Goal: Transaction & Acquisition: Book appointment/travel/reservation

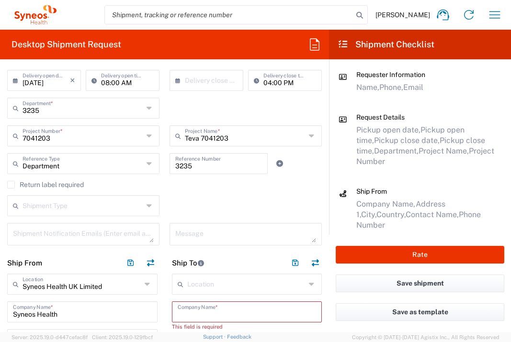
scroll to position [183, 0]
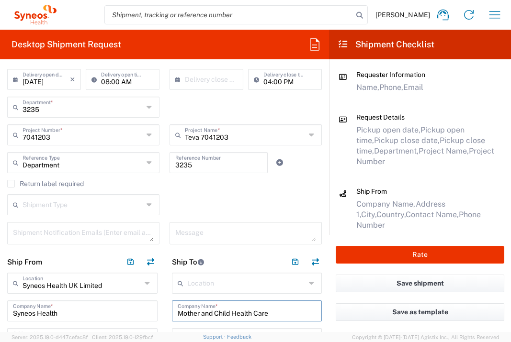
type input "Mother and Child Health Care"
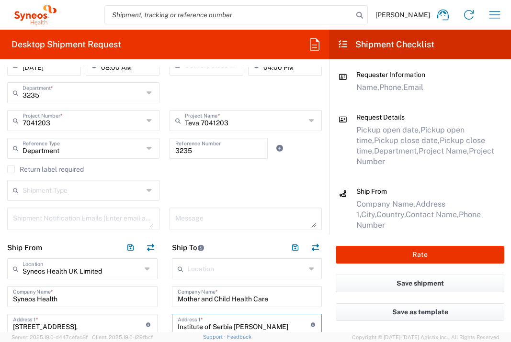
type input "Institute of Serbia [PERSON_NAME]"
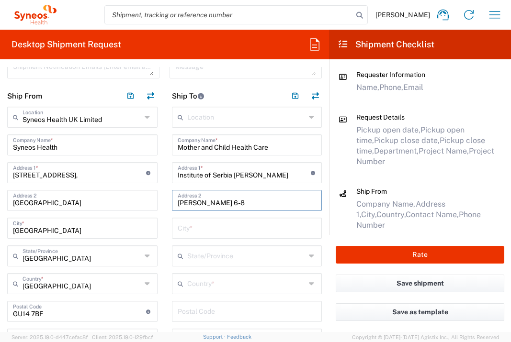
type input "[PERSON_NAME] 6-8"
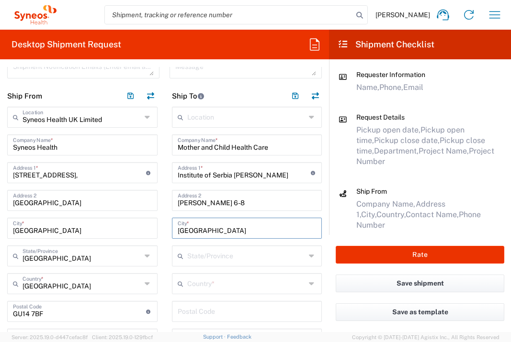
type input "[GEOGRAPHIC_DATA]"
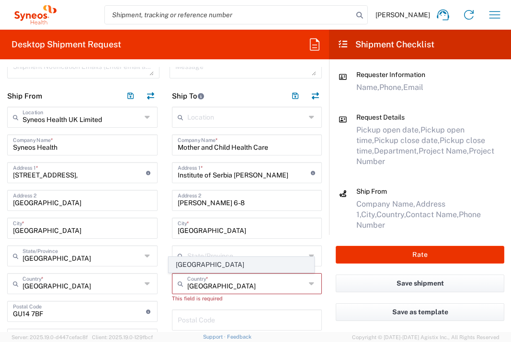
click at [198, 264] on span "[GEOGRAPHIC_DATA]" at bounding box center [241, 265] width 145 height 15
type input "[GEOGRAPHIC_DATA]"
type input "Sender/Shipper"
type input "Delivery Duty Paid"
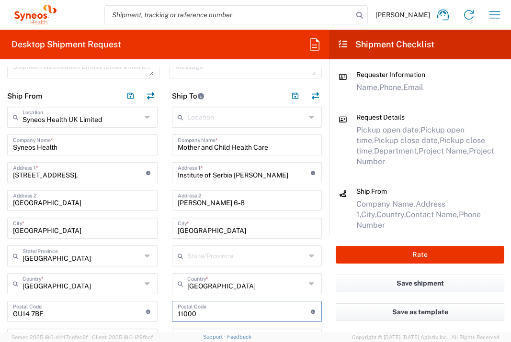
type input "11000"
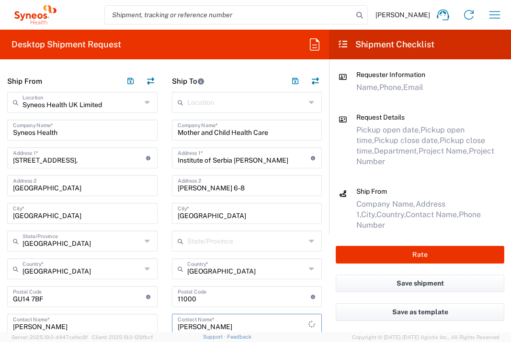
type input "[PERSON_NAME]"
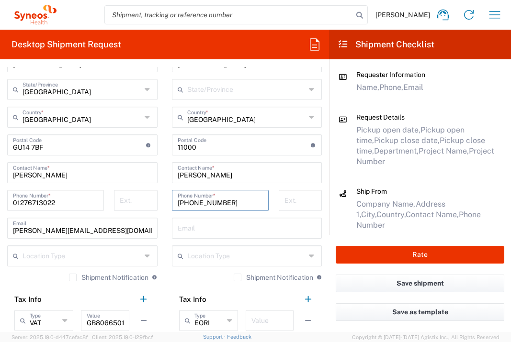
type input "[PHONE_NUMBER]"
click at [264, 325] on input "text" at bounding box center [269, 320] width 36 height 17
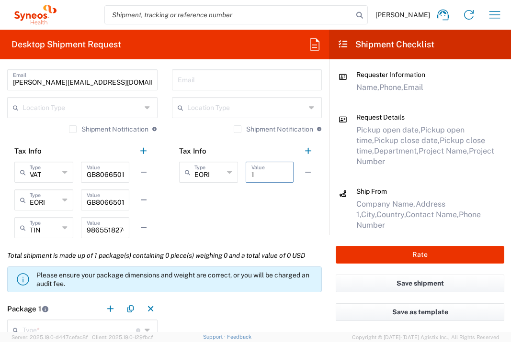
scroll to position [786, 0]
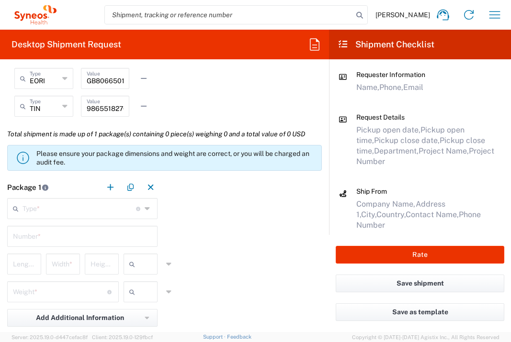
type input "1"
click at [95, 201] on input "text" at bounding box center [80, 208] width 114 height 17
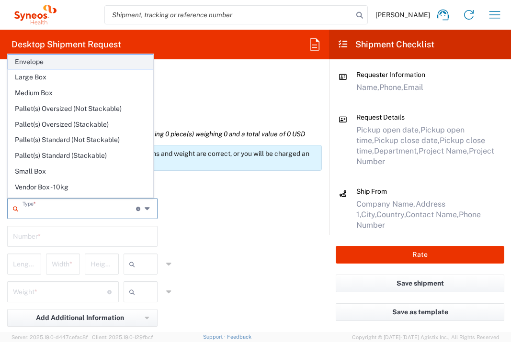
click at [51, 65] on span "Envelope" at bounding box center [80, 62] width 145 height 15
type input "Envelope"
type input "1"
type input "9.5"
type input "12.5"
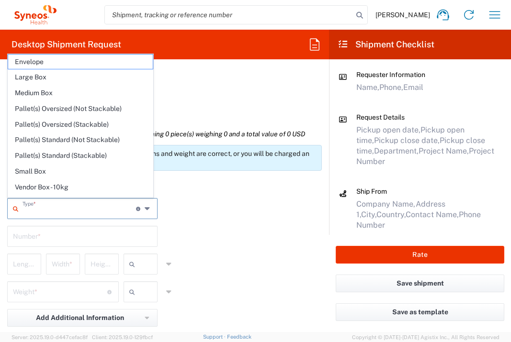
type input "0.25"
type input "in"
type input "0.45"
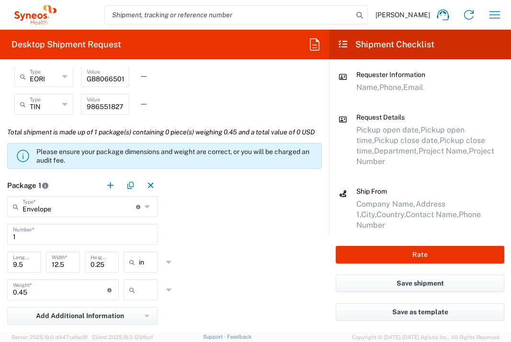
scroll to position [788, 0]
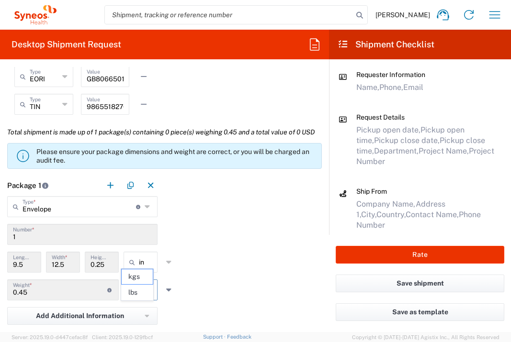
click at [145, 298] on input "text" at bounding box center [151, 290] width 24 height 15
click at [143, 289] on span "lbs" at bounding box center [137, 292] width 31 height 15
type input "lbs"
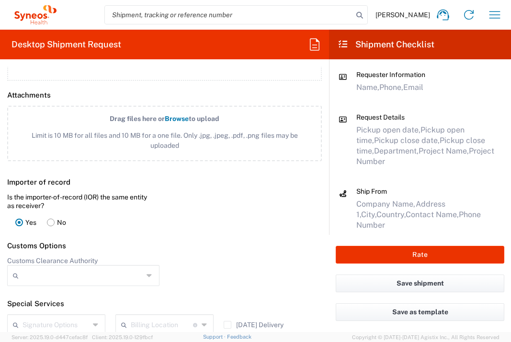
scroll to position [1060, 0]
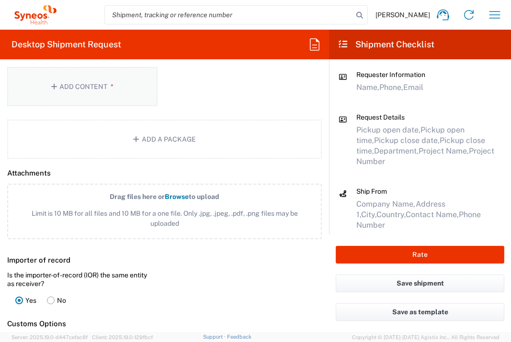
click at [118, 106] on button "Add Content *" at bounding box center [82, 86] width 150 height 39
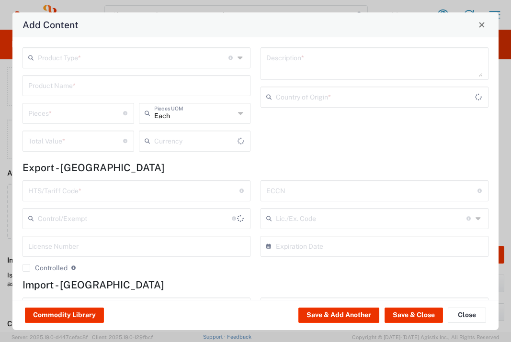
type input "US Dollar"
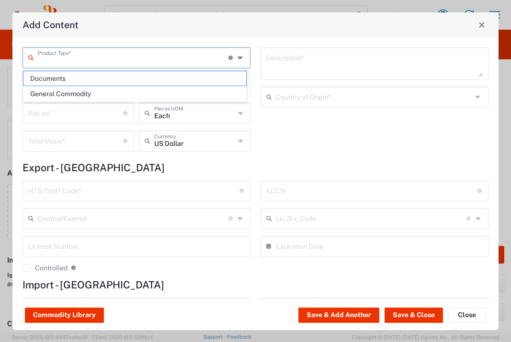
click at [116, 56] on input "text" at bounding box center [133, 57] width 191 height 17
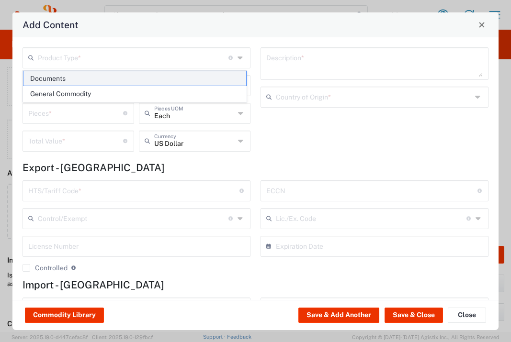
click at [113, 71] on span "Documents" at bounding box center [134, 78] width 223 height 15
type input "Documents"
type input "1"
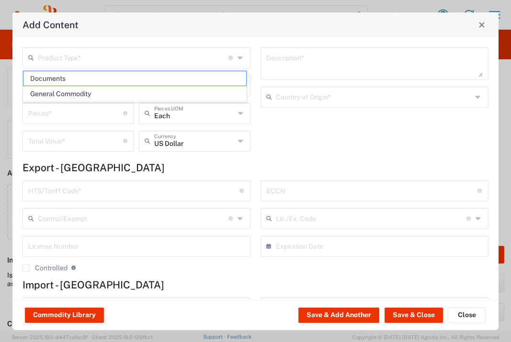
type textarea "Documents"
type input "[GEOGRAPHIC_DATA]"
type input "0000.00.0000"
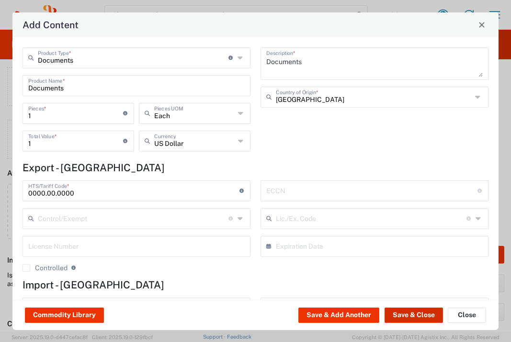
click at [412, 314] on button "Save & Close" at bounding box center [414, 315] width 58 height 15
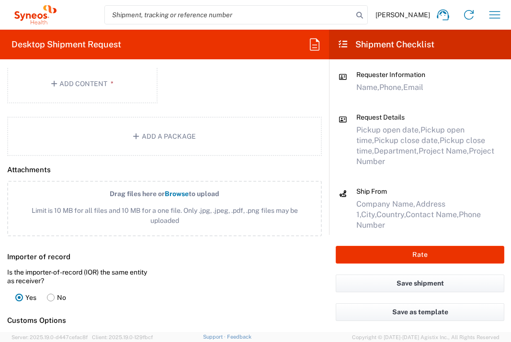
scroll to position [1275, 0]
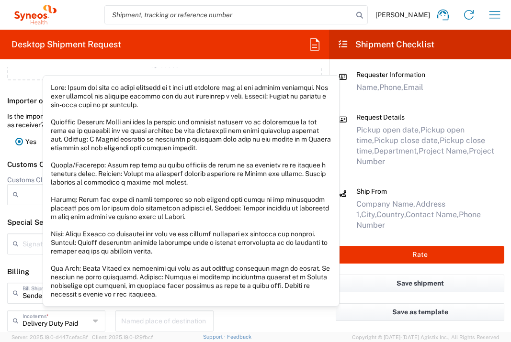
click at [193, 296] on icon at bounding box center [195, 293] width 5 height 4
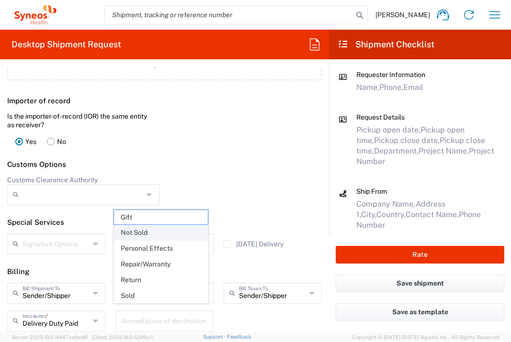
click at [172, 229] on span "Not Sold" at bounding box center [161, 233] width 94 height 15
type input "Not Sold"
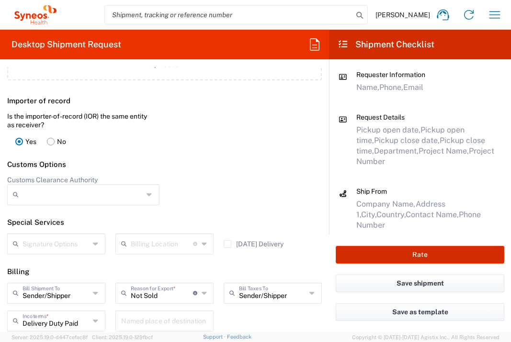
click at [420, 257] on button "Rate" at bounding box center [420, 255] width 169 height 18
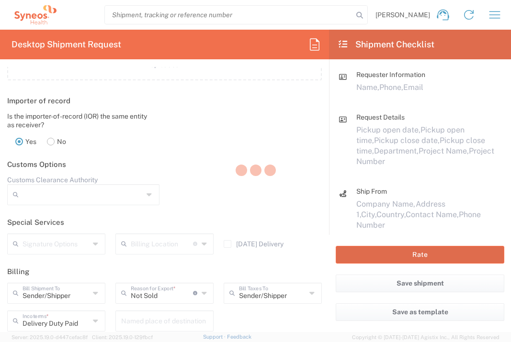
type input "7041203"
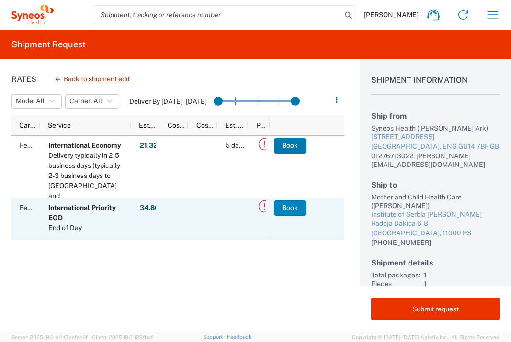
click at [297, 210] on button "Book" at bounding box center [290, 208] width 32 height 15
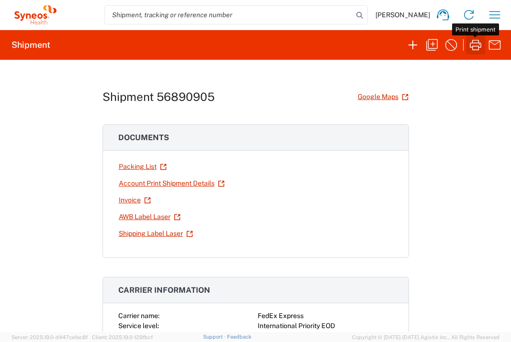
click at [474, 46] on icon "button" at bounding box center [475, 44] width 15 height 15
click at [499, 14] on icon "button" at bounding box center [494, 14] width 15 height 15
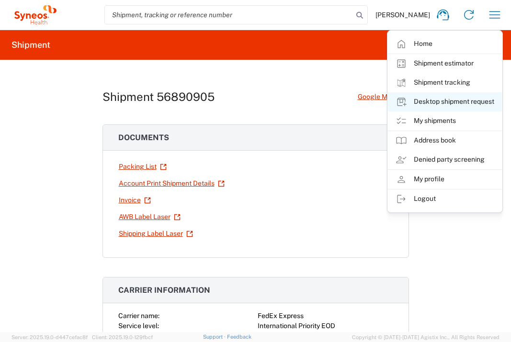
click at [493, 106] on link "Desktop shipment request" at bounding box center [445, 101] width 114 height 19
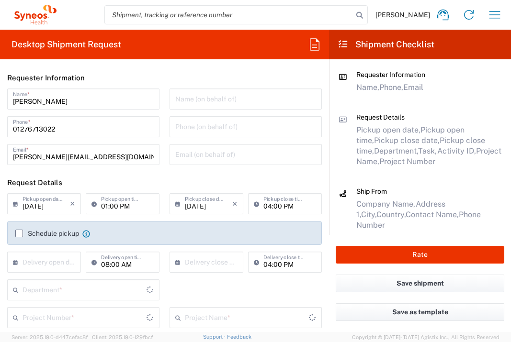
type input "Department"
type input "[GEOGRAPHIC_DATA]"
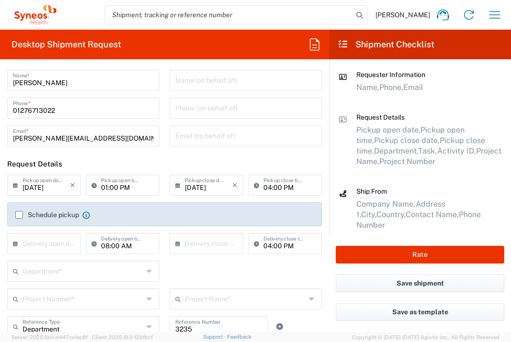
scroll to position [101, 0]
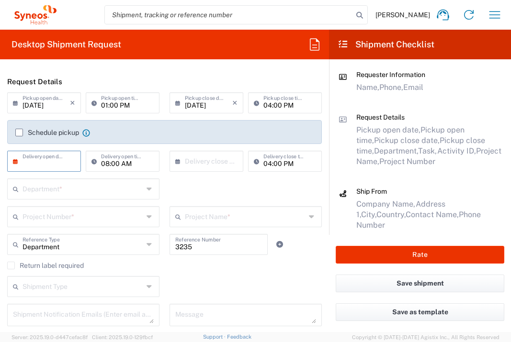
click at [53, 164] on input "text" at bounding box center [46, 160] width 47 height 17
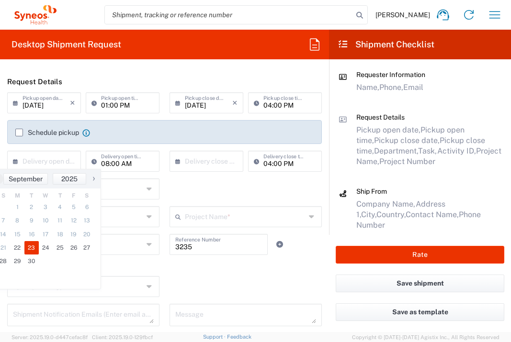
click at [34, 246] on span "23" at bounding box center [31, 247] width 14 height 13
type input "[DATE]"
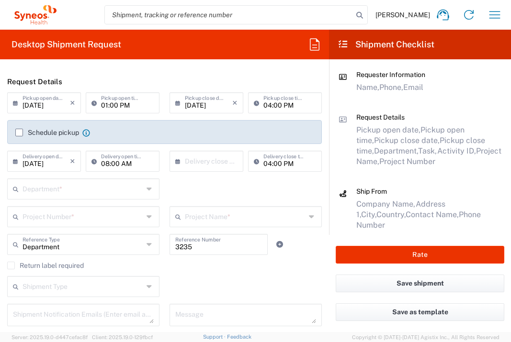
click at [118, 192] on input "text" at bounding box center [83, 188] width 121 height 17
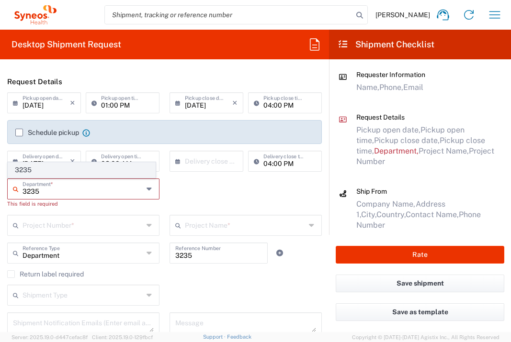
type input "3235"
click at [99, 171] on span "3235" at bounding box center [81, 170] width 147 height 15
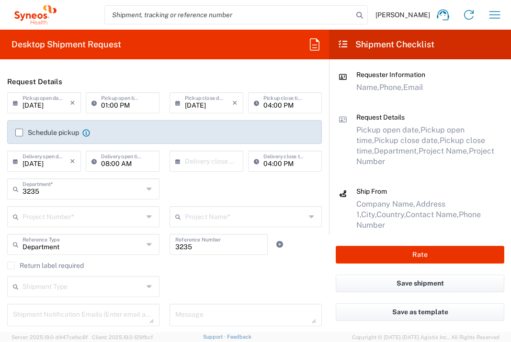
click at [117, 219] on input "text" at bounding box center [83, 216] width 121 height 17
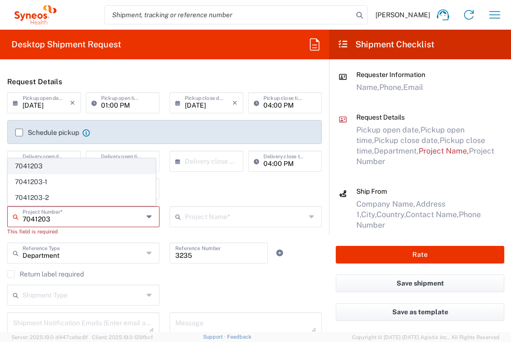
type input "7041203"
click at [68, 165] on span "7041203" at bounding box center [81, 166] width 147 height 15
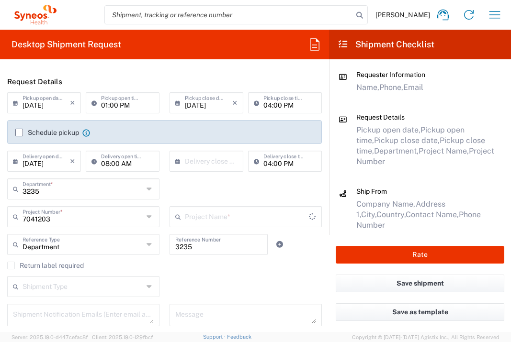
scroll to position [235, 0]
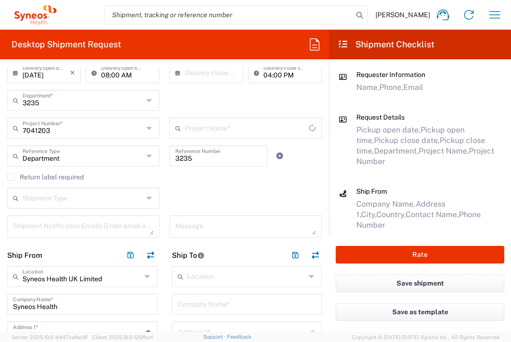
type input "Teva 7041203"
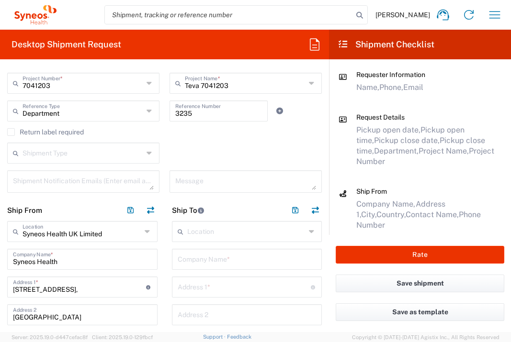
click at [231, 259] on input "text" at bounding box center [247, 259] width 139 height 17
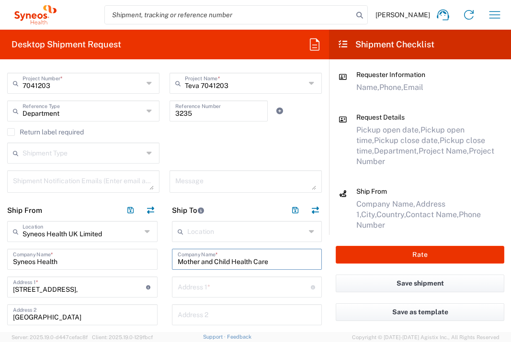
type input "Mother and Child Health Care"
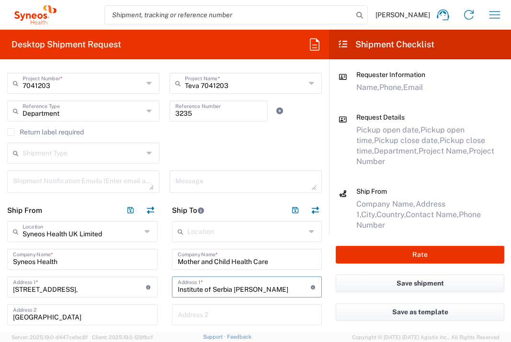
type input "Institute of Serbia [PERSON_NAME]"
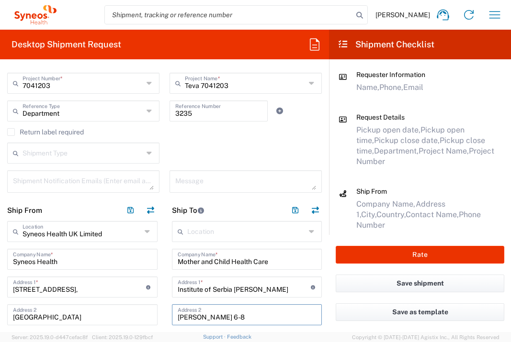
type input "[PERSON_NAME] 6-8"
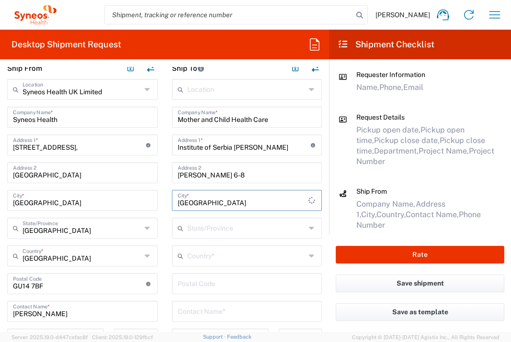
type input "[GEOGRAPHIC_DATA]"
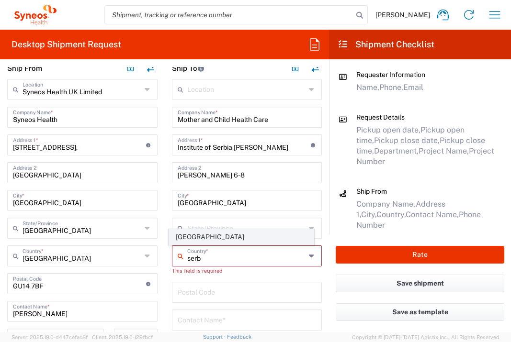
click at [181, 235] on span "[GEOGRAPHIC_DATA]" at bounding box center [241, 237] width 145 height 15
type input "[GEOGRAPHIC_DATA]"
type input "Sender/Shipper"
type input "Delivery Duty Paid"
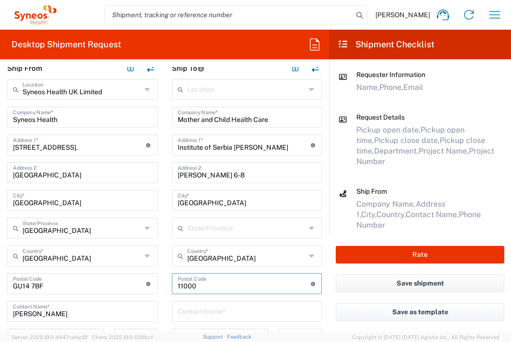
type input "11000"
type input "[PERSON_NAME]"
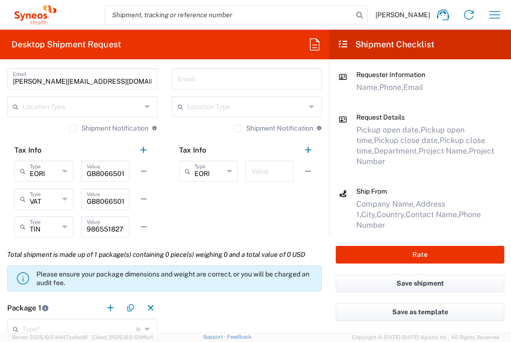
scroll to position [663, 0]
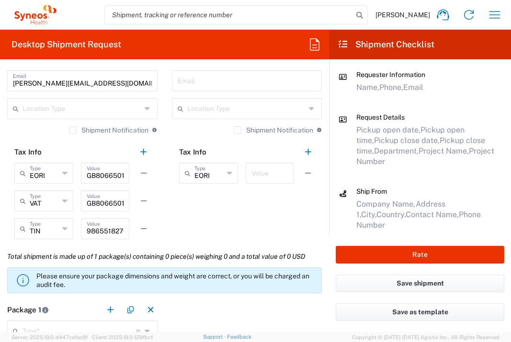
type input "[PHONE_NUMBER]"
click at [251, 172] on input "text" at bounding box center [269, 172] width 36 height 17
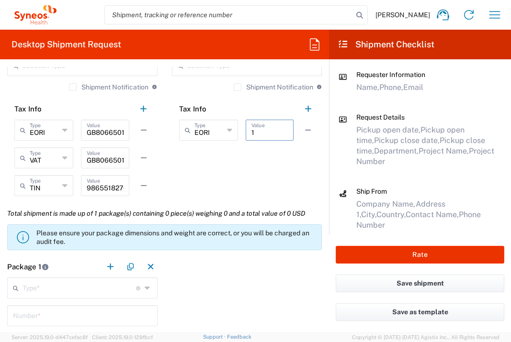
scroll to position [800, 0]
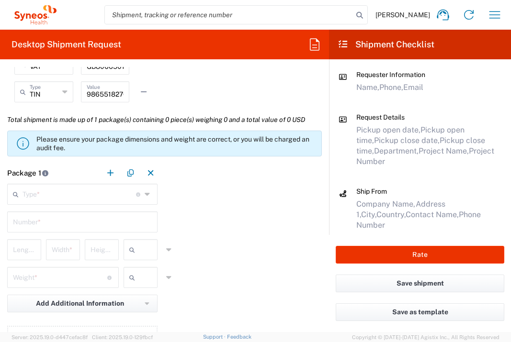
type input "1"
click at [107, 196] on input "text" at bounding box center [80, 193] width 114 height 17
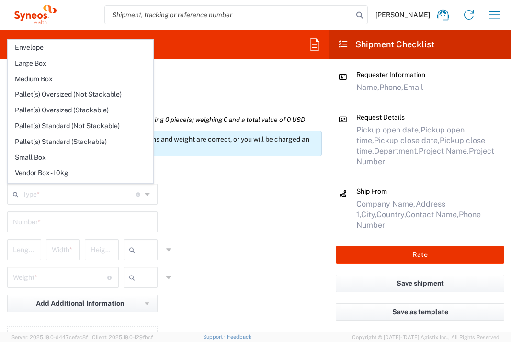
drag, startPoint x: 90, startPoint y: 51, endPoint x: 93, endPoint y: 78, distance: 26.6
click at [90, 51] on span "Envelope" at bounding box center [80, 47] width 145 height 15
type input "Envelope"
type input "1"
type input "9.5"
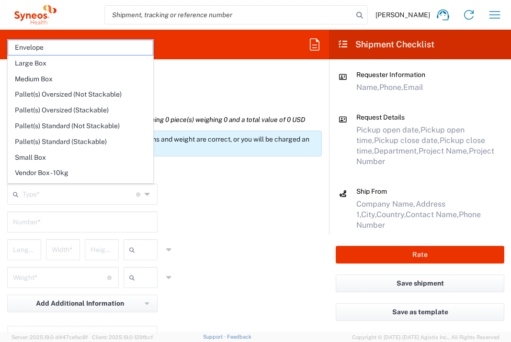
type input "12.5"
type input "0.25"
type input "in"
type input "0.45"
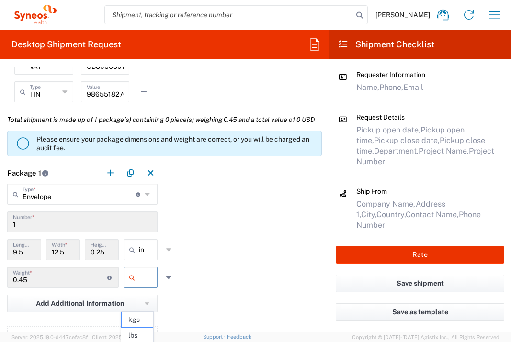
click at [147, 285] on input "text" at bounding box center [151, 277] width 24 height 15
click at [146, 331] on span "lbs" at bounding box center [137, 336] width 31 height 15
type input "lbs"
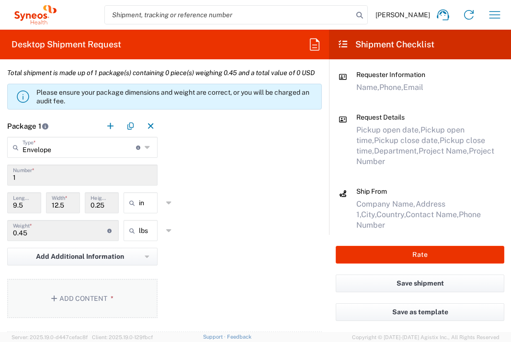
scroll to position [877, 0]
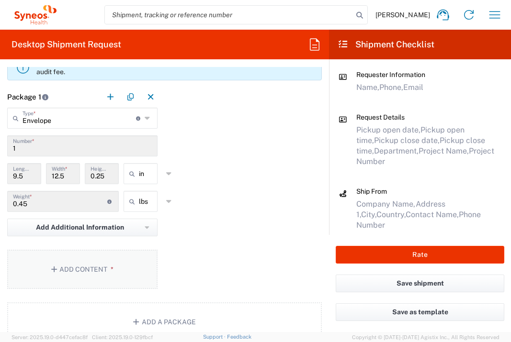
click at [131, 289] on button "Add Content *" at bounding box center [82, 269] width 150 height 39
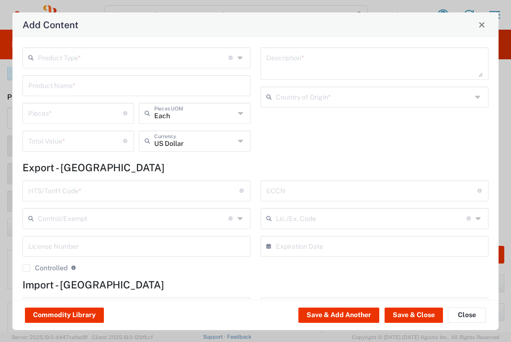
click at [170, 57] on input "text" at bounding box center [133, 57] width 191 height 17
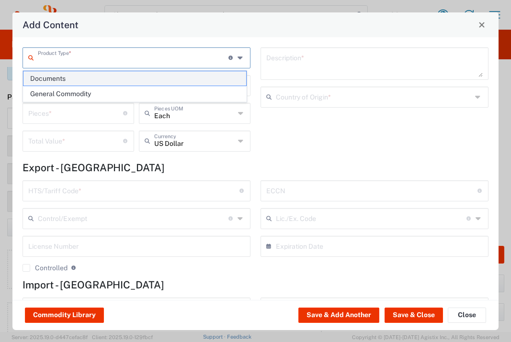
click at [149, 77] on span "Documents" at bounding box center [134, 78] width 223 height 15
type input "Documents"
type input "1"
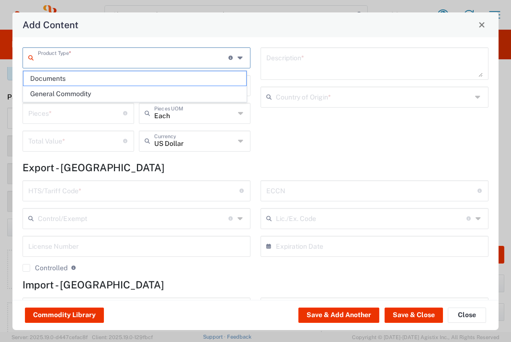
type textarea "Documents"
type input "[GEOGRAPHIC_DATA]"
type input "0000.00.0000"
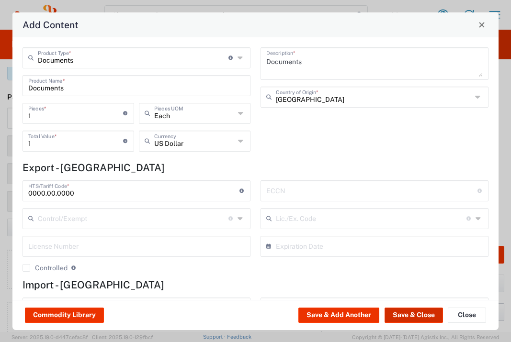
click at [411, 312] on button "Save & Close" at bounding box center [414, 315] width 58 height 15
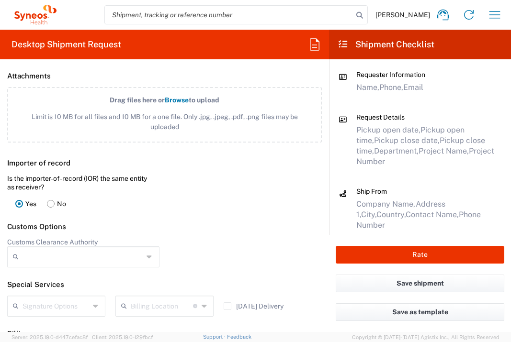
scroll to position [1335, 0]
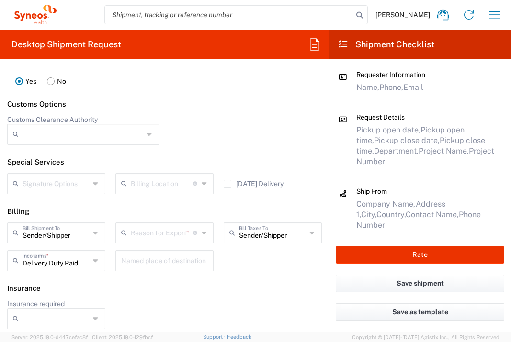
click at [150, 241] on input "text" at bounding box center [162, 232] width 62 height 17
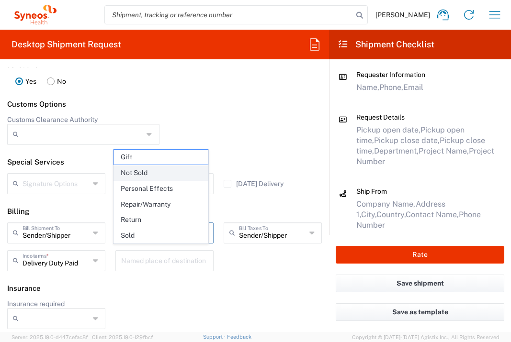
click at [144, 174] on span "Not Sold" at bounding box center [161, 173] width 94 height 15
type input "Not Sold"
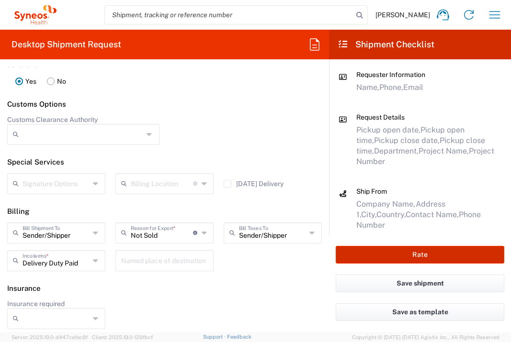
click at [425, 253] on button "Rate" at bounding box center [420, 255] width 169 height 18
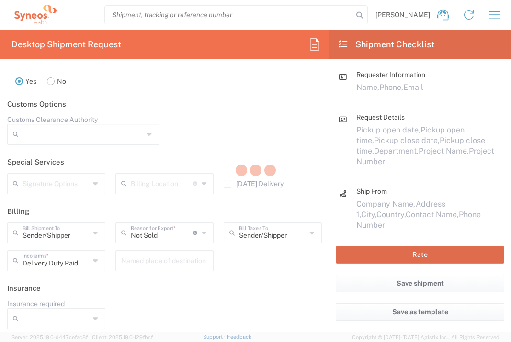
type input "7041203"
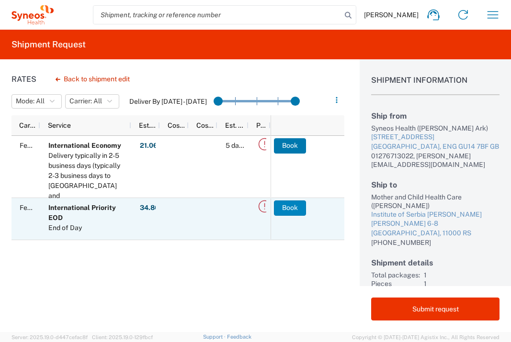
click at [295, 201] on button "Book" at bounding box center [290, 208] width 32 height 15
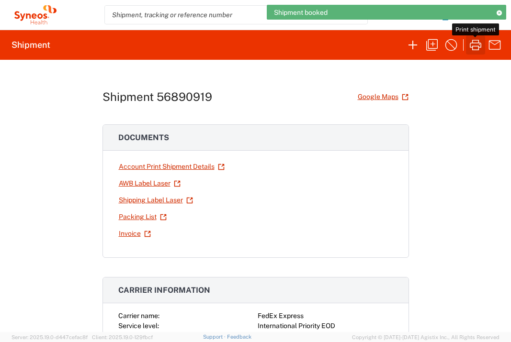
click at [473, 47] on icon "button" at bounding box center [475, 45] width 11 height 11
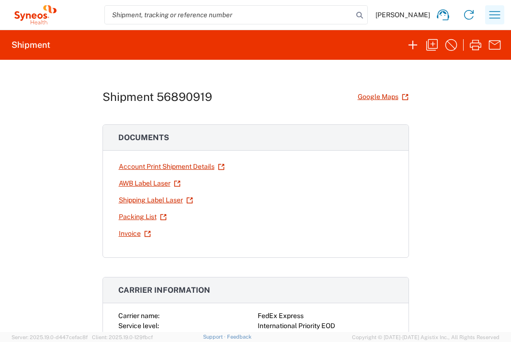
click at [502, 19] on icon "button" at bounding box center [494, 14] width 15 height 15
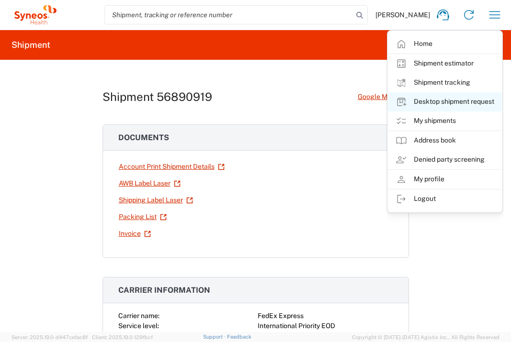
click at [477, 95] on link "Desktop shipment request" at bounding box center [445, 101] width 114 height 19
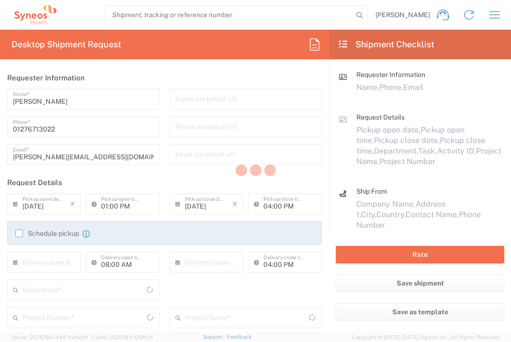
type input "[GEOGRAPHIC_DATA]"
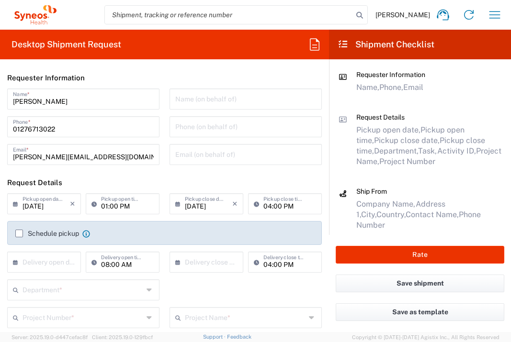
click at [59, 264] on input "text" at bounding box center [46, 261] width 47 height 17
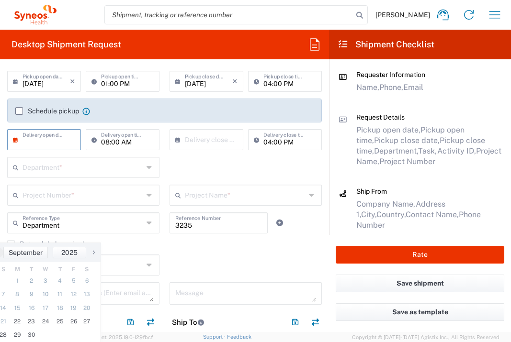
scroll to position [192, 0]
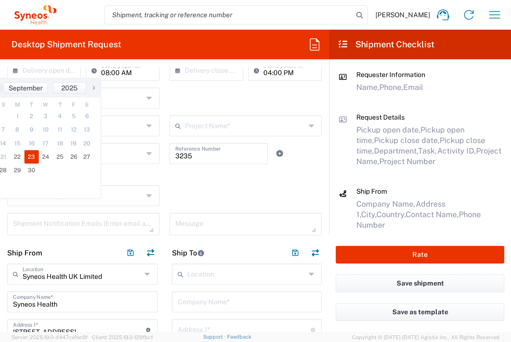
click at [35, 159] on span "23" at bounding box center [31, 156] width 14 height 13
type input "[DATE]"
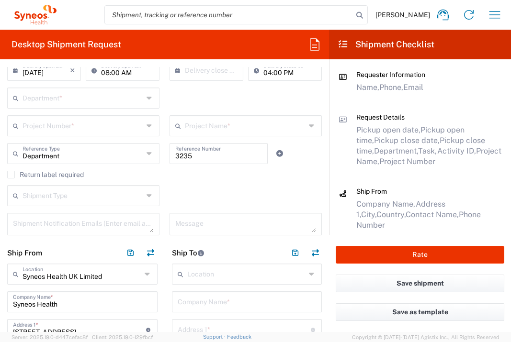
click at [87, 103] on input "text" at bounding box center [83, 97] width 121 height 17
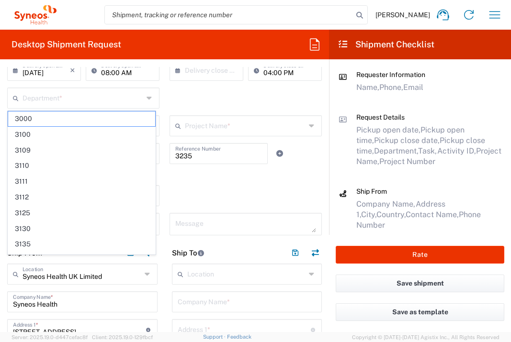
click at [203, 107] on div "Department * 3000 3100 3109 3110 3111 3112 3125 3130 3135 3136 3150 3155 3165 3…" at bounding box center [164, 102] width 325 height 28
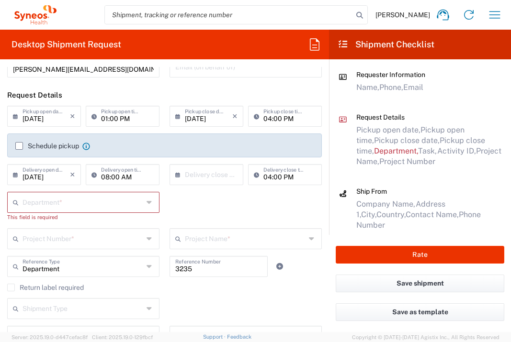
scroll to position [114, 0]
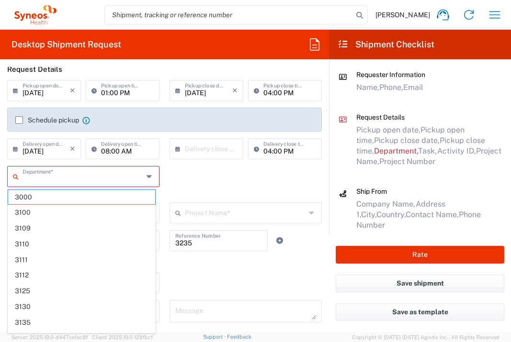
click at [115, 180] on input "text" at bounding box center [83, 176] width 121 height 17
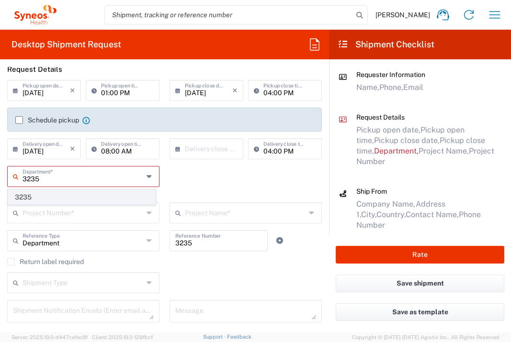
type input "3235"
click at [98, 193] on span "3235" at bounding box center [81, 197] width 147 height 15
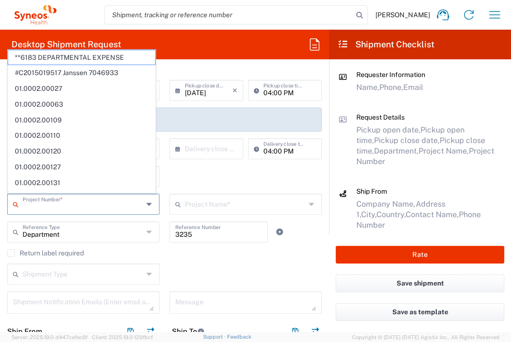
click at [99, 207] on input "text" at bounding box center [83, 203] width 121 height 17
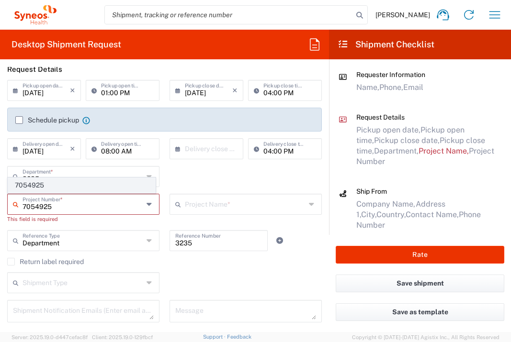
type input "7054925"
click at [91, 188] on span "7054925" at bounding box center [81, 185] width 147 height 15
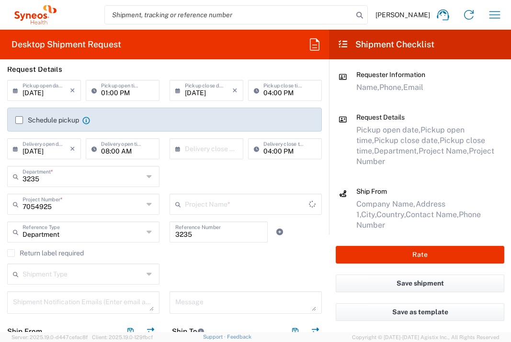
type input "Ferring 7054925"
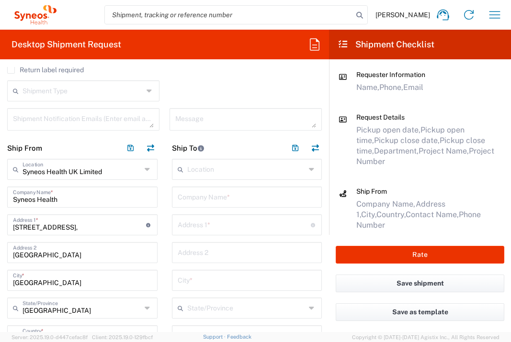
scroll to position [297, 0]
click at [248, 195] on input "text" at bounding box center [247, 196] width 139 height 17
type input "Ferring Pharmaceuticals A/S"
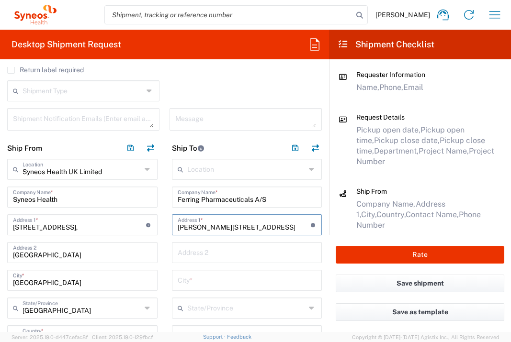
type input "[PERSON_NAME][STREET_ADDRESS]"
type input "Kastrup"
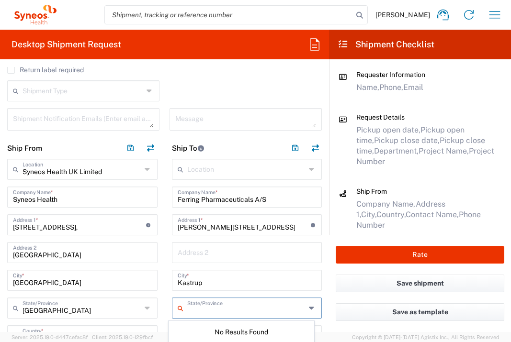
scroll to position [308, 0]
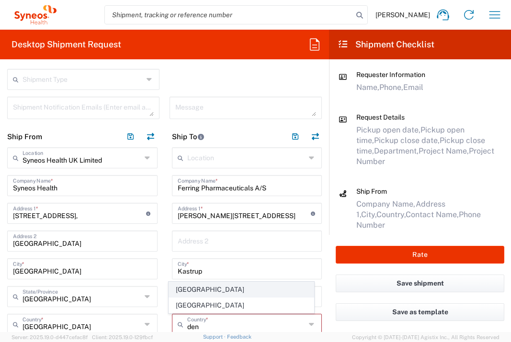
click at [188, 294] on span "[GEOGRAPHIC_DATA]" at bounding box center [241, 290] width 145 height 15
type input "[GEOGRAPHIC_DATA]"
type input "Sender/Shipper"
type input "Delivery Duty Paid"
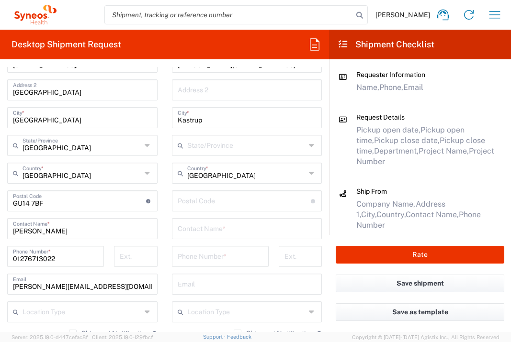
scroll to position [468, 0]
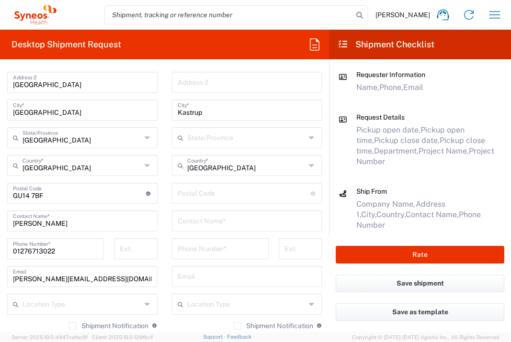
click at [203, 192] on input "undefined" at bounding box center [244, 192] width 133 height 17
type input "2770"
type input "[PERSON_NAME]"
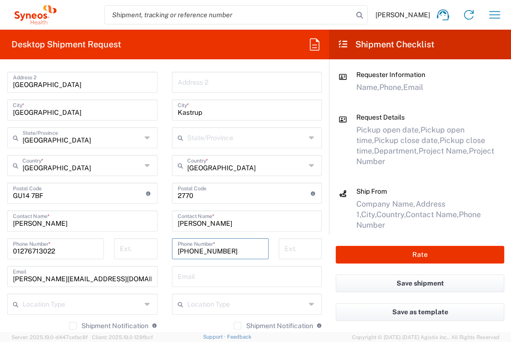
type input "[PHONE_NUMBER]"
type input "[EMAIL_ADDRESS][PERSON_NAME][PERSON_NAME][DOMAIN_NAME]"
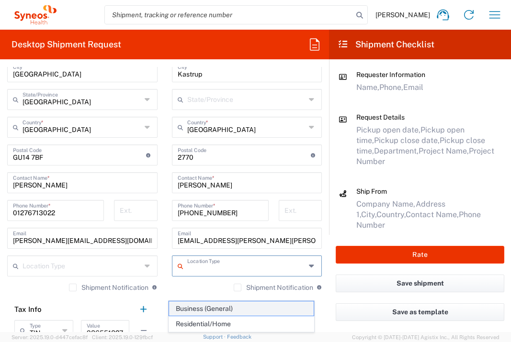
scroll to position [590, 0]
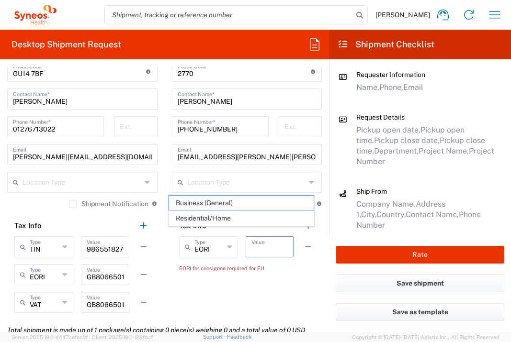
click at [268, 250] on input "text" at bounding box center [269, 246] width 36 height 17
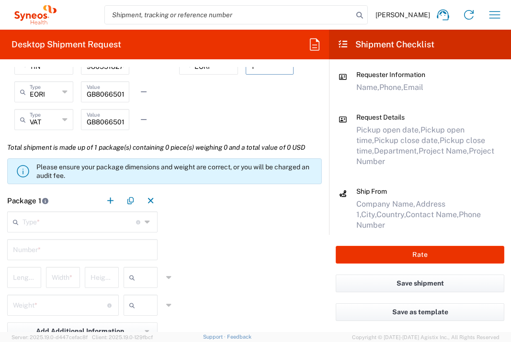
scroll to position [825, 0]
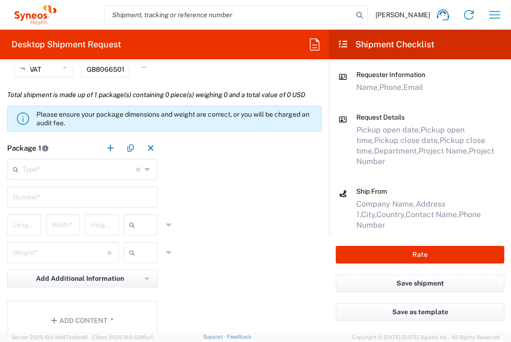
type input "1"
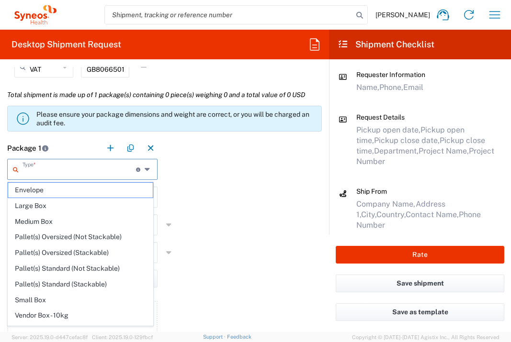
click at [81, 170] on input "text" at bounding box center [80, 168] width 114 height 17
click at [74, 188] on span "Envelope" at bounding box center [80, 190] width 145 height 15
type input "Envelope"
type input "1"
type input "9.5"
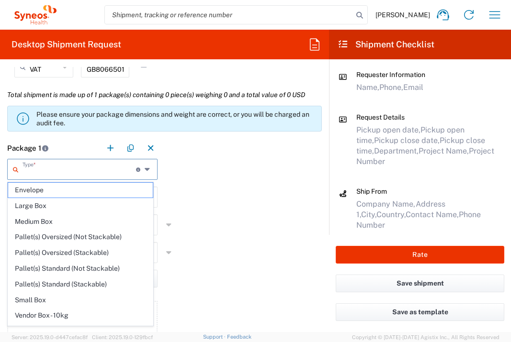
type input "12.5"
type input "0.25"
type input "in"
type input "0.45"
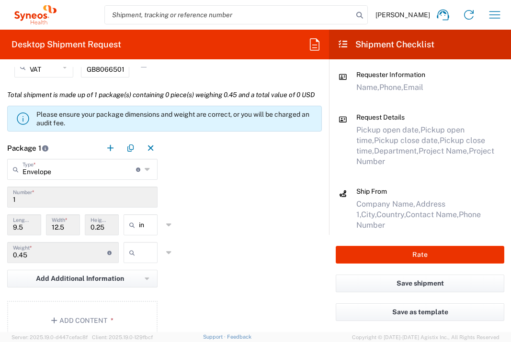
click at [145, 263] on div at bounding box center [141, 252] width 34 height 21
click at [146, 261] on input "text" at bounding box center [151, 252] width 24 height 15
click at [136, 311] on span "lbs" at bounding box center [137, 311] width 31 height 15
type input "lbs"
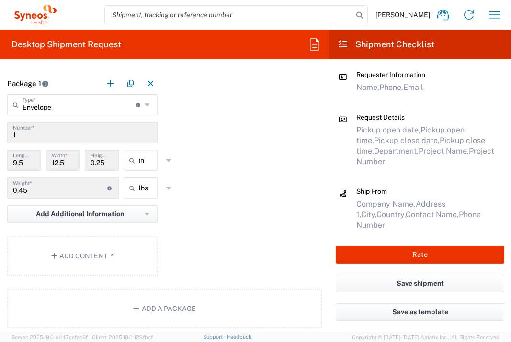
scroll to position [987, 0]
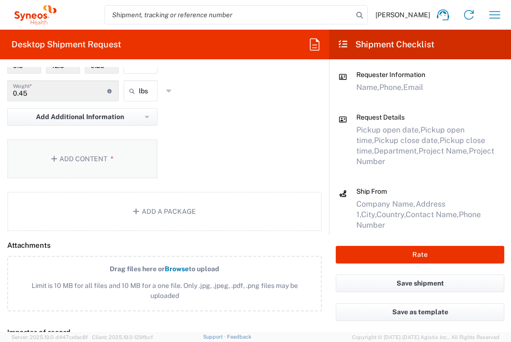
click at [111, 170] on button "Add Content *" at bounding box center [82, 158] width 150 height 39
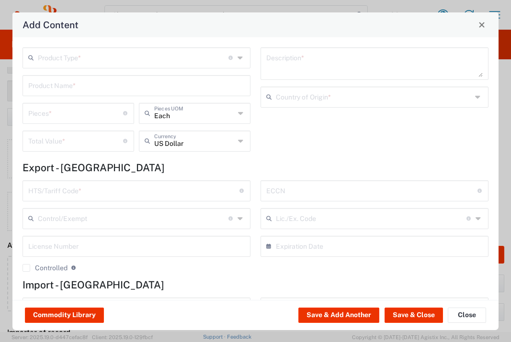
click at [125, 53] on input "text" at bounding box center [133, 57] width 191 height 17
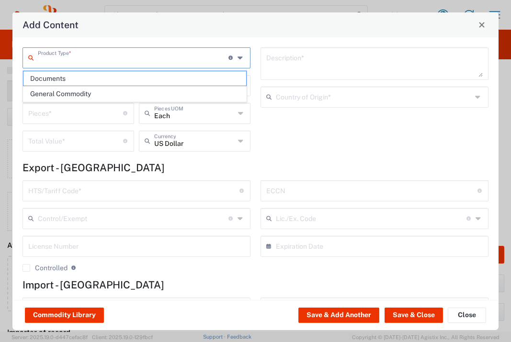
click at [121, 80] on span "Documents" at bounding box center [134, 78] width 223 height 15
type input "Documents"
type input "1"
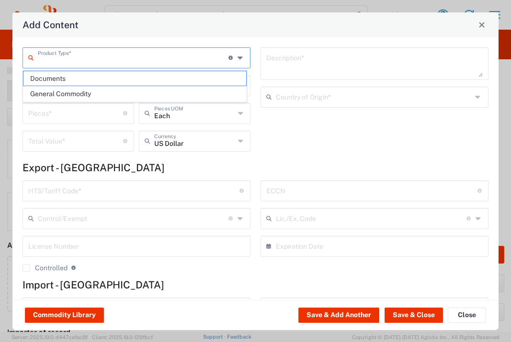
type textarea "Documents"
type input "[GEOGRAPHIC_DATA]"
type input "0000.00.0000"
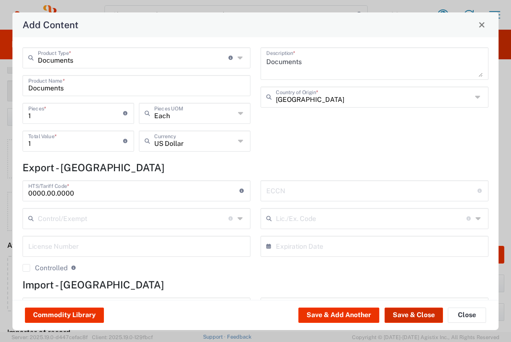
click at [413, 308] on button "Save & Close" at bounding box center [414, 315] width 58 height 15
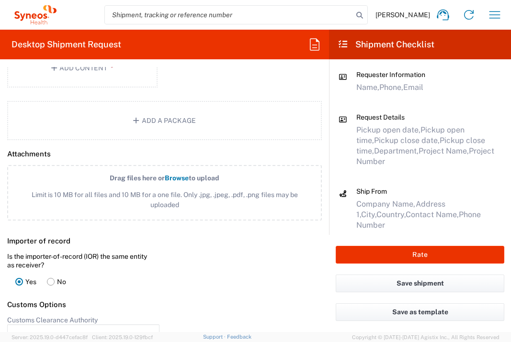
scroll to position [1235, 0]
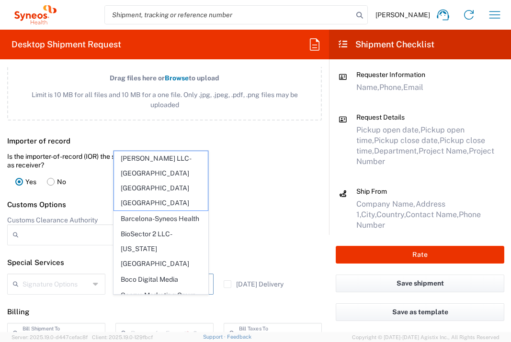
click at [174, 292] on input "text" at bounding box center [162, 283] width 62 height 17
click at [284, 194] on div "Importer of record Is the importer-of-record (IOR) the same entity as receiver?…" at bounding box center [164, 163] width 339 height 64
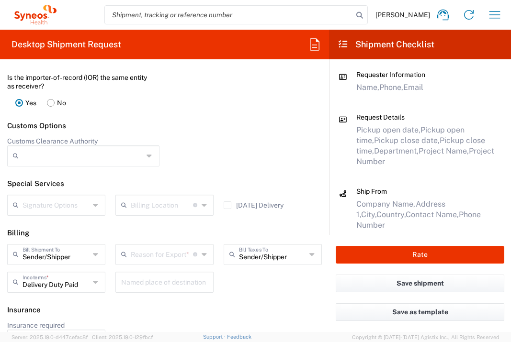
scroll to position [1361, 0]
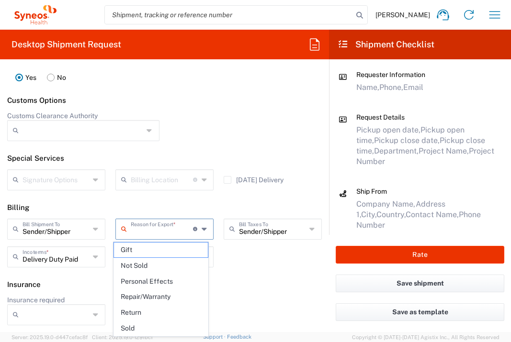
click at [179, 232] on input "text" at bounding box center [162, 228] width 62 height 17
click at [159, 260] on span "Not Sold" at bounding box center [161, 266] width 94 height 15
type input "Not Sold"
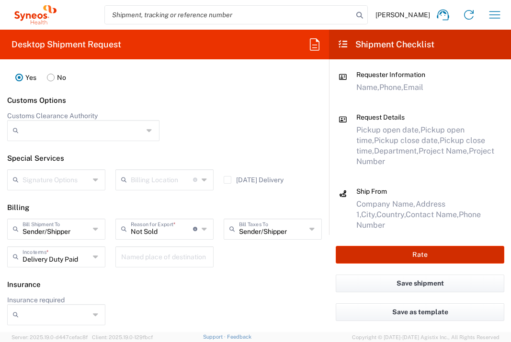
click at [411, 256] on button "Rate" at bounding box center [420, 255] width 169 height 18
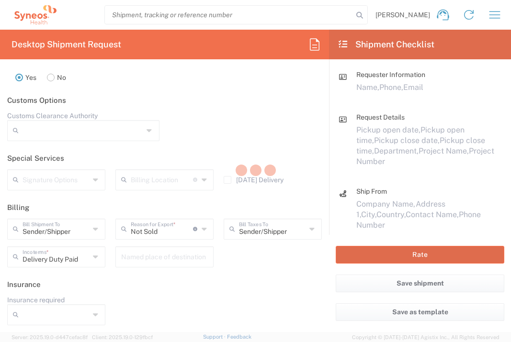
type input "7054925"
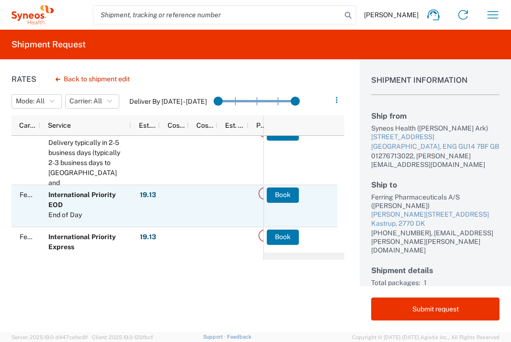
scroll to position [31, 0]
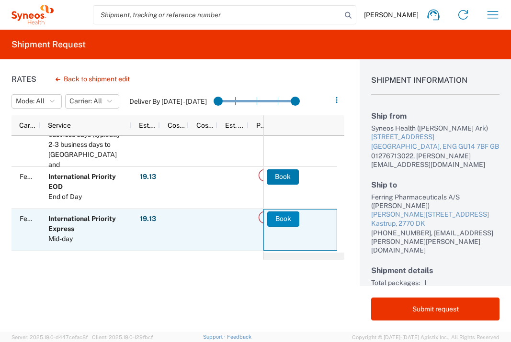
click at [285, 219] on button "Book" at bounding box center [283, 219] width 32 height 15
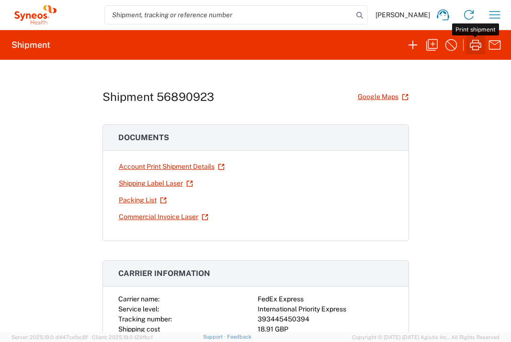
click at [479, 45] on icon "button" at bounding box center [475, 44] width 15 height 15
click at [496, 21] on icon "button" at bounding box center [494, 14] width 15 height 15
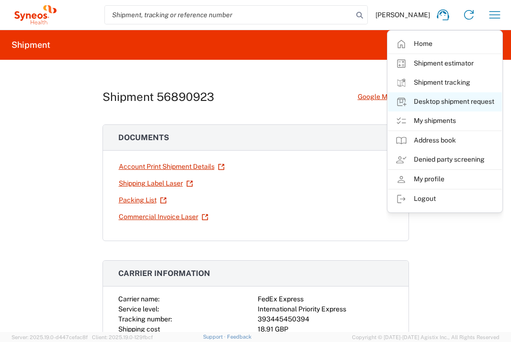
click at [478, 107] on link "Desktop shipment request" at bounding box center [445, 101] width 114 height 19
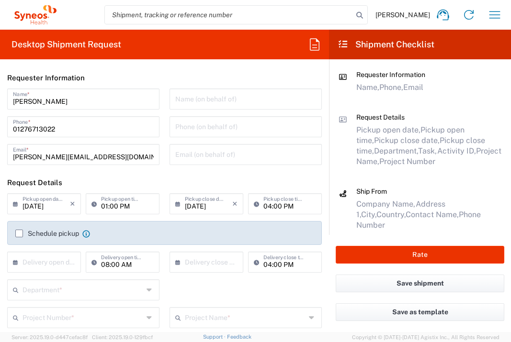
type input "[GEOGRAPHIC_DATA]"
click at [60, 255] on input "text" at bounding box center [46, 261] width 47 height 17
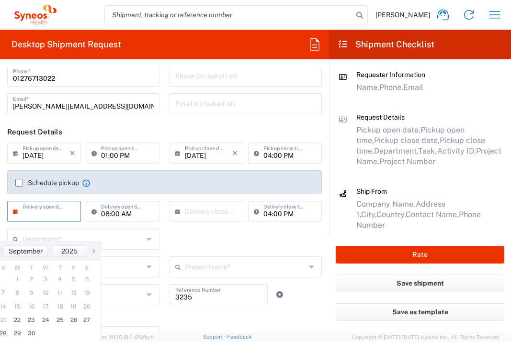
scroll to position [65, 0]
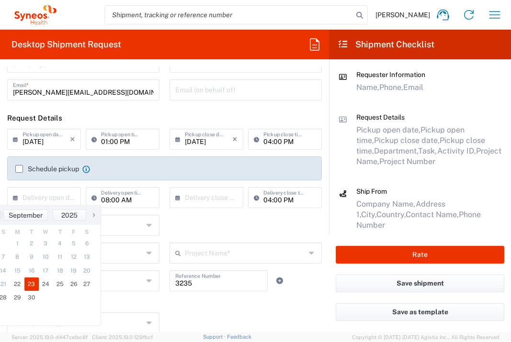
click at [34, 284] on span "23" at bounding box center [31, 284] width 14 height 13
type input "[DATE]"
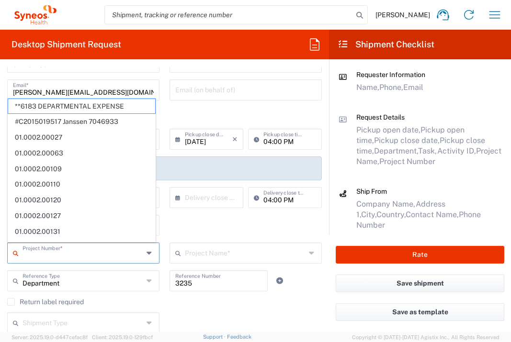
click at [105, 256] on input "text" at bounding box center [83, 252] width 121 height 17
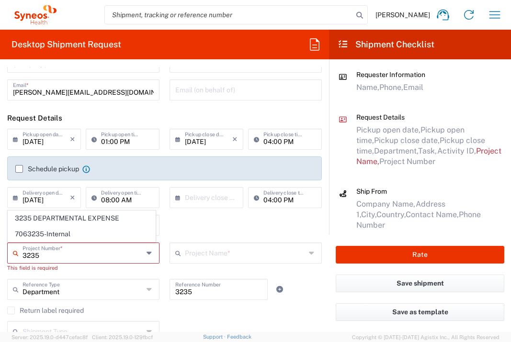
type input "3235"
click at [286, 279] on div at bounding box center [300, 289] width 54 height 21
click at [95, 257] on input "text" at bounding box center [83, 252] width 121 height 17
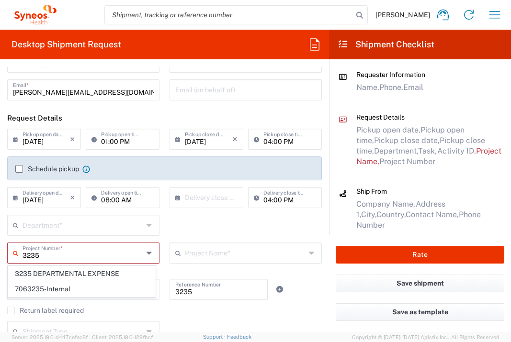
type input "3235"
click at [219, 322] on div "Shipment Type Batch Regular" at bounding box center [164, 335] width 325 height 28
click at [102, 224] on input "text" at bounding box center [83, 225] width 121 height 17
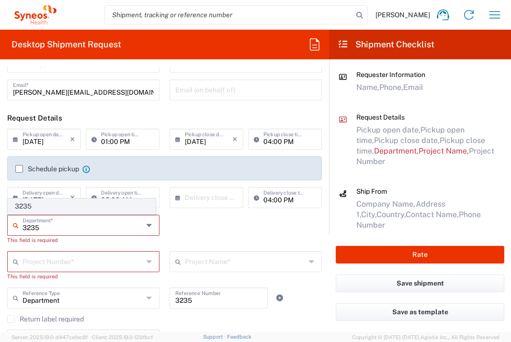
type input "3235"
click at [100, 209] on span "3235" at bounding box center [81, 206] width 147 height 15
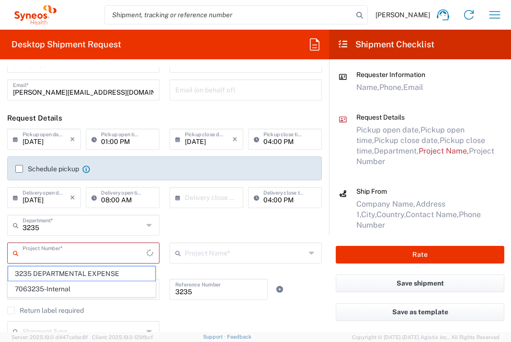
click at [95, 250] on input "text" at bounding box center [85, 252] width 124 height 17
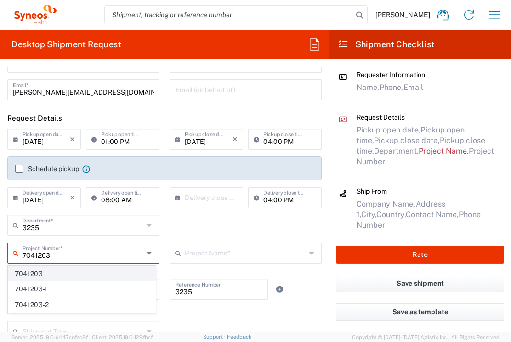
type input "7041203"
click at [52, 277] on span "7041203" at bounding box center [81, 274] width 147 height 15
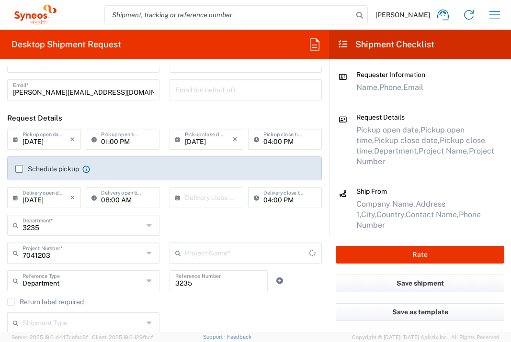
type input "Teva 7041203"
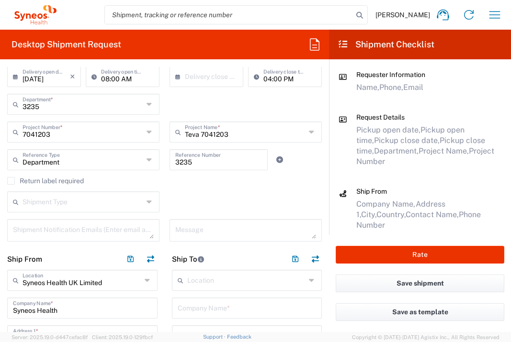
scroll to position [191, 0]
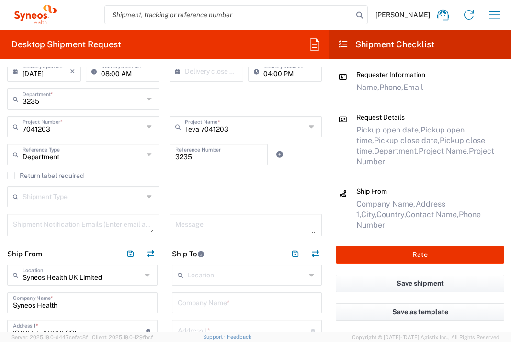
click at [217, 306] on input "text" at bounding box center [247, 302] width 139 height 17
type input "Onkologiczne Centrum Wsparcia Badan"
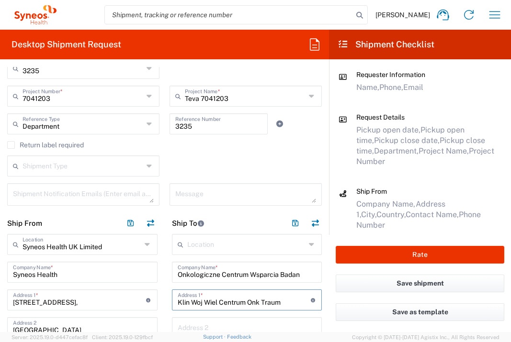
scroll to position [248, 0]
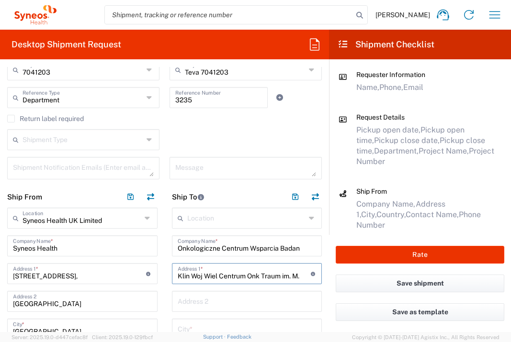
type input "Klin Woj Wiel Centrum Onk Traum im. M."
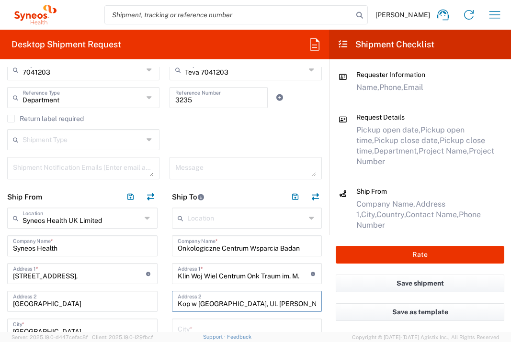
type input "Kop w [GEOGRAPHIC_DATA], Ul. [PERSON_NAME][STREET_ADDRESS]"
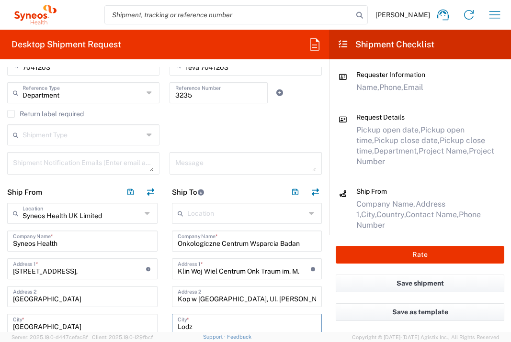
type input "Lodz"
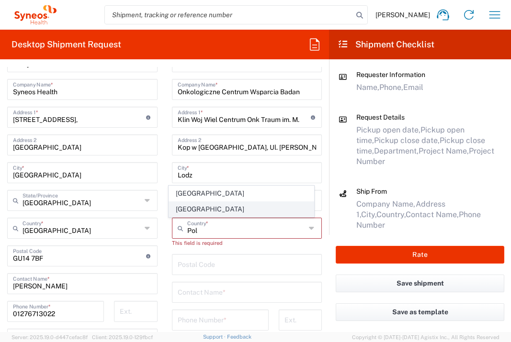
click at [183, 206] on span "[GEOGRAPHIC_DATA]" at bounding box center [241, 209] width 145 height 15
type input "[GEOGRAPHIC_DATA]"
type input "Sender/Shipper"
type input "Delivery Duty Paid"
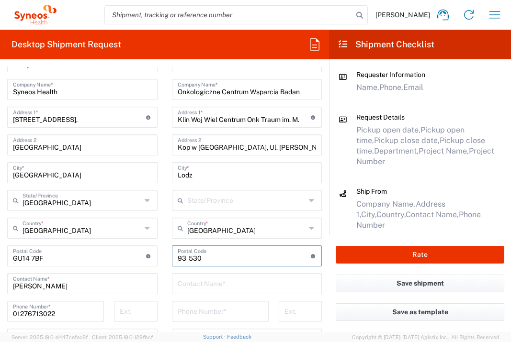
type input "93-530"
click at [187, 278] on input "text" at bounding box center [247, 283] width 139 height 17
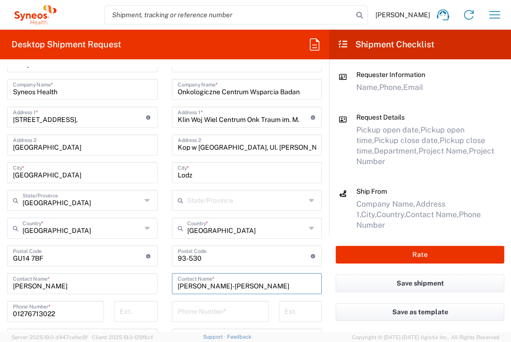
type input "[PERSON_NAME]-[PERSON_NAME]"
type input "[PHONE_NUMBER]"
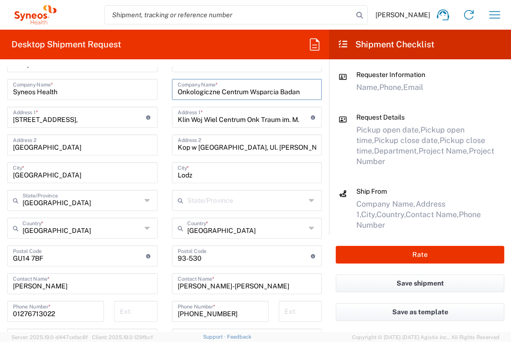
click at [216, 93] on input "Onkologiczne Centrum Wsparcia Badan" at bounding box center [247, 88] width 139 height 17
click at [287, 91] on input "Onk Centrum Wsparcia Badan" at bounding box center [247, 88] width 139 height 17
type input "Onk Centrum Wsparcia Badan Klin Woj"
drag, startPoint x: 201, startPoint y: 121, endPoint x: 169, endPoint y: 122, distance: 32.1
click at [172, 122] on div "Klin Woj Wiel Centrum Onk Traum im. M. Address 1 * For cross streets use street…" at bounding box center [247, 117] width 150 height 21
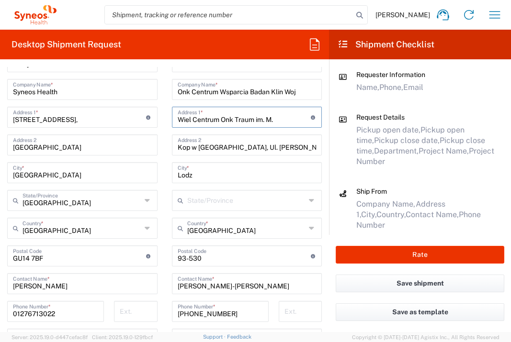
click at [278, 117] on input "Wiel Centrum Onk Traum im. M." at bounding box center [244, 116] width 133 height 17
type input "Wiel Centrum Onk Traum im. M. Kop w"
drag, startPoint x: 194, startPoint y: 148, endPoint x: 165, endPoint y: 148, distance: 29.2
click at [165, 148] on main "Location [PERSON_NAME] LLC-[GEOGRAPHIC_DATA] [GEOGRAPHIC_DATA] [GEOGRAPHIC_DATA…" at bounding box center [247, 254] width 165 height 407
click at [251, 149] on input "Lodzi, Ul. [PERSON_NAME][STREET_ADDRESS]" at bounding box center [247, 144] width 139 height 17
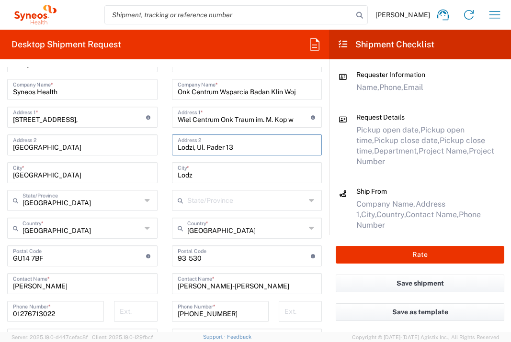
click at [259, 148] on input "Lodzi, Ul. Pader 13" at bounding box center [247, 144] width 139 height 17
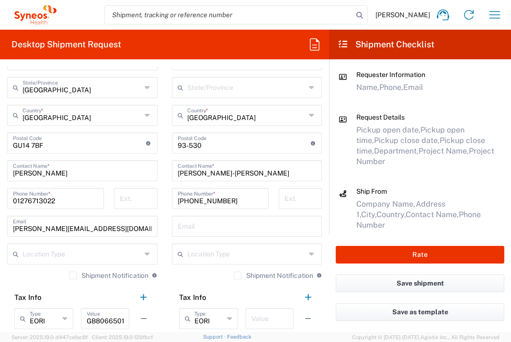
scroll to position [548, 0]
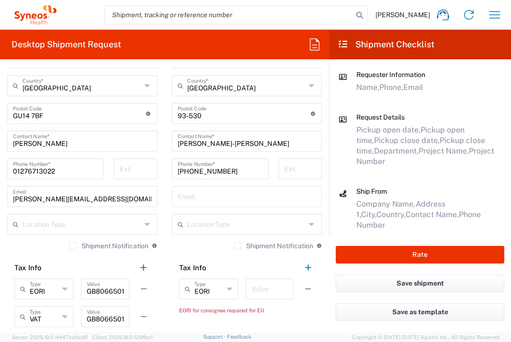
type input "Lodzi, Ul. Pader 13, Room no 2"
click at [264, 286] on input "text" at bounding box center [269, 288] width 36 height 17
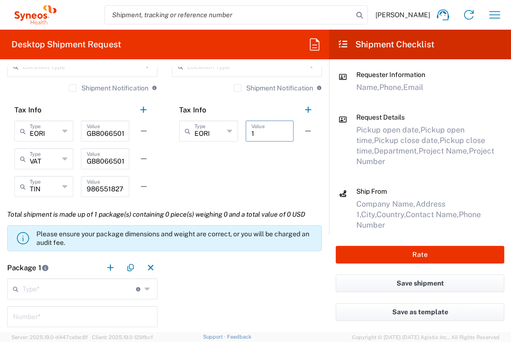
scroll to position [727, 0]
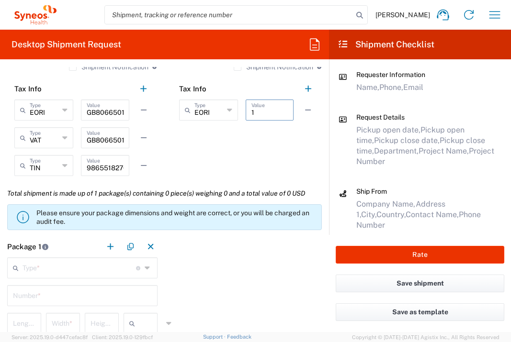
type input "1"
click at [126, 267] on input "text" at bounding box center [80, 267] width 114 height 17
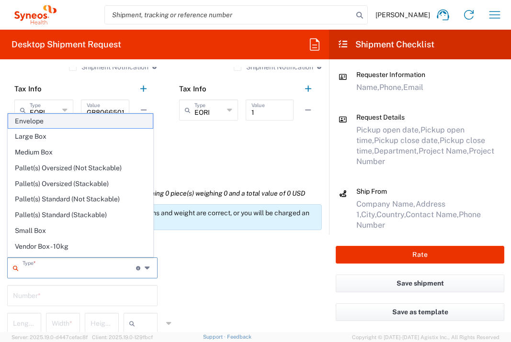
click at [89, 124] on span "Envelope" at bounding box center [80, 121] width 145 height 15
type input "Envelope"
type input "1"
type input "9.5"
type input "12.5"
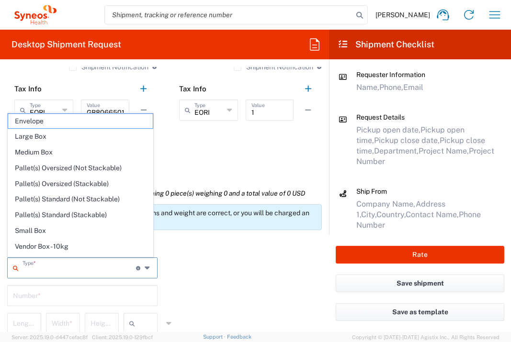
type input "0.25"
type input "in"
type input "0.45"
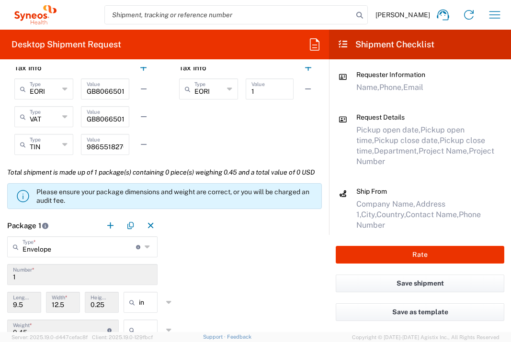
scroll to position [845, 0]
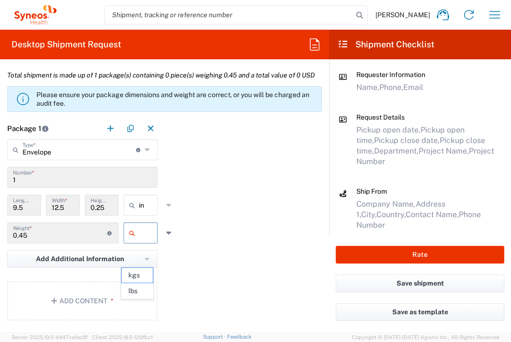
click at [143, 241] on input "text" at bounding box center [151, 233] width 24 height 15
click at [146, 285] on span "lbs" at bounding box center [137, 291] width 31 height 15
type input "lbs"
click at [102, 319] on button "Add Content *" at bounding box center [82, 301] width 150 height 39
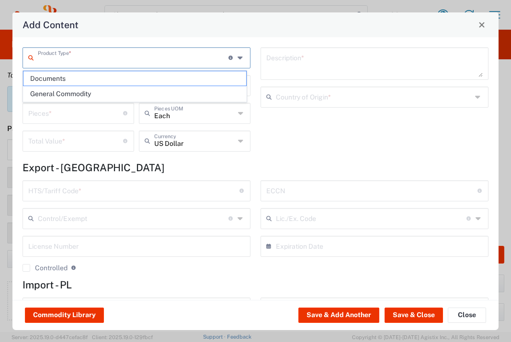
click at [136, 57] on input "text" at bounding box center [133, 57] width 191 height 17
click at [131, 77] on span "Documents" at bounding box center [134, 78] width 223 height 15
type input "Documents"
type input "1"
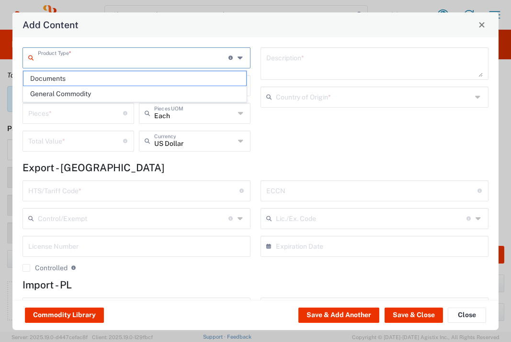
type input "1"
type textarea "Documents"
type input "[GEOGRAPHIC_DATA]"
type input "0000.00.0000"
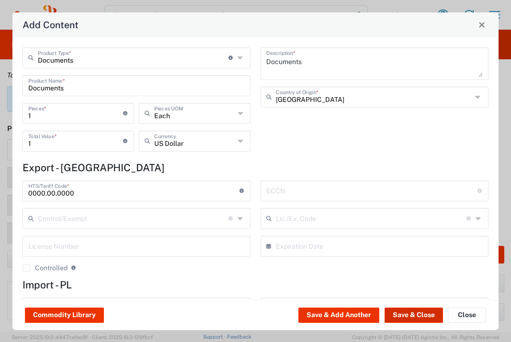
click at [409, 315] on button "Save & Close" at bounding box center [414, 315] width 58 height 15
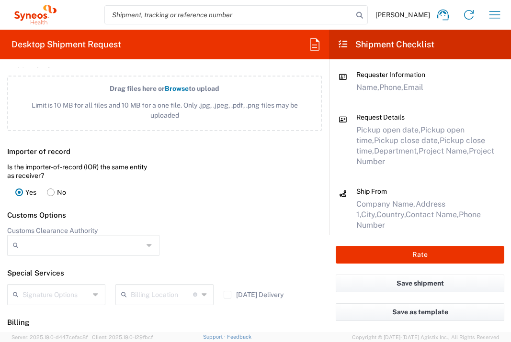
scroll to position [1306, 0]
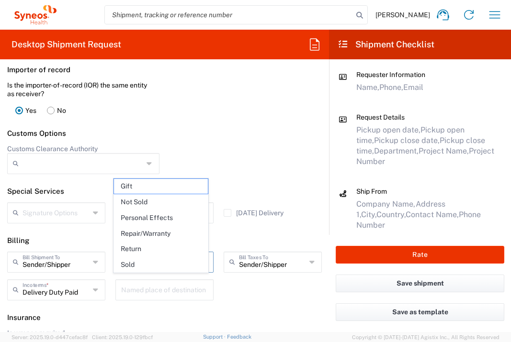
click at [172, 270] on input "text" at bounding box center [162, 261] width 62 height 17
drag, startPoint x: 160, startPoint y: 207, endPoint x: 221, endPoint y: 207, distance: 61.8
click at [160, 207] on span "Not Sold" at bounding box center [161, 202] width 94 height 15
type input "Not Sold"
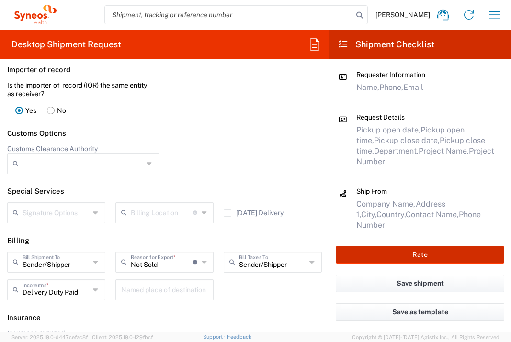
click at [403, 251] on button "Rate" at bounding box center [420, 255] width 169 height 18
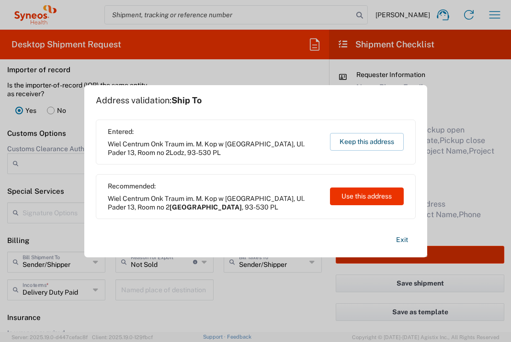
type input "7041203"
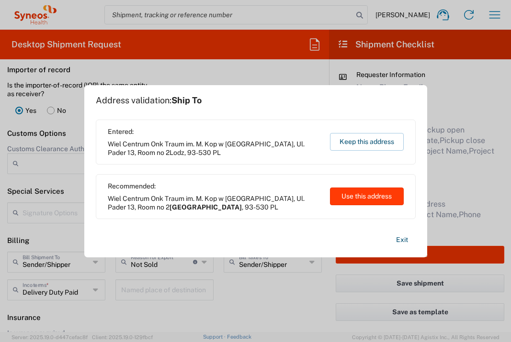
click at [344, 200] on button "Use this address" at bounding box center [367, 197] width 74 height 18
type input "[GEOGRAPHIC_DATA]"
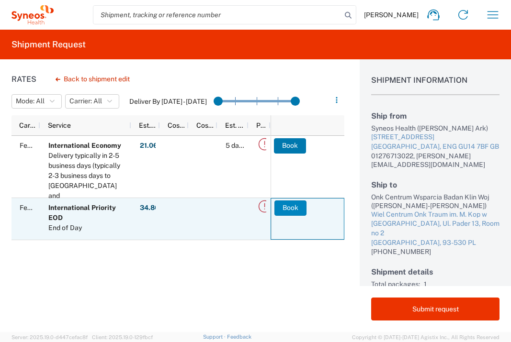
click at [291, 208] on button "Book" at bounding box center [290, 208] width 32 height 15
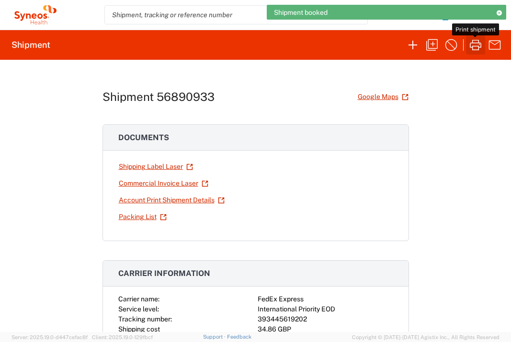
click at [475, 48] on icon "button" at bounding box center [475, 44] width 15 height 15
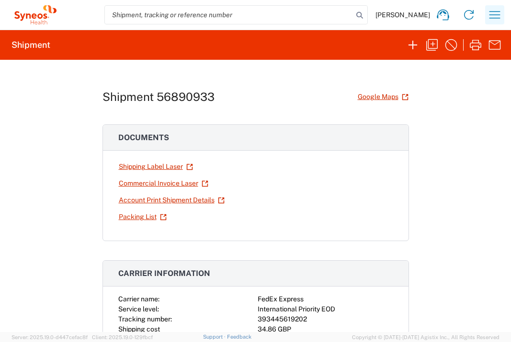
click at [493, 19] on icon "button" at bounding box center [494, 14] width 15 height 15
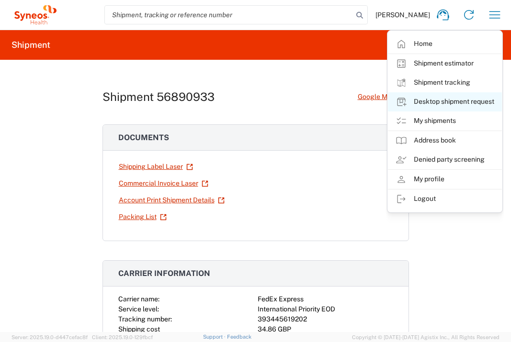
click at [461, 100] on link "Desktop shipment request" at bounding box center [445, 101] width 114 height 19
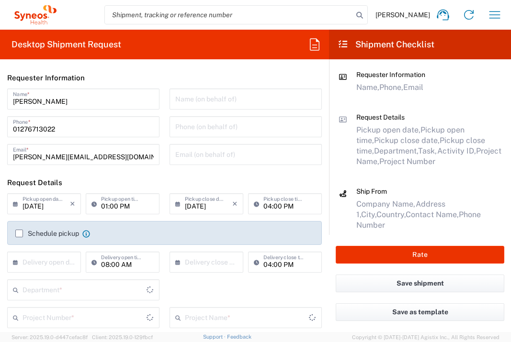
type input "[GEOGRAPHIC_DATA]"
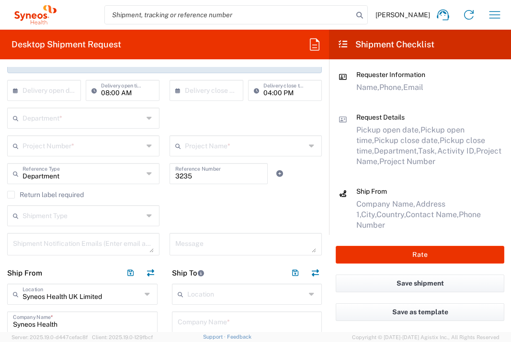
scroll to position [170, 0]
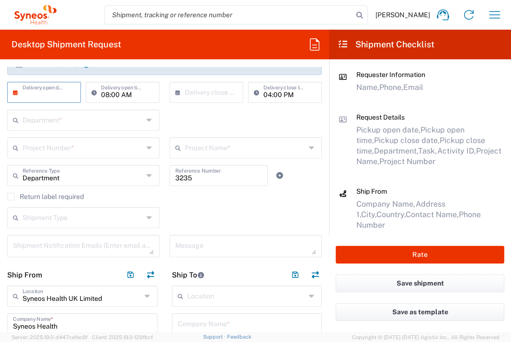
click at [57, 88] on input "text" at bounding box center [46, 91] width 47 height 17
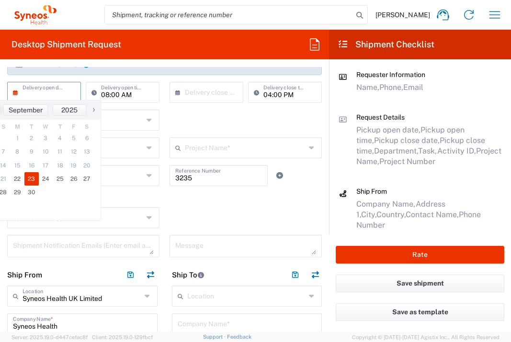
click at [36, 177] on span "23" at bounding box center [31, 178] width 14 height 13
type input "[DATE]"
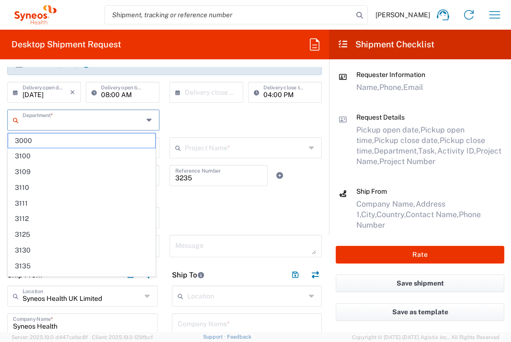
click at [83, 122] on input "text" at bounding box center [83, 119] width 121 height 17
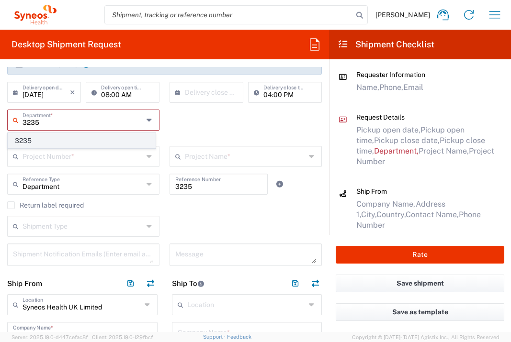
type input "3235"
click at [48, 138] on span "3235" at bounding box center [81, 141] width 147 height 15
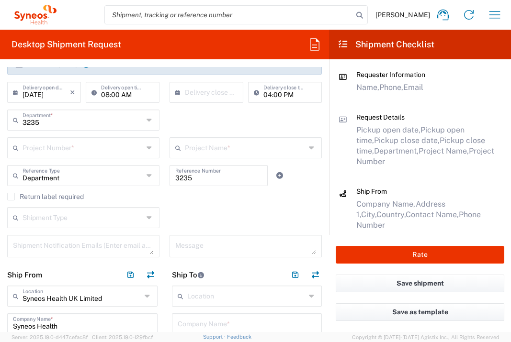
click at [65, 146] on input "text" at bounding box center [83, 147] width 121 height 17
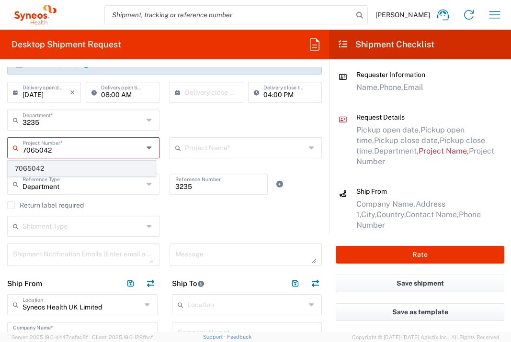
type input "7065042"
click at [55, 169] on span "7065042" at bounding box center [81, 168] width 147 height 15
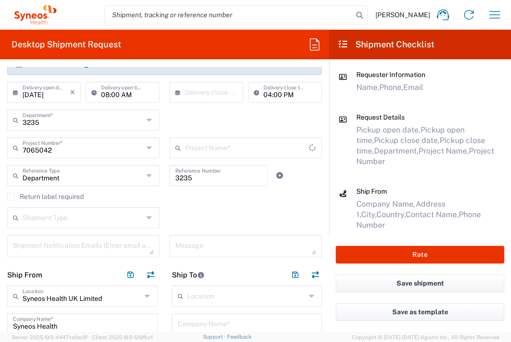
type input "7065042  Qilu Pharmaceutica"
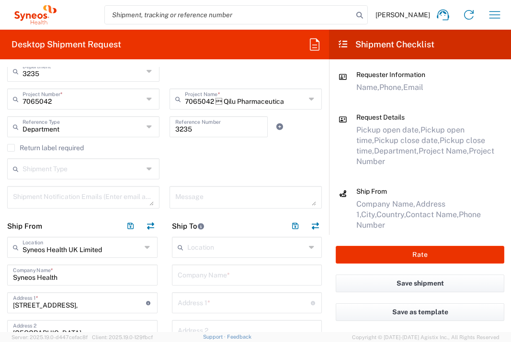
scroll to position [334, 0]
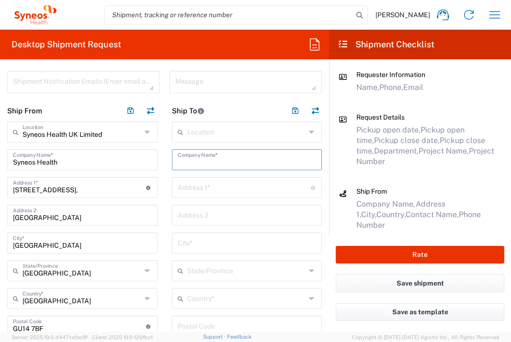
click at [212, 162] on input "text" at bounding box center [247, 159] width 139 height 17
type input "[PERSON_NAME] Office of Dicle Uni Faculty"
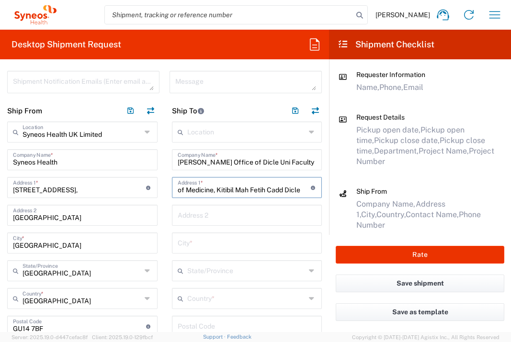
type input "of Medicine, Kitibil Mah Fetih Cadd Dicle"
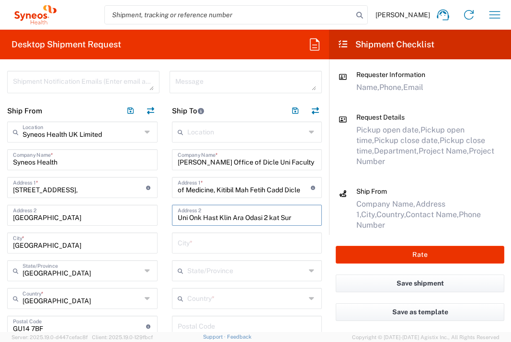
type input "Uni Onk Hast Klin Ara Odasi 2 kat Sur"
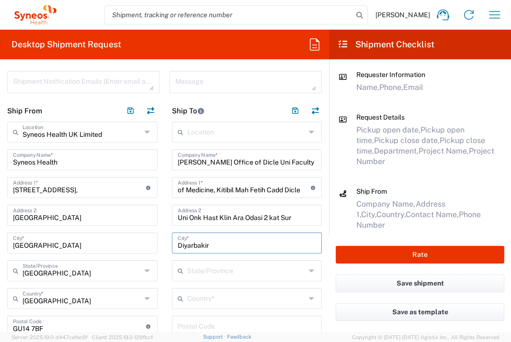
type input "Diyarbakir"
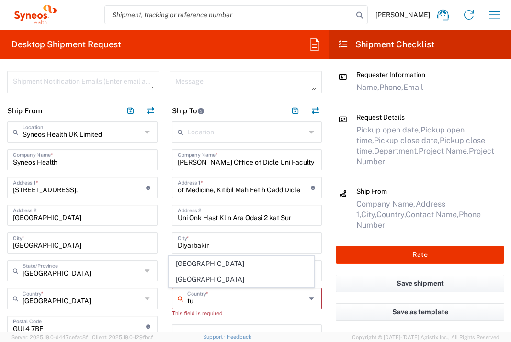
type input "t"
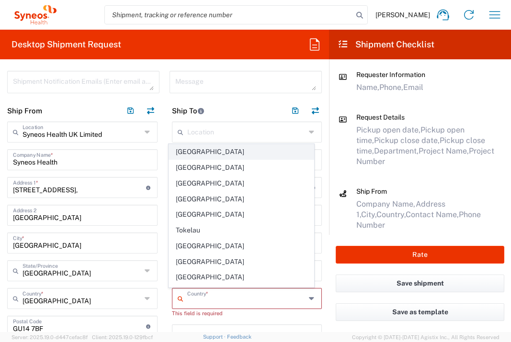
scroll to position [3466, 0]
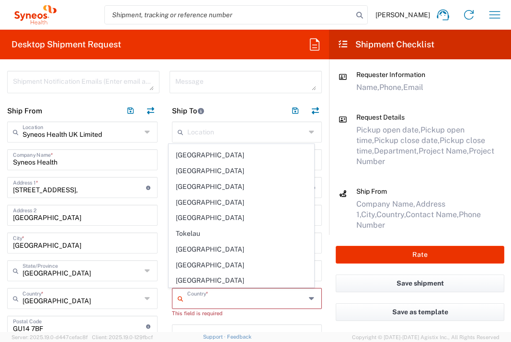
click at [217, 289] on span "[GEOGRAPHIC_DATA]" at bounding box center [241, 296] width 145 height 15
type input "[GEOGRAPHIC_DATA]"
type input "Sender/Shipper"
type input "Delivery Duty Paid"
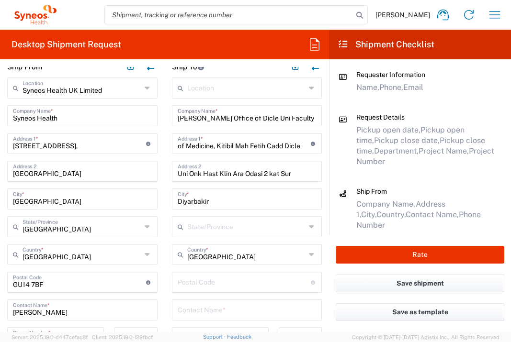
scroll to position [395, 0]
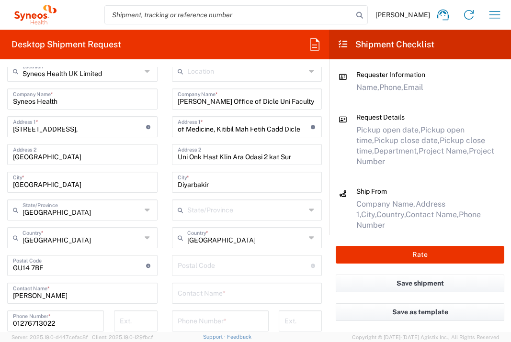
click at [223, 262] on input "undefined" at bounding box center [244, 265] width 133 height 17
type input "21200"
type input "[PERSON_NAME]"
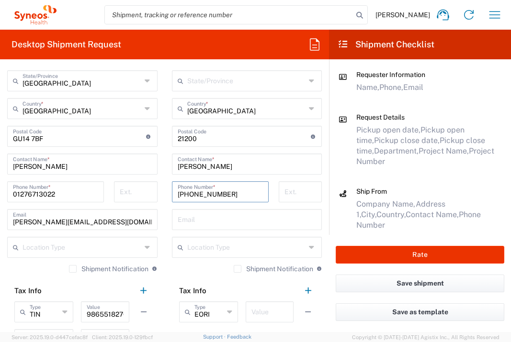
scroll to position [621, 0]
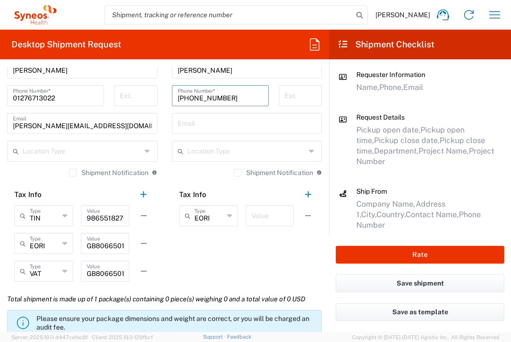
type input "[PHONE_NUMBER]"
click at [261, 215] on input "text" at bounding box center [269, 215] width 36 height 17
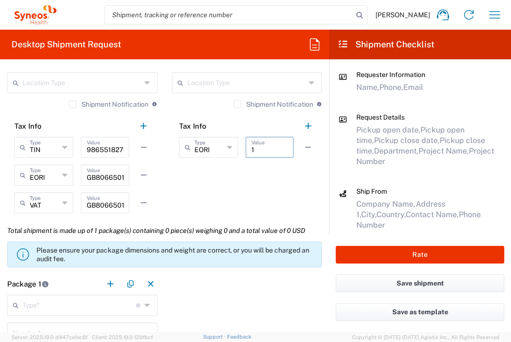
scroll to position [768, 0]
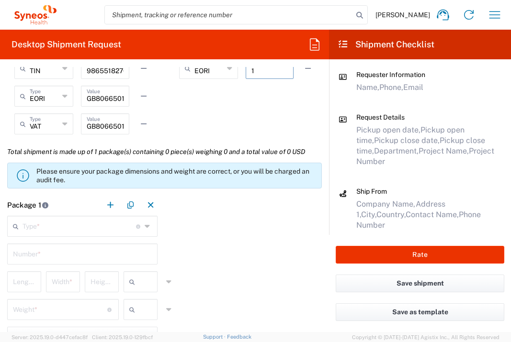
type input "1"
click at [105, 229] on input "text" at bounding box center [80, 225] width 114 height 17
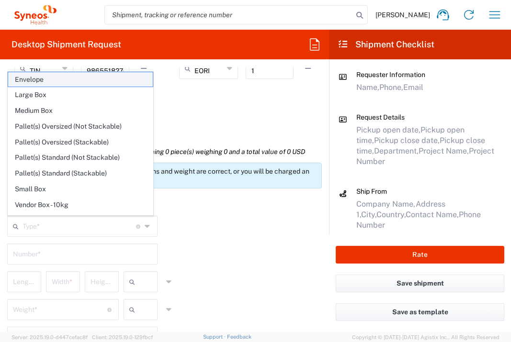
click at [64, 76] on span "Envelope" at bounding box center [80, 79] width 145 height 15
type input "Envelope"
type input "1"
type input "9.5"
type input "12.5"
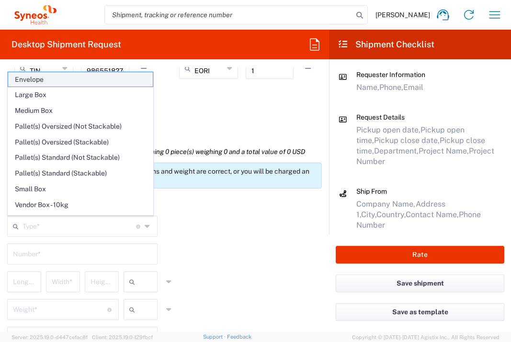
type input "0.25"
type input "in"
type input "0.45"
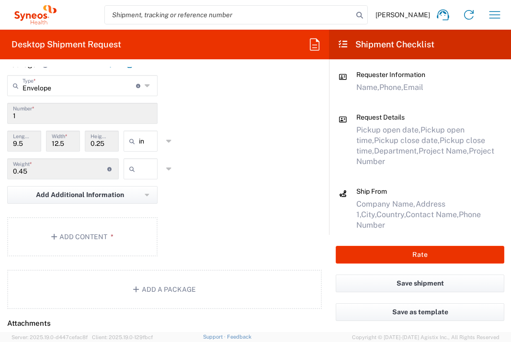
scroll to position [915, 0]
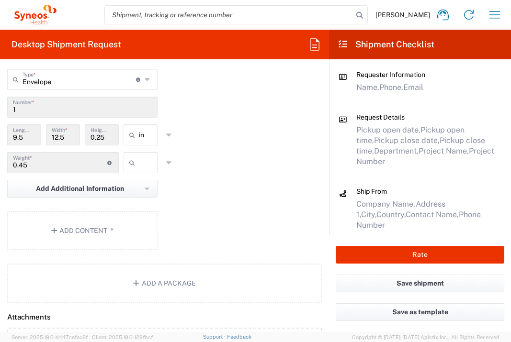
click at [139, 171] on input "text" at bounding box center [151, 162] width 24 height 15
click at [137, 221] on span "lbs" at bounding box center [137, 220] width 31 height 15
type input "lbs"
click at [118, 251] on button "Add Content *" at bounding box center [82, 230] width 150 height 39
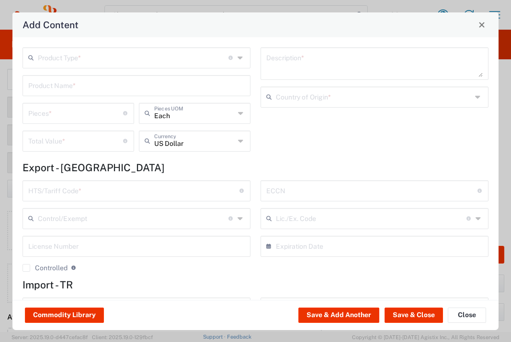
click at [145, 63] on input "text" at bounding box center [133, 57] width 191 height 17
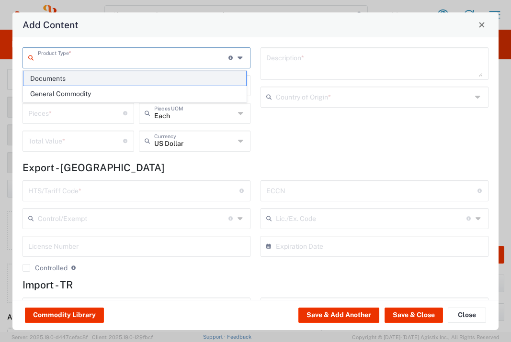
click at [140, 80] on span "Documents" at bounding box center [134, 78] width 223 height 15
type input "Documents"
type input "1"
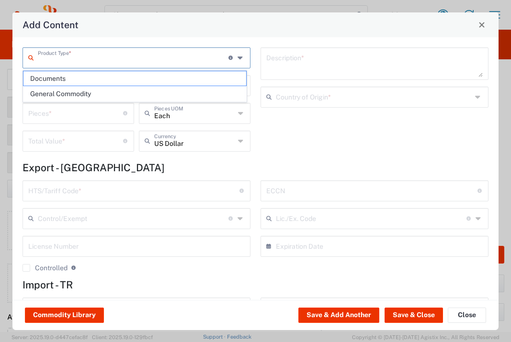
type textarea "Documents"
type input "[GEOGRAPHIC_DATA]"
type input "0000.00.0000"
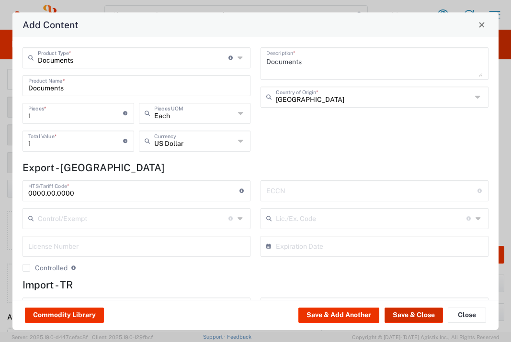
click at [412, 318] on button "Save & Close" at bounding box center [414, 315] width 58 height 15
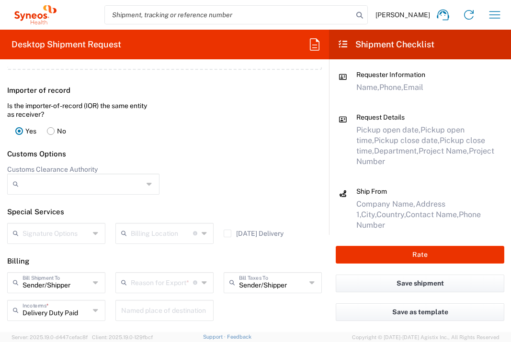
scroll to position [1321, 0]
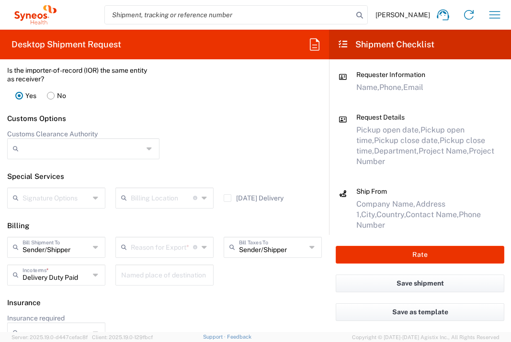
click at [181, 255] on input "text" at bounding box center [162, 247] width 62 height 17
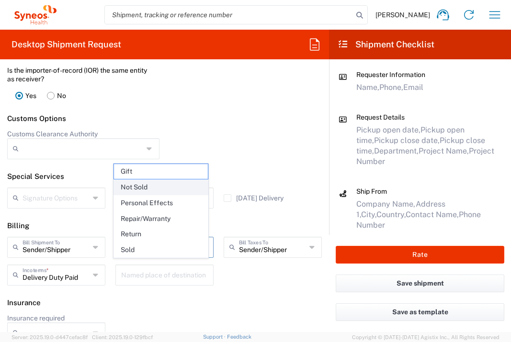
click at [164, 190] on span "Not Sold" at bounding box center [161, 187] width 94 height 15
type input "Not Sold"
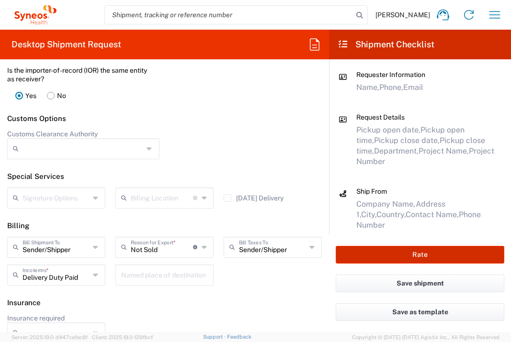
click at [399, 253] on button "Rate" at bounding box center [420, 255] width 169 height 18
type input "7065042"
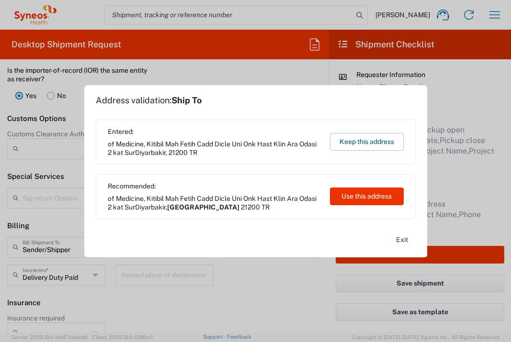
click at [396, 193] on button "Use this address" at bounding box center [367, 197] width 74 height 18
type input "[GEOGRAPHIC_DATA]"
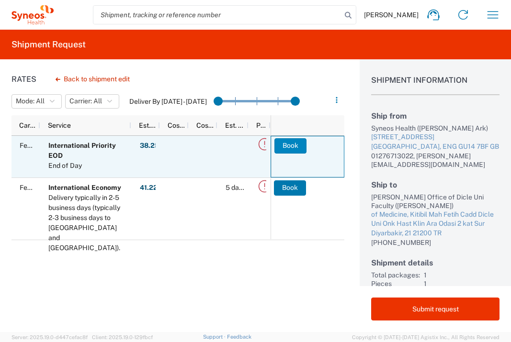
click at [288, 149] on button "Book" at bounding box center [290, 145] width 32 height 15
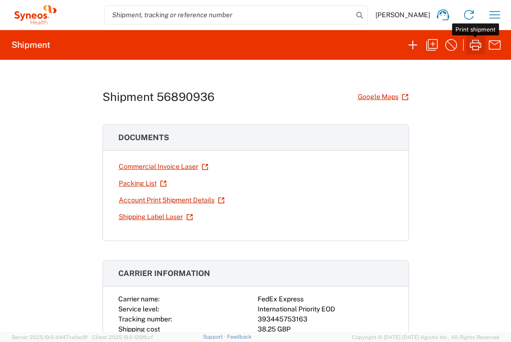
click at [473, 45] on icon "button" at bounding box center [475, 44] width 15 height 15
click at [495, 11] on icon "button" at bounding box center [494, 14] width 15 height 15
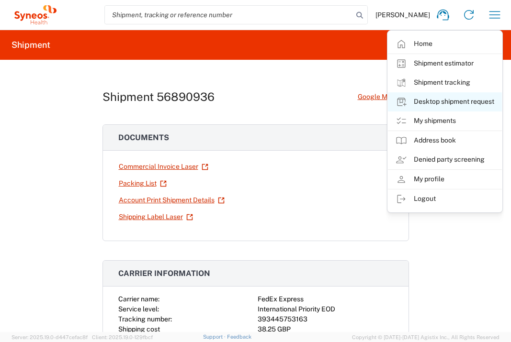
click at [472, 96] on link "Desktop shipment request" at bounding box center [445, 101] width 114 height 19
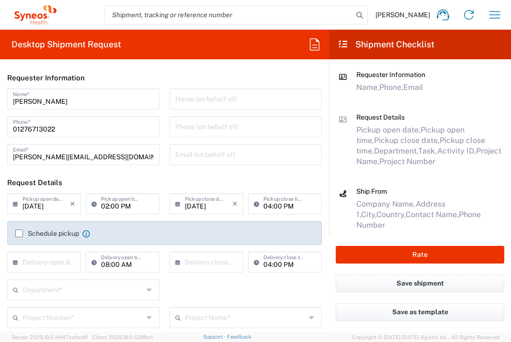
type input "[GEOGRAPHIC_DATA]"
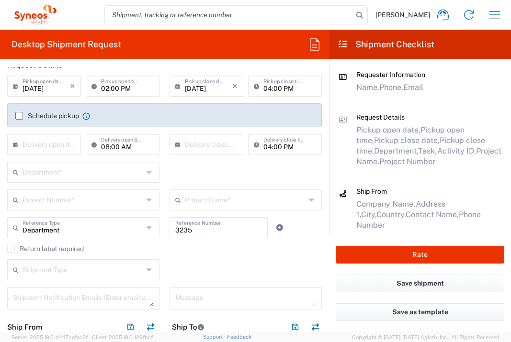
scroll to position [122, 0]
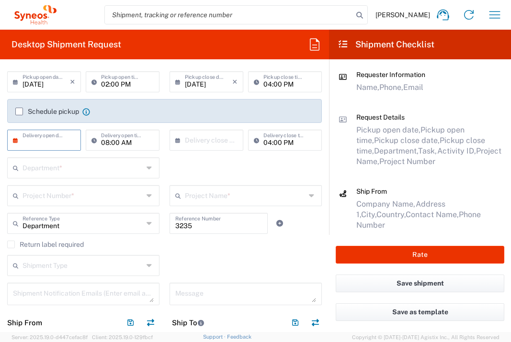
click at [51, 134] on input "text" at bounding box center [46, 139] width 47 height 17
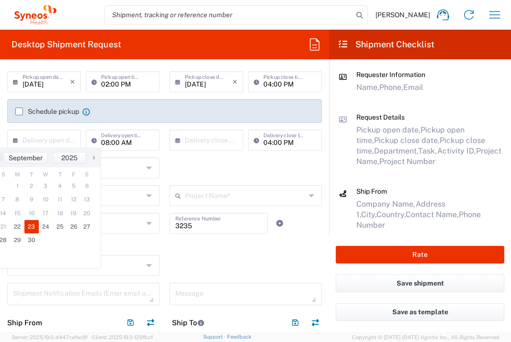
drag, startPoint x: 33, startPoint y: 223, endPoint x: 79, endPoint y: 208, distance: 48.9
click at [33, 223] on span "23" at bounding box center [31, 226] width 14 height 13
type input "[DATE]"
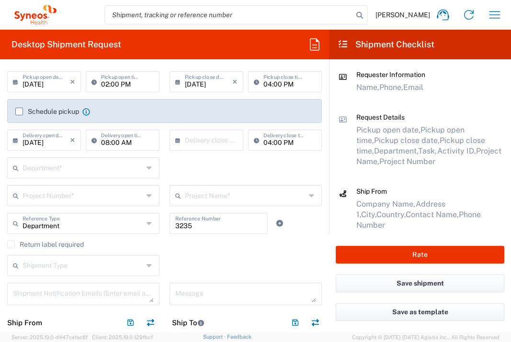
click at [89, 169] on input "text" at bounding box center [83, 167] width 121 height 17
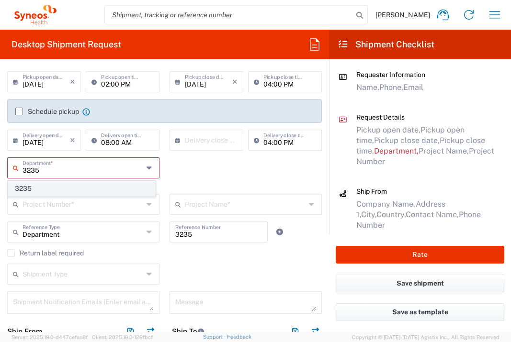
type input "3235"
click at [61, 185] on span "3235" at bounding box center [81, 189] width 147 height 15
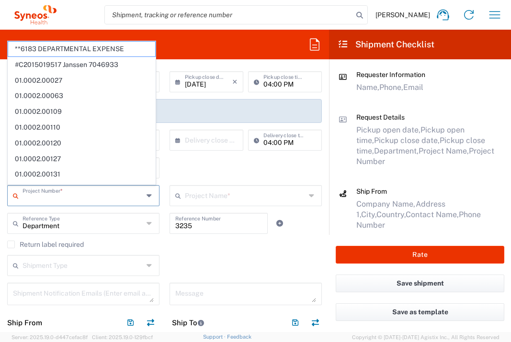
click at [66, 203] on input "text" at bounding box center [83, 195] width 121 height 17
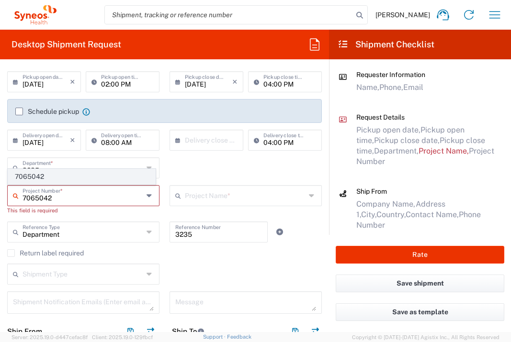
type input "7065042"
click at [58, 178] on span "7065042" at bounding box center [81, 177] width 147 height 15
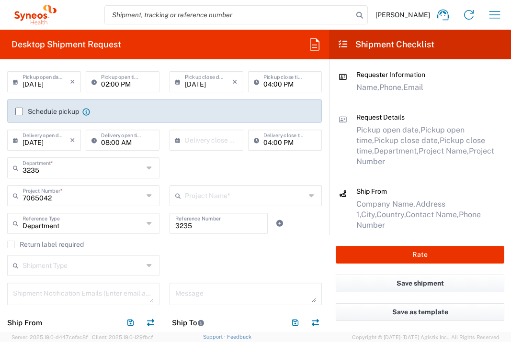
type input "7065042  Qilu Pharmaceutica"
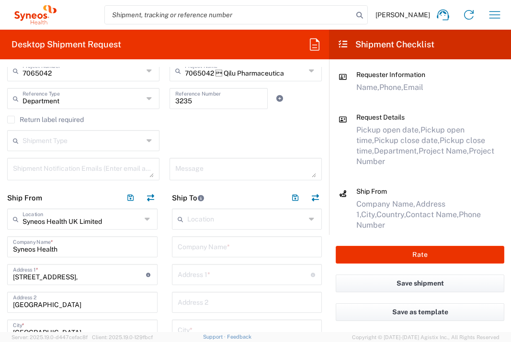
scroll to position [247, 0]
click at [213, 247] on input "text" at bounding box center [247, 246] width 139 height 17
type input "SBU Gulhane Training & Research Hospital"
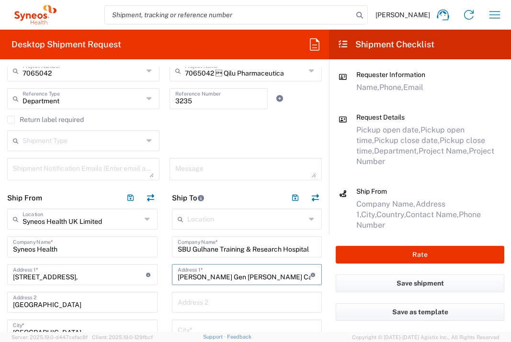
type input "[PERSON_NAME] Gen [PERSON_NAME] Cad"
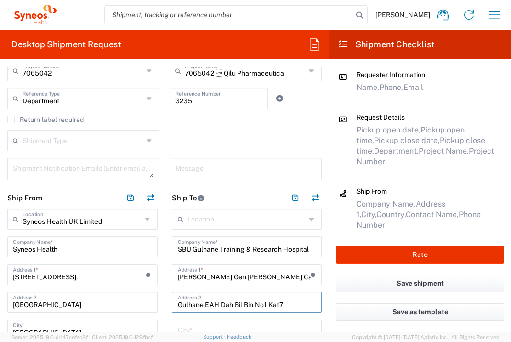
type input "Gulhane EAH Dah Bil Bin No1 Kat7"
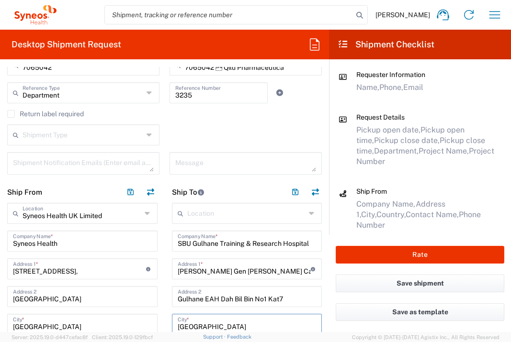
type input "[GEOGRAPHIC_DATA]"
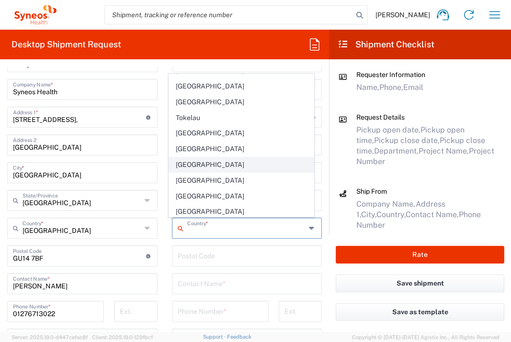
scroll to position [3514, 0]
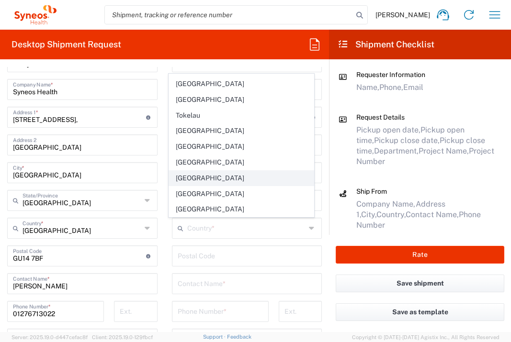
click at [219, 171] on span "[GEOGRAPHIC_DATA]" at bounding box center [241, 178] width 145 height 15
type input "[GEOGRAPHIC_DATA]"
type input "Sender/Shipper"
type input "Delivery Duty Paid"
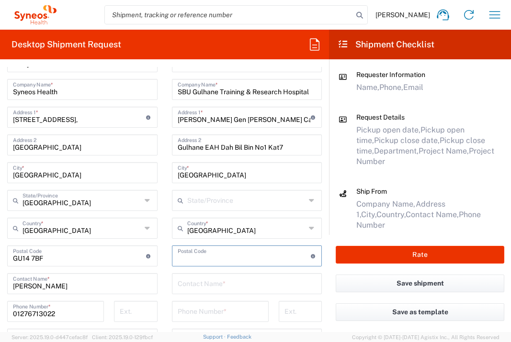
click at [204, 257] on input "undefined" at bounding box center [244, 255] width 133 height 17
type input "06010"
click at [172, 285] on div "Contact Name *" at bounding box center [247, 284] width 150 height 21
type input "Sudenaz Buga"
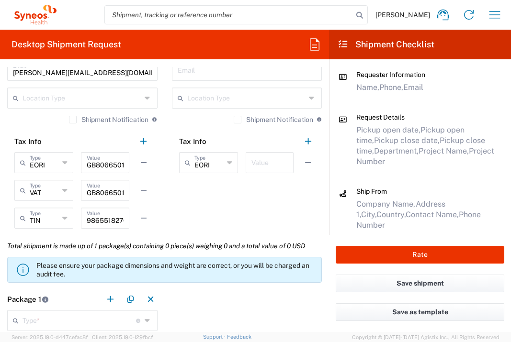
scroll to position [665, 0]
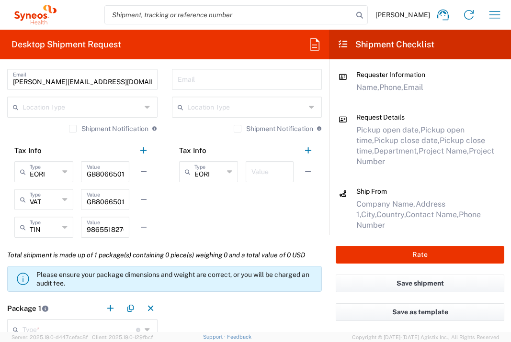
type input "[PHONE_NUMBER]"
click at [263, 166] on input "text" at bounding box center [269, 171] width 36 height 17
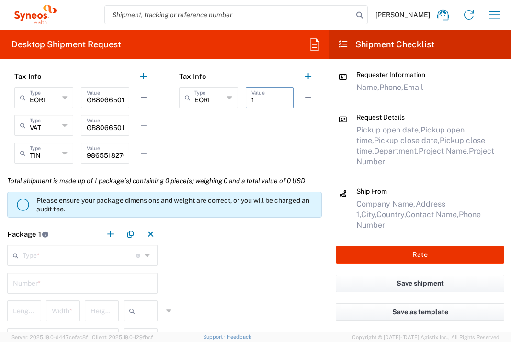
scroll to position [834, 0]
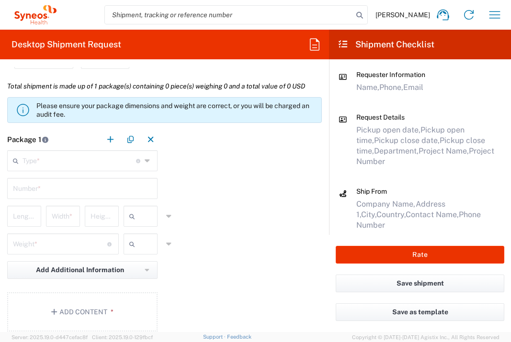
type input "1"
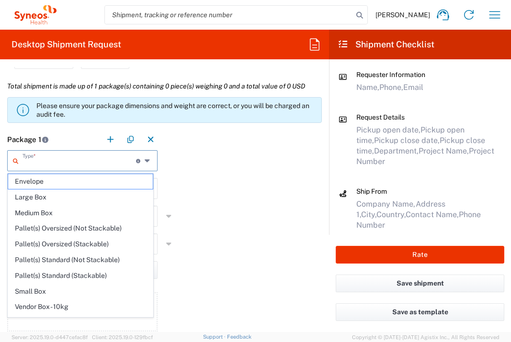
click at [107, 168] on input "text" at bounding box center [80, 160] width 114 height 17
click at [84, 182] on span "Envelope" at bounding box center [80, 181] width 145 height 15
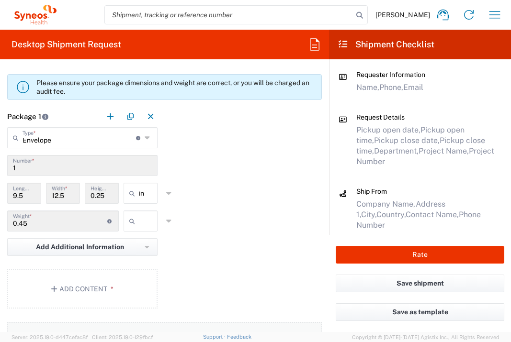
scroll to position [970, 0]
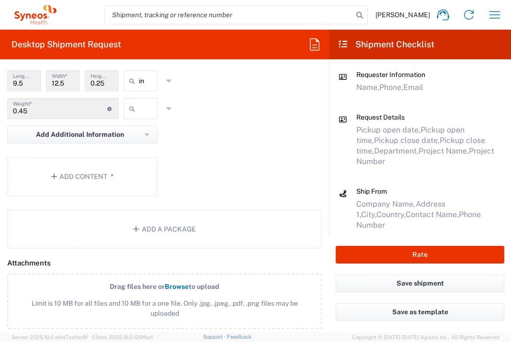
click at [139, 116] on input "text" at bounding box center [151, 108] width 24 height 15
click at [137, 161] on span "lbs" at bounding box center [137, 167] width 31 height 15
click at [118, 189] on button "Add Content *" at bounding box center [82, 176] width 150 height 39
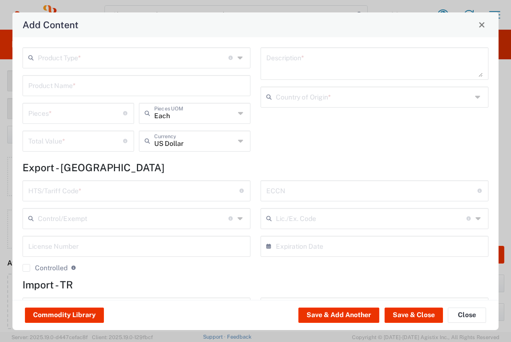
click at [133, 61] on input "text" at bounding box center [133, 57] width 191 height 17
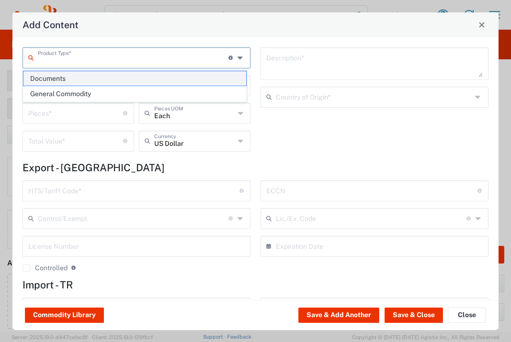
click at [124, 79] on span "Documents" at bounding box center [134, 78] width 223 height 15
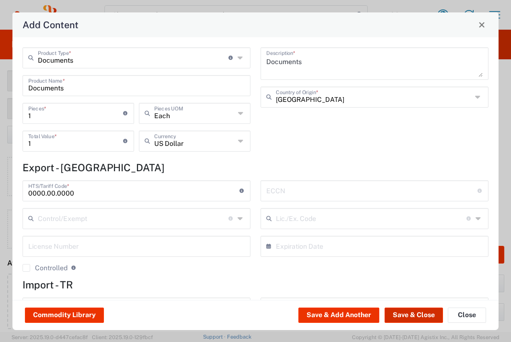
click at [403, 313] on button "Save & Close" at bounding box center [414, 315] width 58 height 15
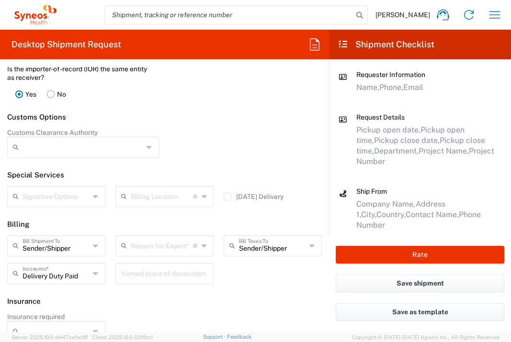
scroll to position [1326, 0]
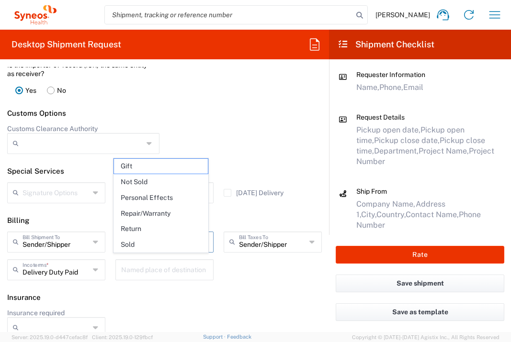
click at [168, 250] on input "text" at bounding box center [162, 241] width 62 height 17
click at [152, 184] on span "Not Sold" at bounding box center [161, 182] width 94 height 15
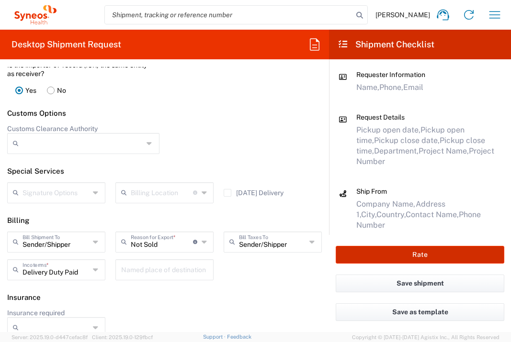
click at [409, 251] on button "Rate" at bounding box center [420, 255] width 169 height 18
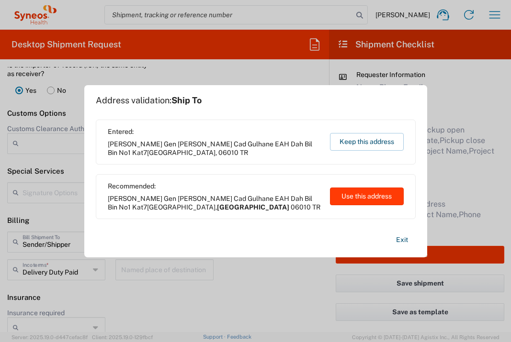
click at [395, 199] on button "Use this address" at bounding box center [367, 197] width 74 height 18
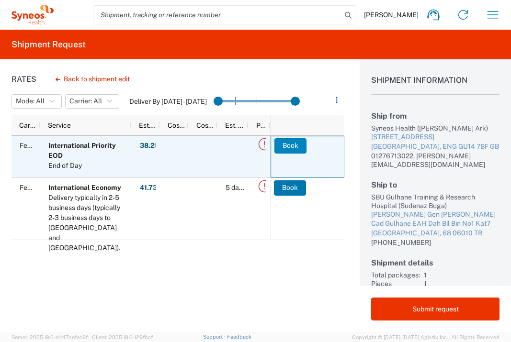
click at [284, 148] on button "Book" at bounding box center [290, 145] width 32 height 15
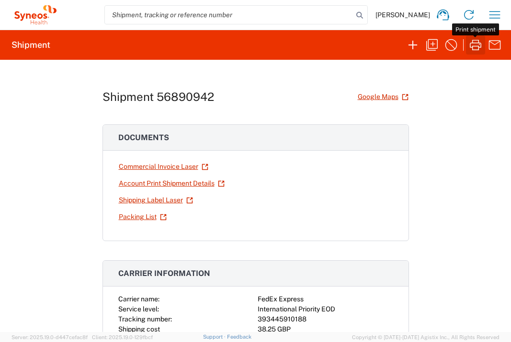
click at [478, 47] on icon "button" at bounding box center [475, 44] width 15 height 15
click at [497, 17] on icon "button" at bounding box center [494, 14] width 15 height 15
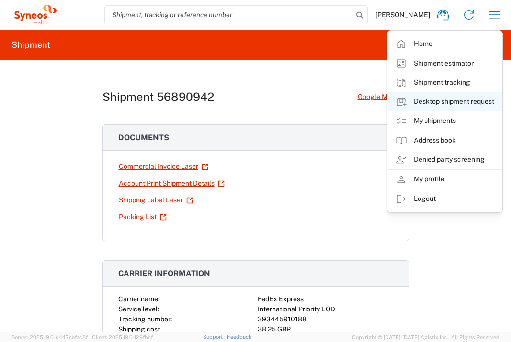
click at [470, 103] on link "Desktop shipment request" at bounding box center [445, 101] width 114 height 19
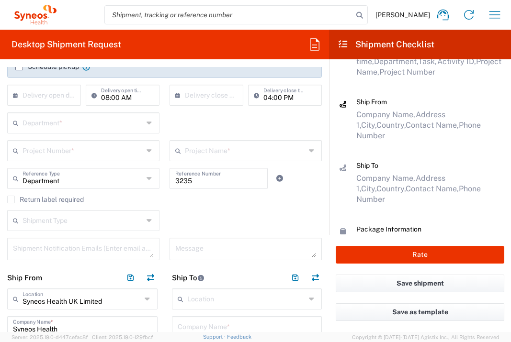
scroll to position [166, 0]
click at [60, 99] on input "text" at bounding box center [46, 95] width 47 height 17
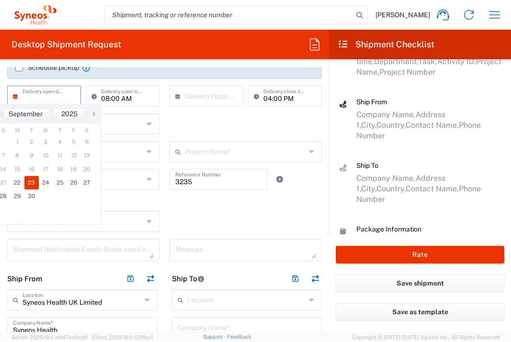
click at [35, 178] on span "23" at bounding box center [31, 182] width 14 height 13
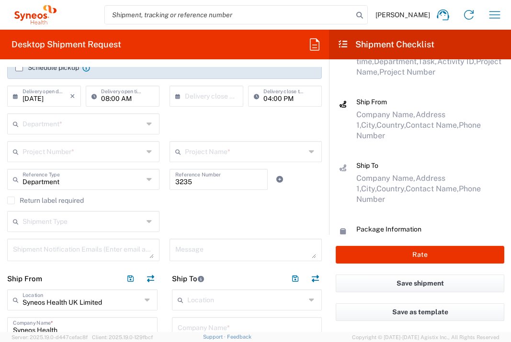
click at [79, 124] on input "text" at bounding box center [83, 123] width 121 height 17
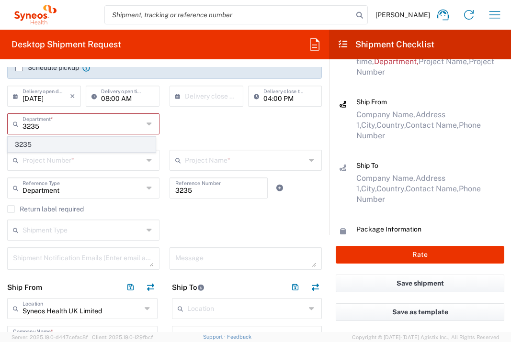
click at [67, 139] on span "3235" at bounding box center [81, 144] width 147 height 15
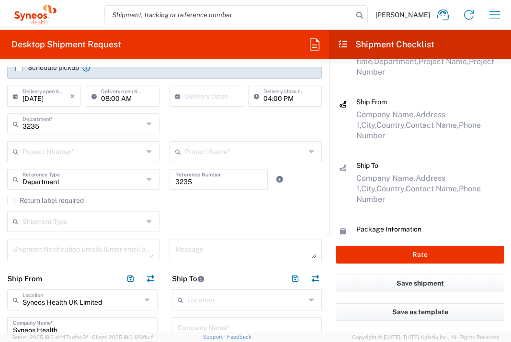
click at [70, 152] on input "text" at bounding box center [83, 151] width 121 height 17
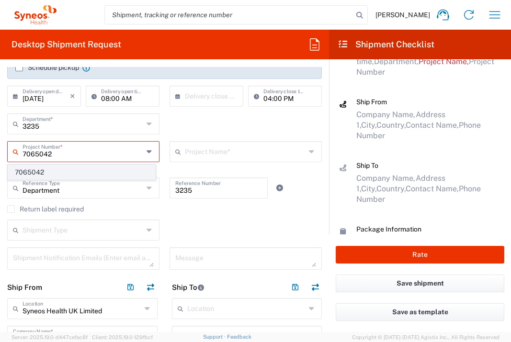
click at [73, 168] on span "7065042" at bounding box center [81, 172] width 147 height 15
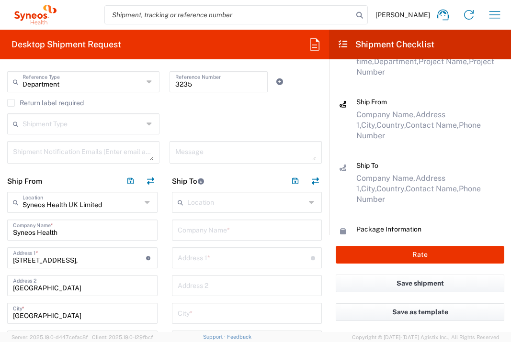
scroll to position [305, 0]
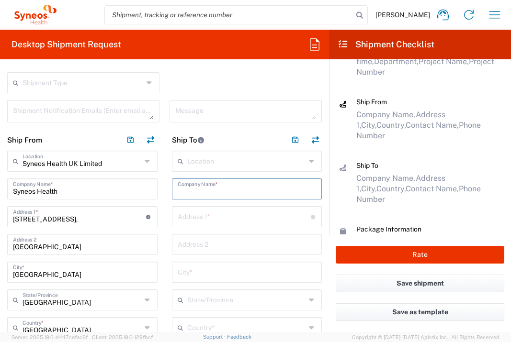
click at [277, 189] on input "text" at bounding box center [247, 188] width 139 height 17
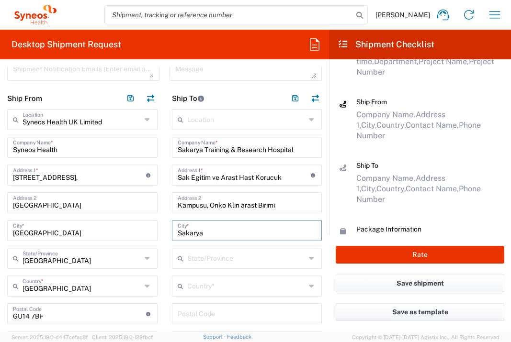
scroll to position [354, 0]
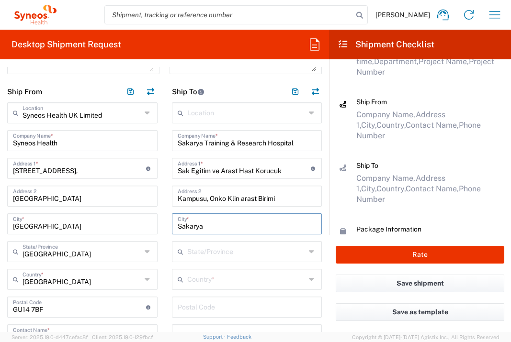
click at [250, 276] on input "text" at bounding box center [246, 279] width 119 height 17
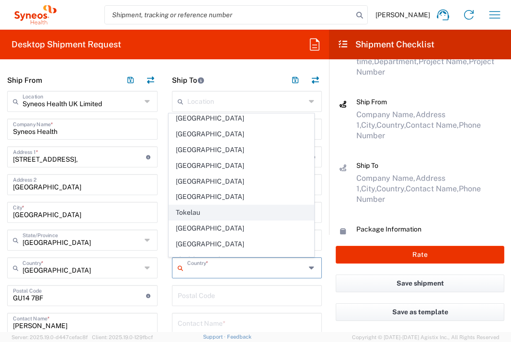
scroll to position [3459, 0]
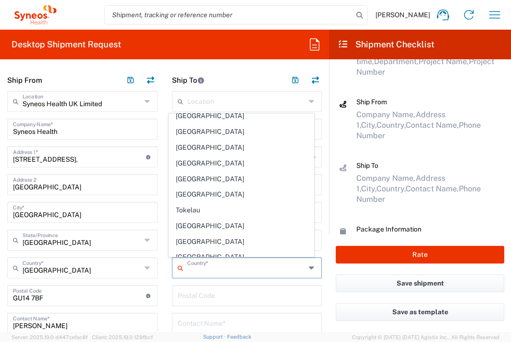
click at [186, 266] on span "[GEOGRAPHIC_DATA]" at bounding box center [241, 273] width 145 height 15
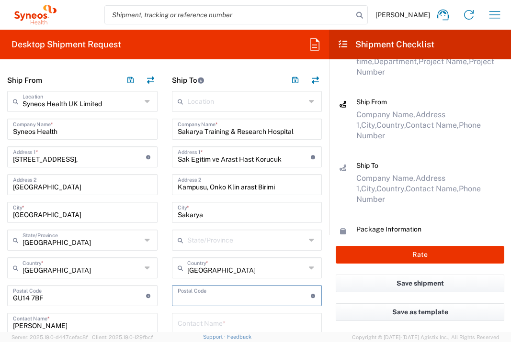
click at [221, 295] on input "undefined" at bounding box center [244, 295] width 133 height 17
click at [206, 318] on input "text" at bounding box center [247, 323] width 139 height 17
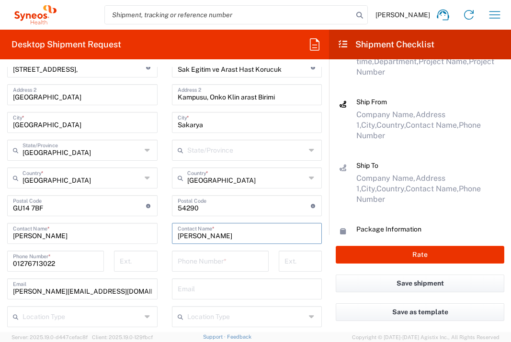
scroll to position [520, 0]
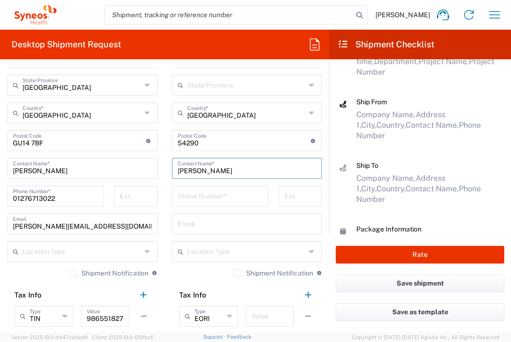
click at [225, 196] on input "tel" at bounding box center [220, 195] width 85 height 17
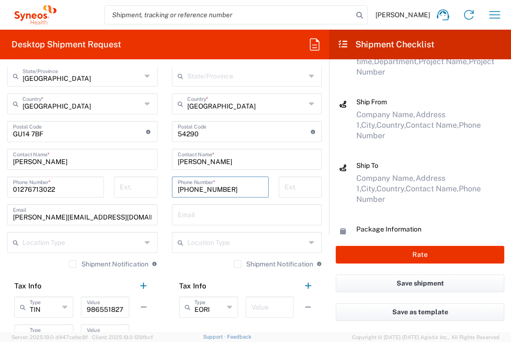
scroll to position [578, 0]
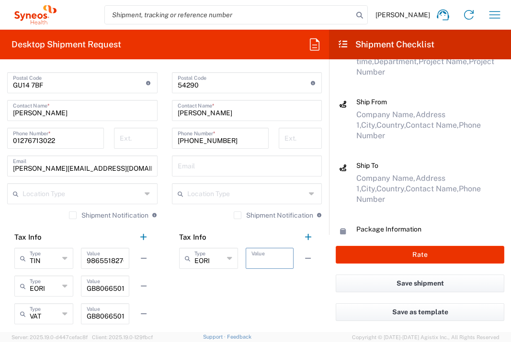
click at [272, 255] on input "text" at bounding box center [269, 258] width 36 height 17
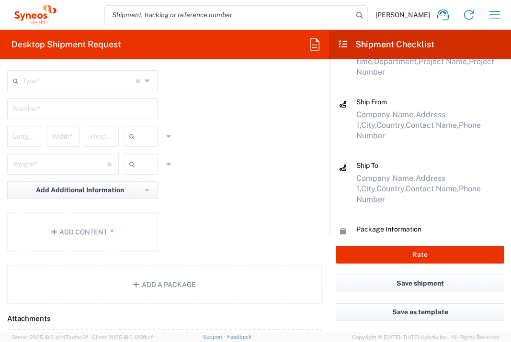
scroll to position [885, 0]
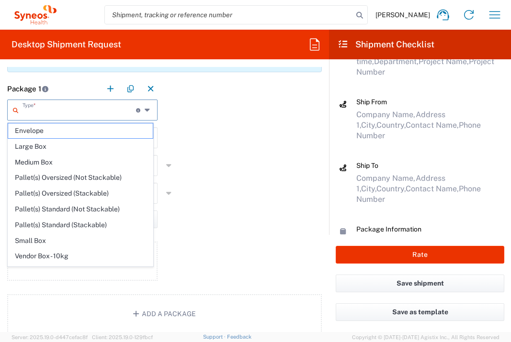
click at [103, 106] on input "text" at bounding box center [80, 109] width 114 height 17
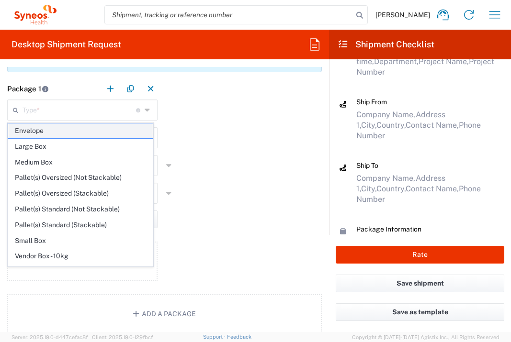
click at [98, 126] on span "Envelope" at bounding box center [80, 131] width 145 height 15
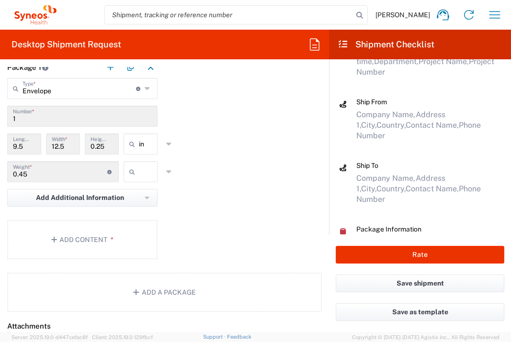
click at [145, 180] on input "text" at bounding box center [151, 171] width 24 height 15
click at [150, 233] on span "lbs" at bounding box center [137, 230] width 31 height 15
click at [102, 260] on button "Add Content *" at bounding box center [82, 239] width 150 height 39
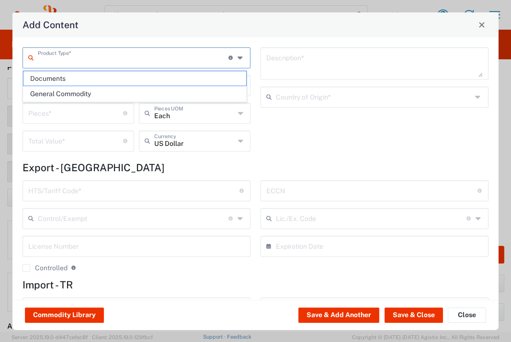
click at [150, 61] on input "text" at bounding box center [133, 57] width 191 height 17
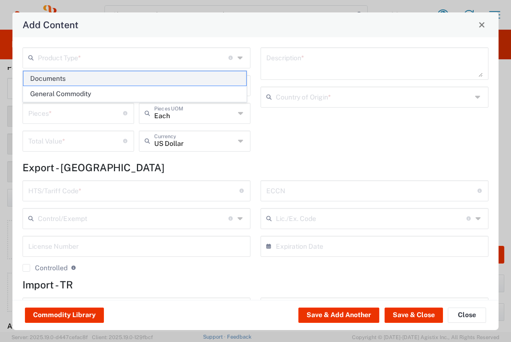
click at [140, 78] on span "Documents" at bounding box center [134, 78] width 223 height 15
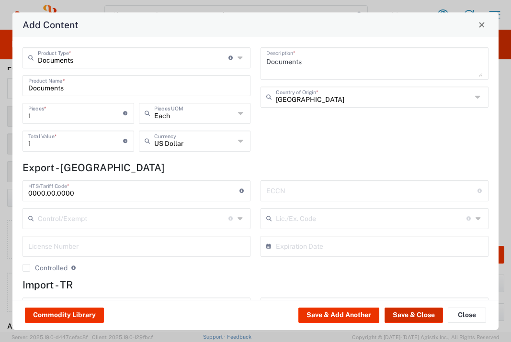
click at [408, 314] on button "Save & Close" at bounding box center [414, 315] width 58 height 15
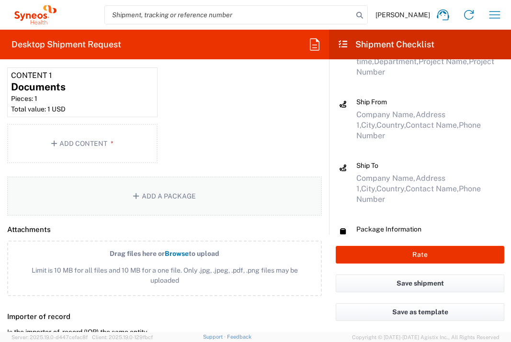
scroll to position [1080, 0]
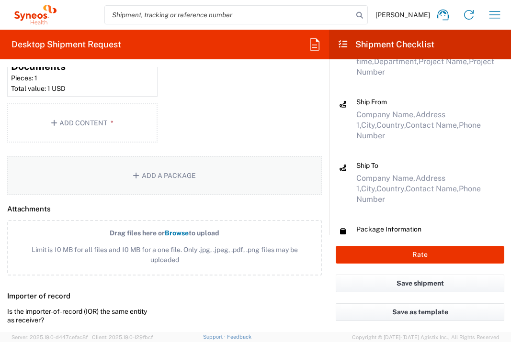
click at [159, 194] on button "Add a Package" at bounding box center [164, 175] width 315 height 39
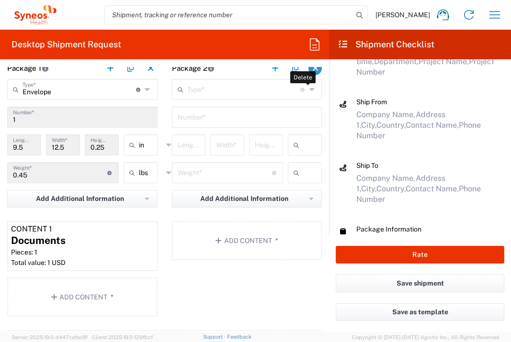
click at [313, 75] on button "button" at bounding box center [314, 68] width 13 height 13
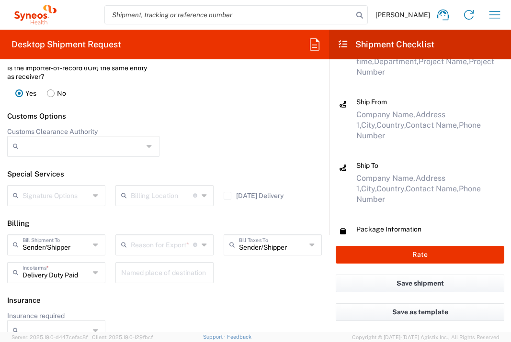
scroll to position [1327, 0]
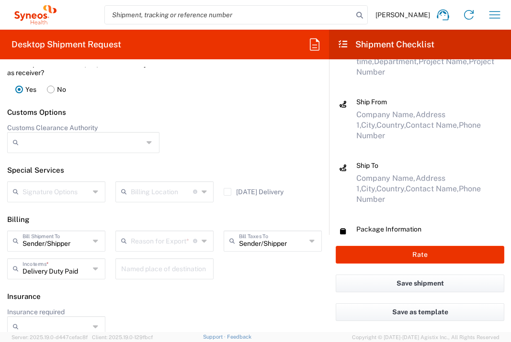
click at [165, 249] on input "text" at bounding box center [162, 240] width 62 height 17
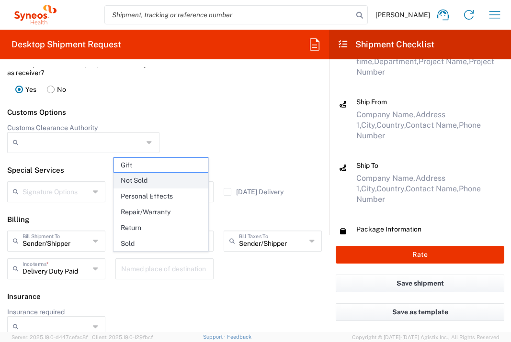
click at [165, 185] on span "Not Sold" at bounding box center [161, 180] width 94 height 15
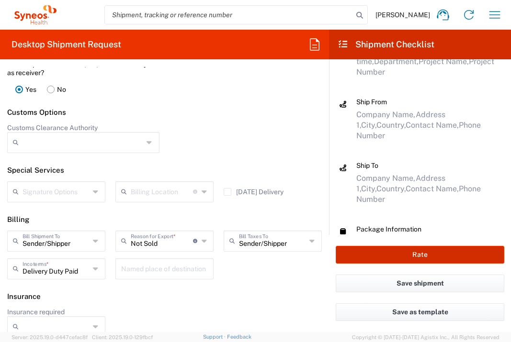
click at [379, 251] on button "Rate" at bounding box center [420, 255] width 169 height 18
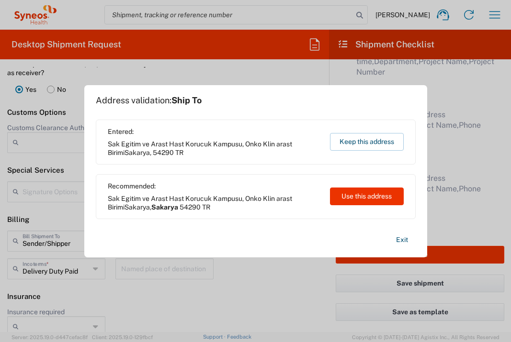
click at [359, 200] on button "Use this address" at bounding box center [367, 197] width 74 height 18
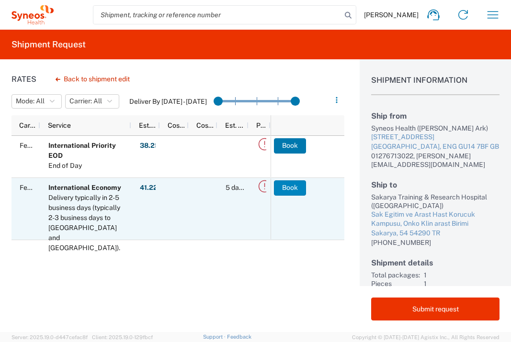
click at [297, 187] on button "Book" at bounding box center [290, 188] width 32 height 15
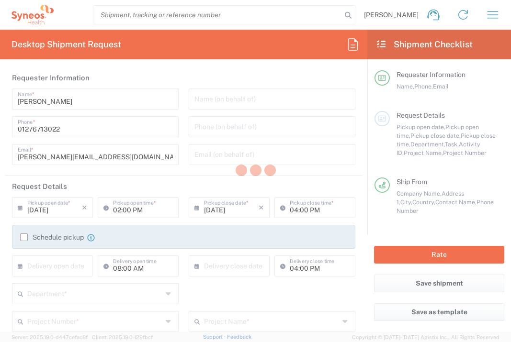
click at [491, 15] on div at bounding box center [255, 171] width 511 height 342
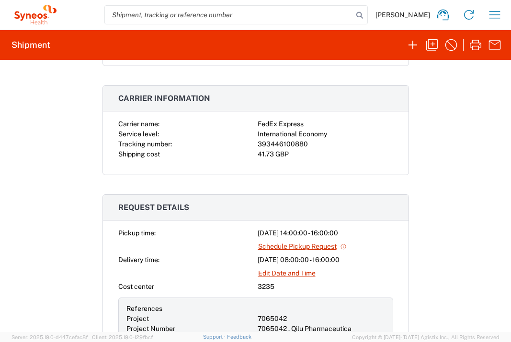
scroll to position [23, 0]
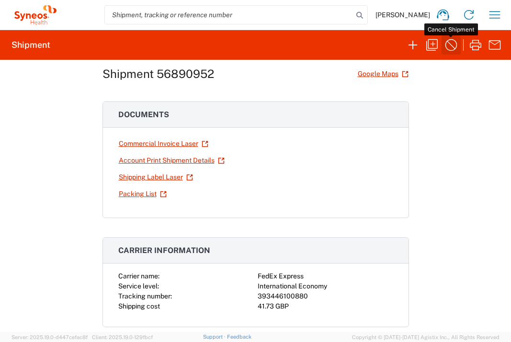
click at [454, 41] on icon "button" at bounding box center [451, 44] width 15 height 15
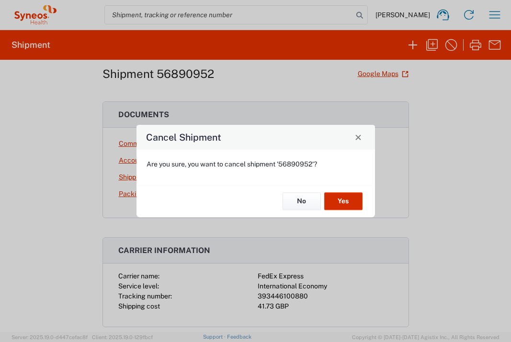
click at [347, 202] on button "Yes" at bounding box center [343, 202] width 38 height 18
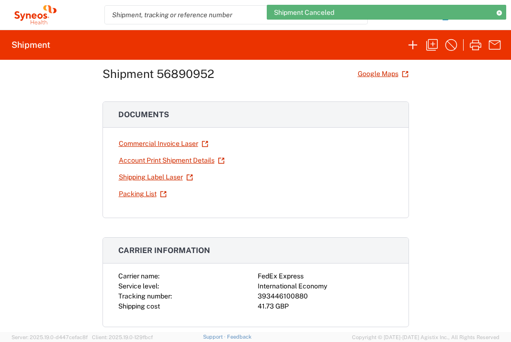
click at [496, 12] on icon at bounding box center [499, 12] width 7 height 5
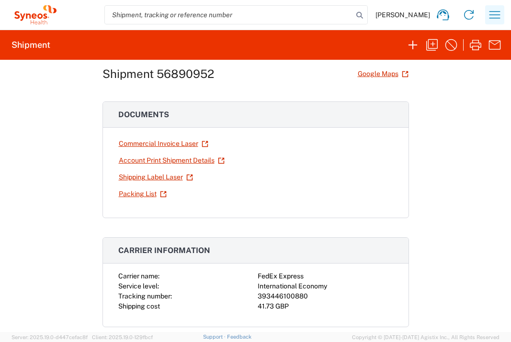
click at [495, 13] on icon "button" at bounding box center [494, 14] width 15 height 15
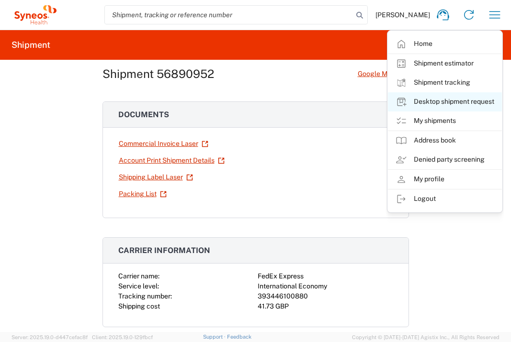
click at [464, 106] on link "Desktop shipment request" at bounding box center [445, 101] width 114 height 19
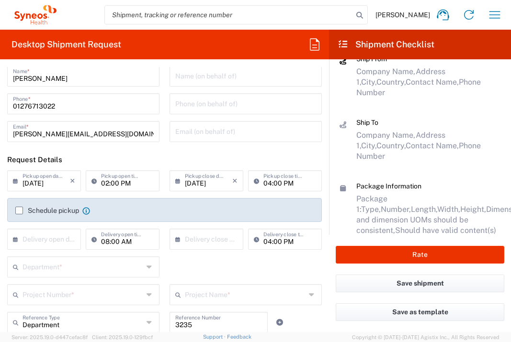
scroll to position [55, 0]
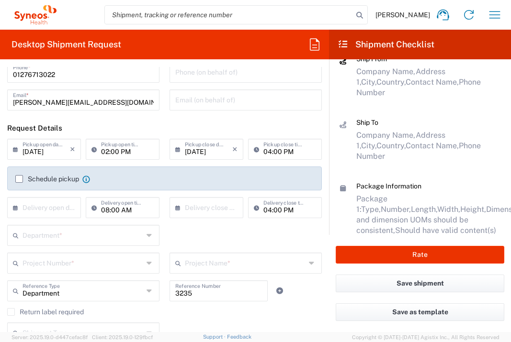
click at [57, 206] on input "text" at bounding box center [46, 207] width 47 height 17
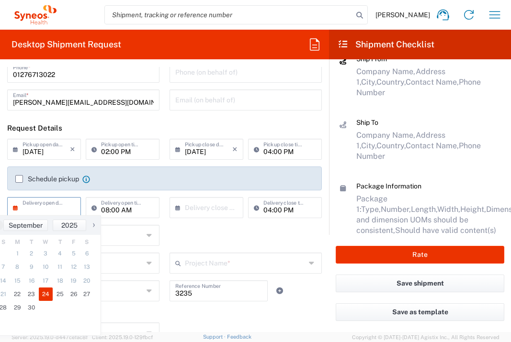
click at [39, 299] on span "24" at bounding box center [46, 294] width 14 height 13
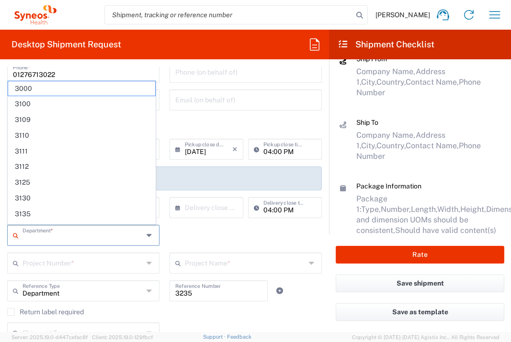
click at [41, 237] on input "text" at bounding box center [83, 235] width 121 height 17
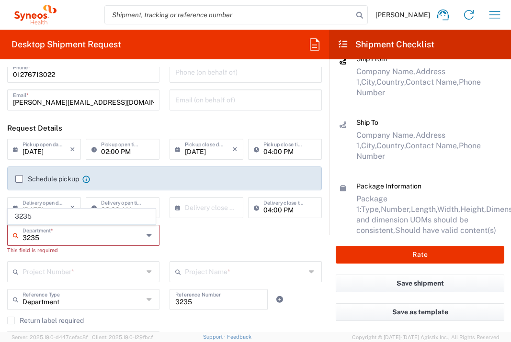
click at [48, 232] on input "3235" at bounding box center [83, 235] width 121 height 17
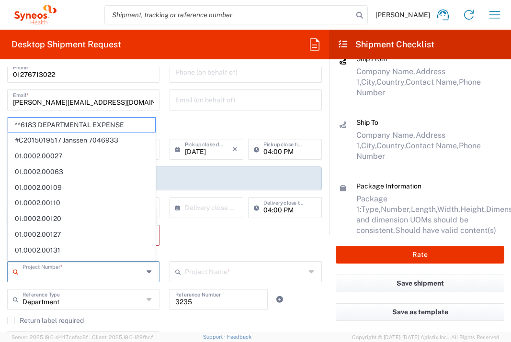
click at [65, 273] on input "text" at bounding box center [83, 271] width 121 height 17
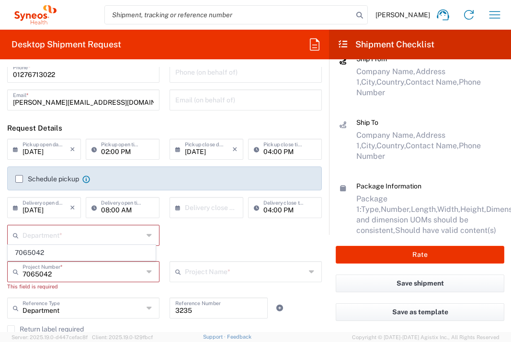
drag, startPoint x: 60, startPoint y: 256, endPoint x: 146, endPoint y: 258, distance: 85.8
click at [61, 256] on span "7065042" at bounding box center [81, 253] width 147 height 15
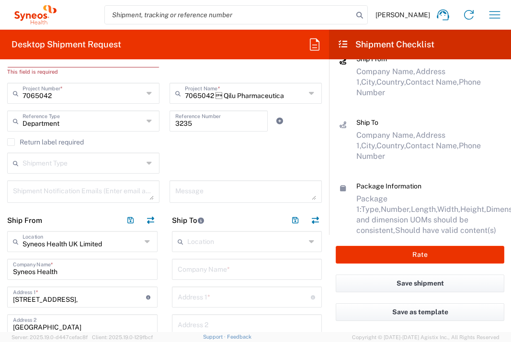
scroll to position [342, 0]
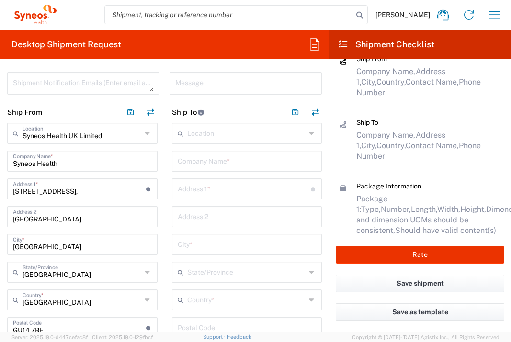
click at [240, 167] on input "text" at bounding box center [247, 160] width 139 height 17
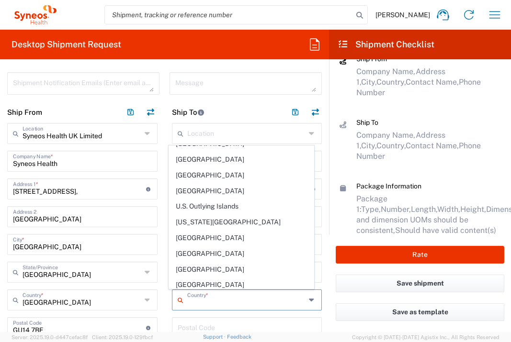
scroll to position [3559, 0]
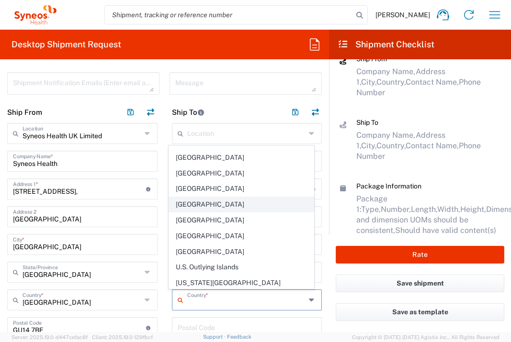
click at [212, 197] on span "[GEOGRAPHIC_DATA]" at bounding box center [241, 204] width 145 height 15
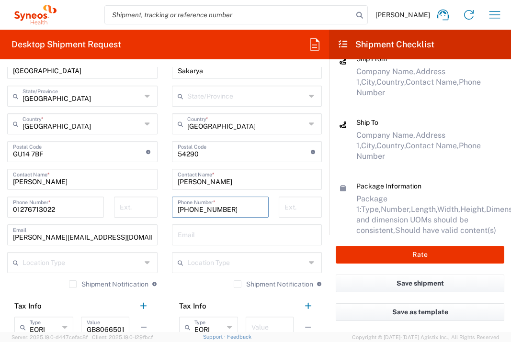
scroll to position [544, 0]
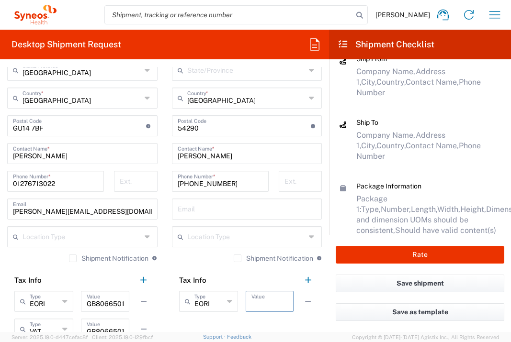
click at [275, 300] on input "text" at bounding box center [269, 301] width 36 height 17
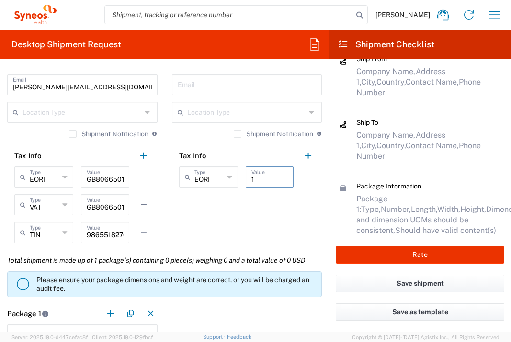
scroll to position [763, 0]
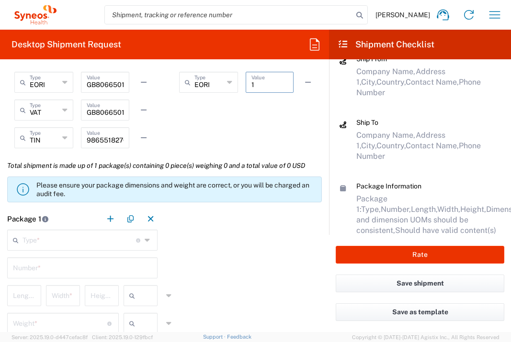
click at [85, 245] on input "text" at bounding box center [80, 239] width 114 height 17
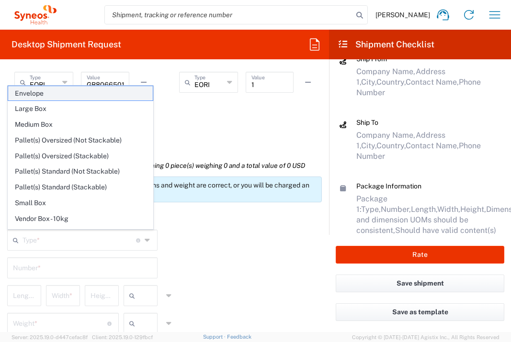
click at [80, 91] on span "Envelope" at bounding box center [80, 93] width 145 height 15
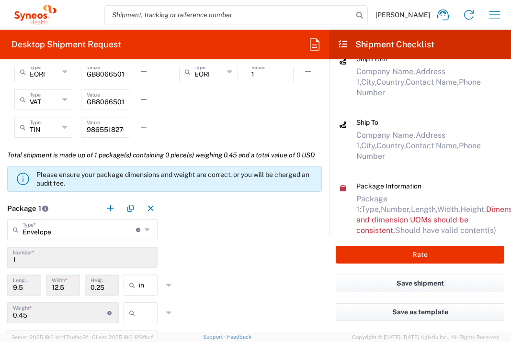
scroll to position [794, 0]
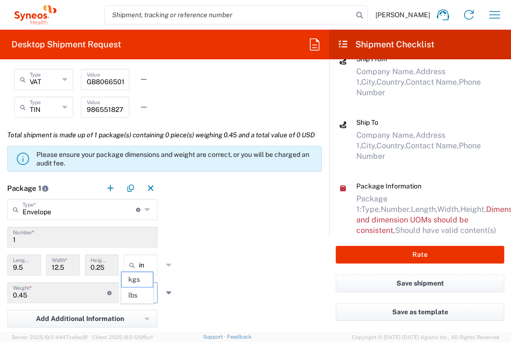
click at [147, 301] on input "text" at bounding box center [151, 292] width 24 height 15
click at [147, 293] on span "lbs" at bounding box center [137, 295] width 31 height 15
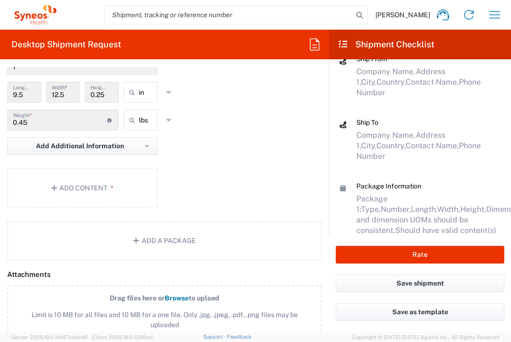
scroll to position [967, 0]
click at [137, 208] on button "Add Content *" at bounding box center [82, 188] width 150 height 39
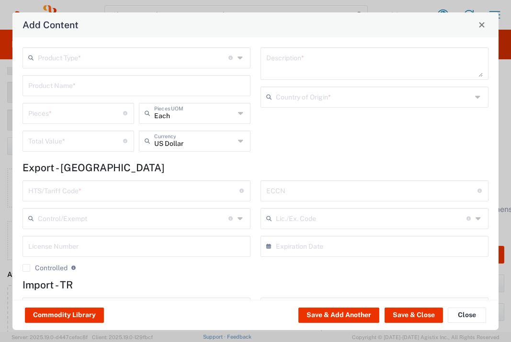
click at [184, 58] on input "text" at bounding box center [133, 57] width 191 height 17
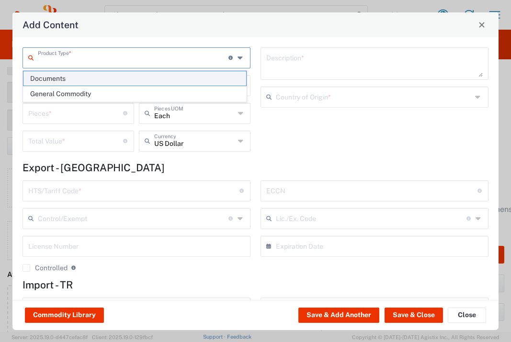
click at [155, 78] on span "Documents" at bounding box center [134, 78] width 223 height 15
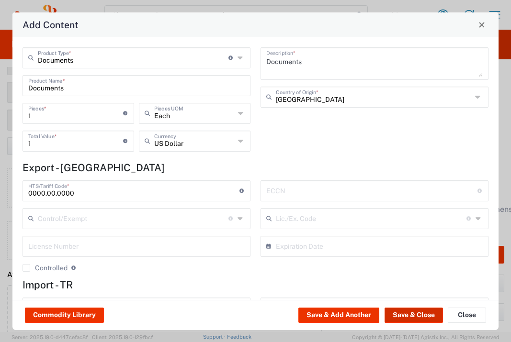
click at [398, 311] on button "Save & Close" at bounding box center [414, 315] width 58 height 15
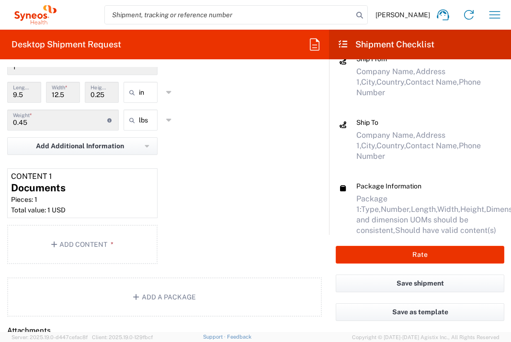
scroll to position [1367, 0]
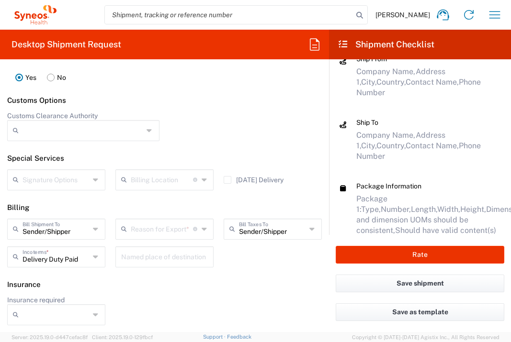
click at [178, 231] on input "text" at bounding box center [162, 228] width 62 height 17
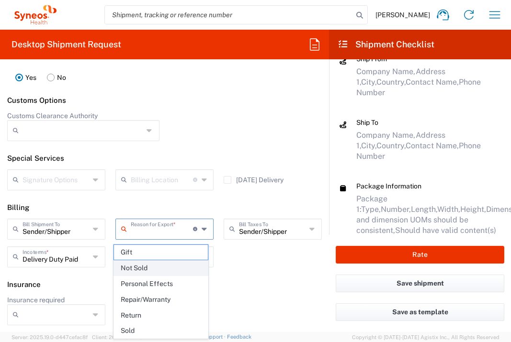
click at [173, 263] on span "Not Sold" at bounding box center [161, 268] width 94 height 15
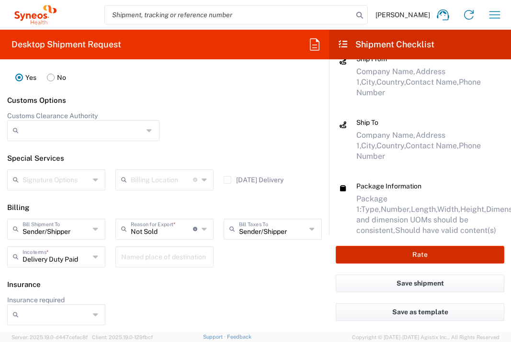
click at [377, 259] on button "Rate" at bounding box center [420, 255] width 169 height 18
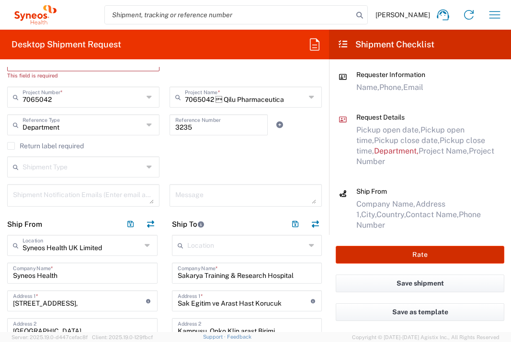
scroll to position [130, 0]
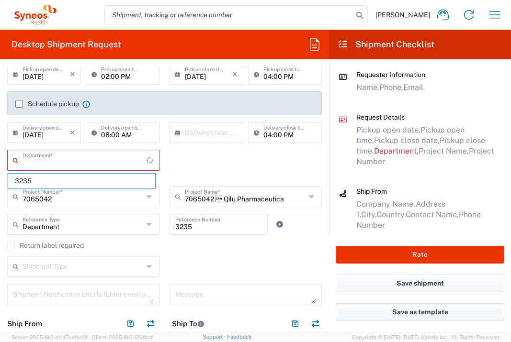
click at [104, 154] on input "text" at bounding box center [85, 159] width 124 height 17
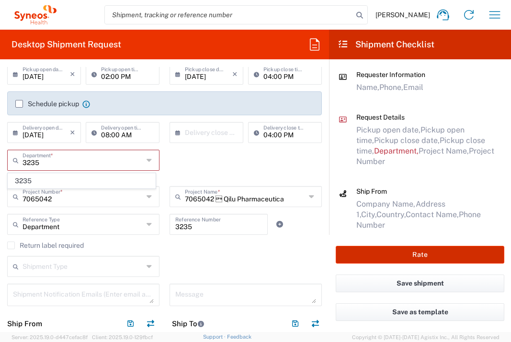
click at [390, 255] on button "Rate" at bounding box center [420, 255] width 169 height 18
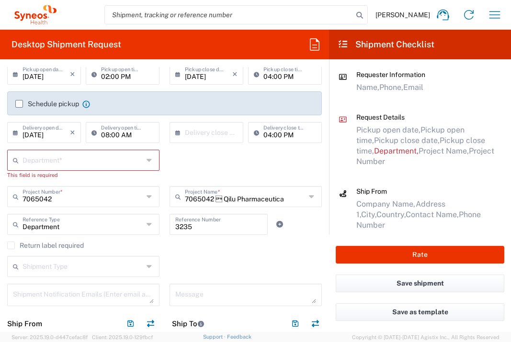
click at [60, 138] on input "[DATE]" at bounding box center [46, 132] width 47 height 17
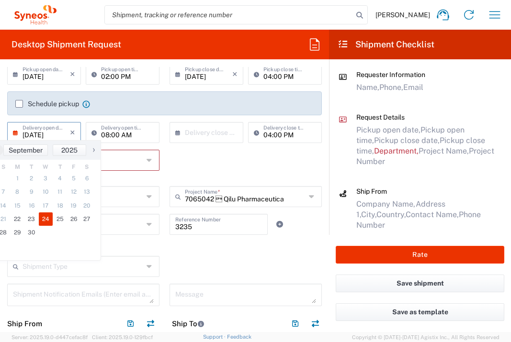
click at [203, 161] on div "Department * 3235 This field is required" at bounding box center [164, 168] width 325 height 36
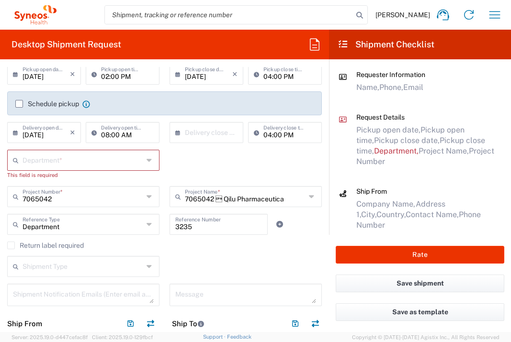
click at [119, 163] on input "text" at bounding box center [83, 159] width 121 height 17
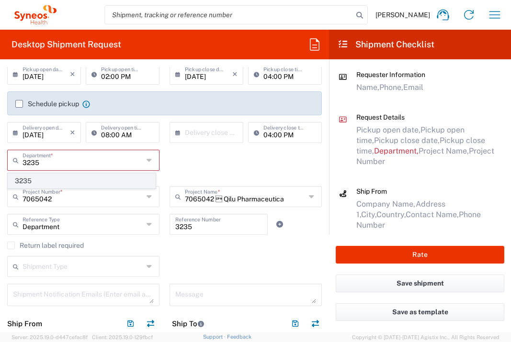
click at [71, 177] on span "3235" at bounding box center [81, 181] width 147 height 15
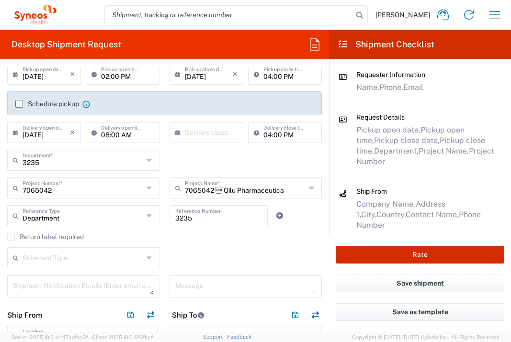
click at [387, 248] on button "Rate" at bounding box center [420, 255] width 169 height 18
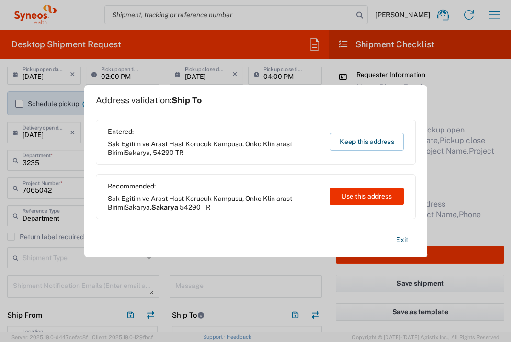
click at [363, 198] on button "Use this address" at bounding box center [367, 197] width 74 height 18
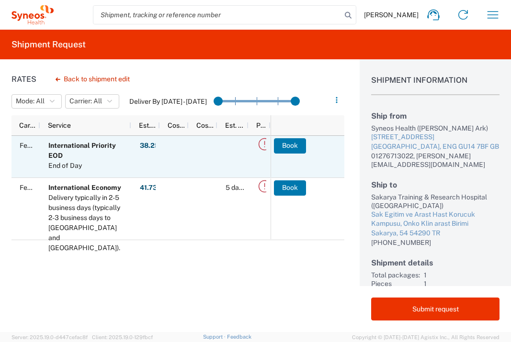
click at [286, 147] on button "Book" at bounding box center [290, 145] width 32 height 15
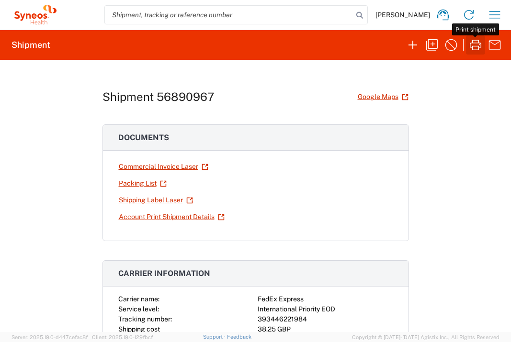
click at [473, 46] on icon "button" at bounding box center [475, 45] width 11 height 11
click at [495, 15] on icon "button" at bounding box center [494, 14] width 15 height 15
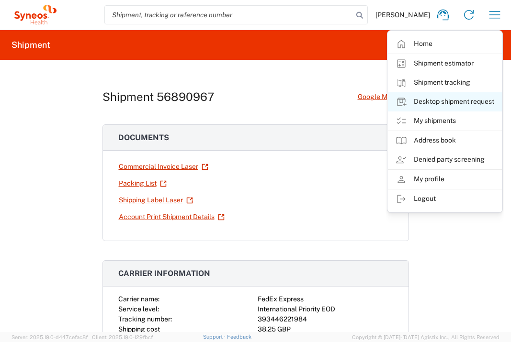
click at [465, 98] on link "Desktop shipment request" at bounding box center [445, 101] width 114 height 19
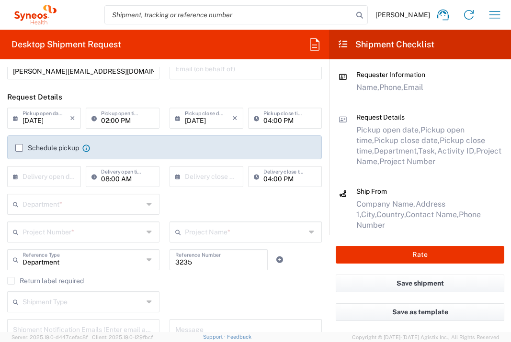
scroll to position [142, 0]
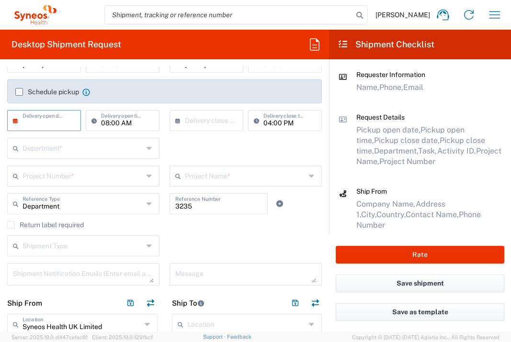
click at [28, 119] on input "text" at bounding box center [46, 120] width 47 height 17
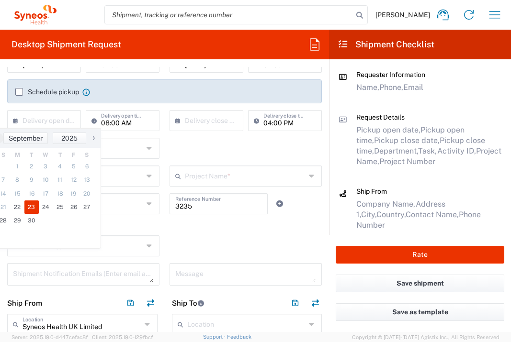
click at [31, 203] on span "23" at bounding box center [31, 207] width 14 height 13
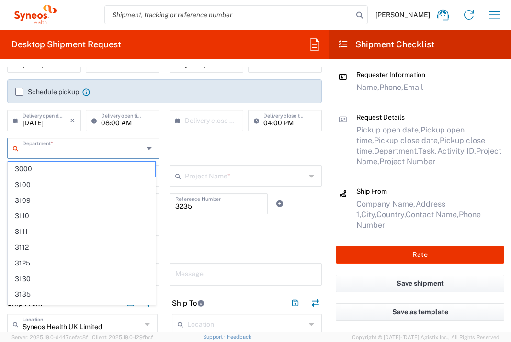
click at [64, 151] on input "text" at bounding box center [83, 147] width 121 height 17
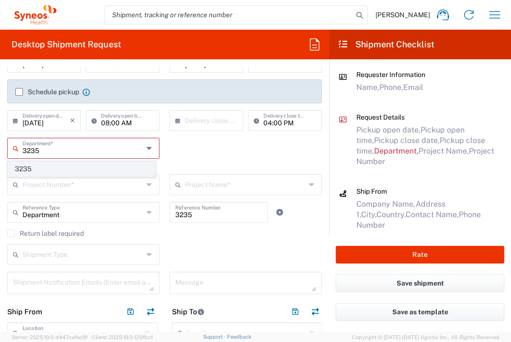
click at [51, 167] on span "3235" at bounding box center [81, 169] width 147 height 15
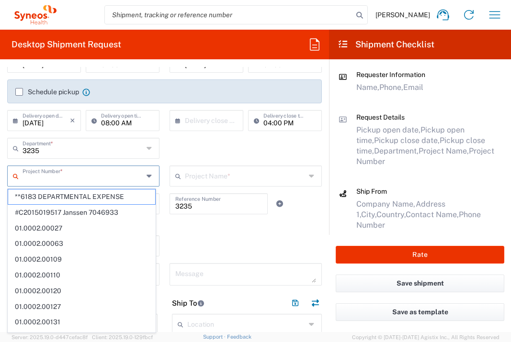
click at [110, 180] on input "text" at bounding box center [83, 175] width 121 height 17
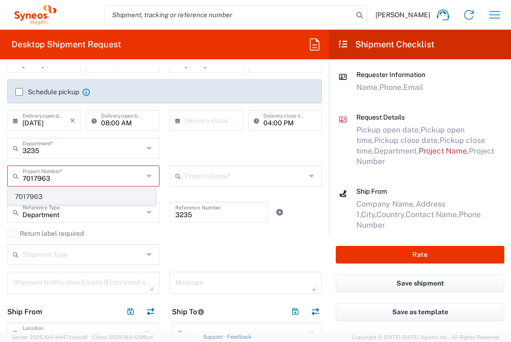
click at [93, 191] on span "7017963" at bounding box center [81, 197] width 147 height 15
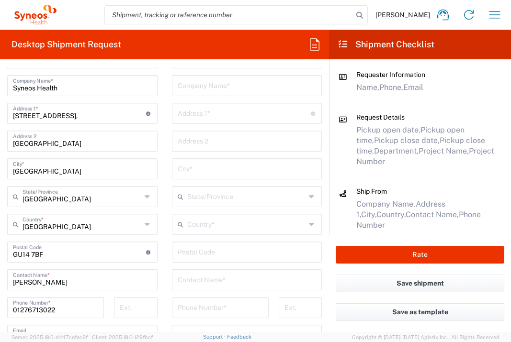
scroll to position [388, 0]
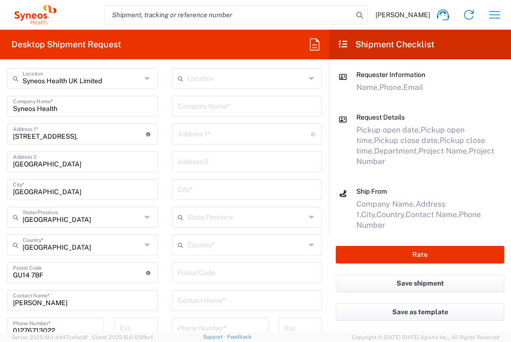
click at [231, 101] on input "text" at bounding box center [247, 105] width 139 height 17
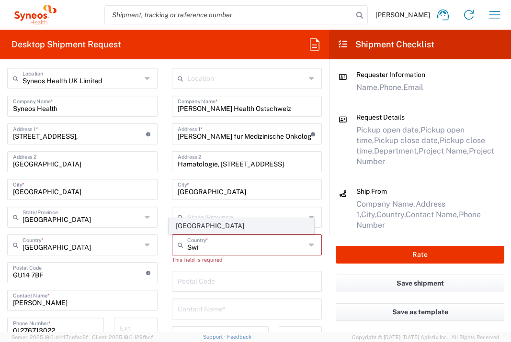
click at [184, 227] on span "[GEOGRAPHIC_DATA]" at bounding box center [241, 226] width 145 height 15
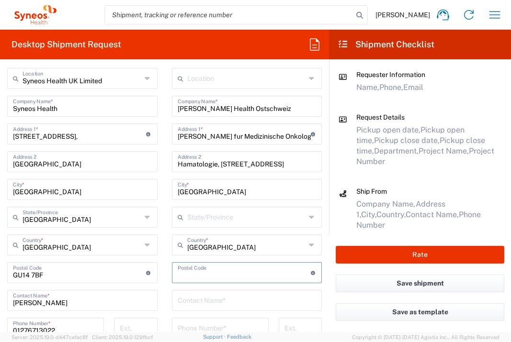
click at [205, 275] on input "undefined" at bounding box center [244, 272] width 133 height 17
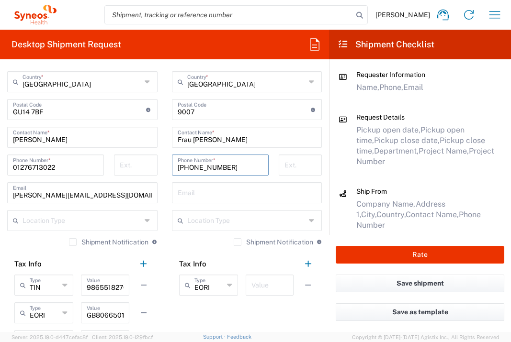
scroll to position [634, 0]
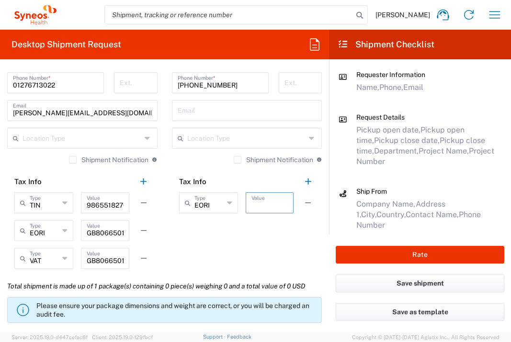
click at [267, 197] on input "text" at bounding box center [269, 202] width 36 height 17
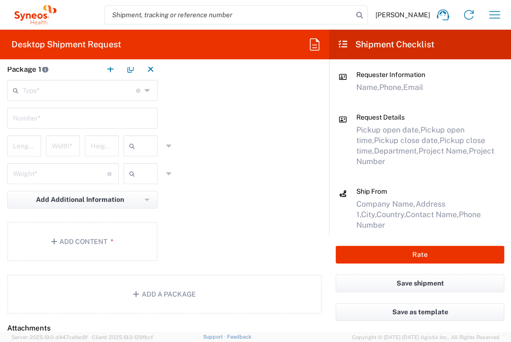
scroll to position [873, 0]
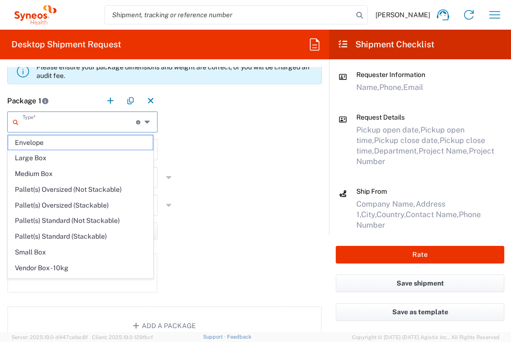
click at [126, 125] on input "text" at bounding box center [80, 121] width 114 height 17
click at [105, 146] on span "Envelope" at bounding box center [80, 143] width 145 height 15
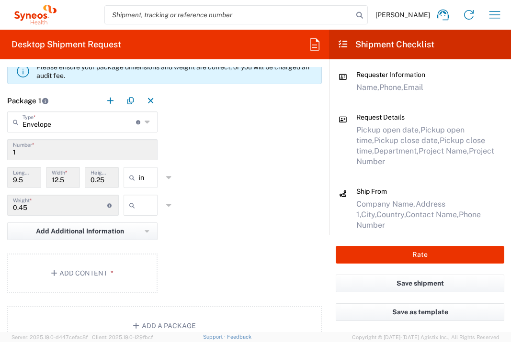
scroll to position [894, 0]
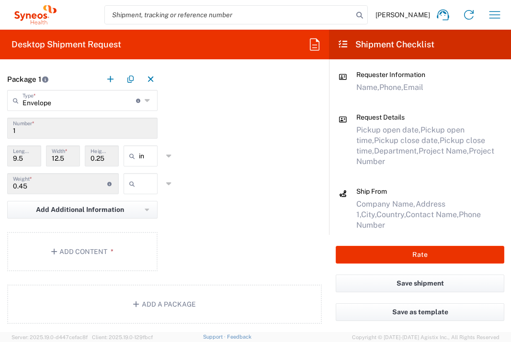
click at [140, 192] on input "text" at bounding box center [151, 183] width 24 height 15
click at [147, 247] on span "lbs" at bounding box center [137, 241] width 31 height 15
click at [122, 268] on button "Add Content *" at bounding box center [82, 251] width 150 height 39
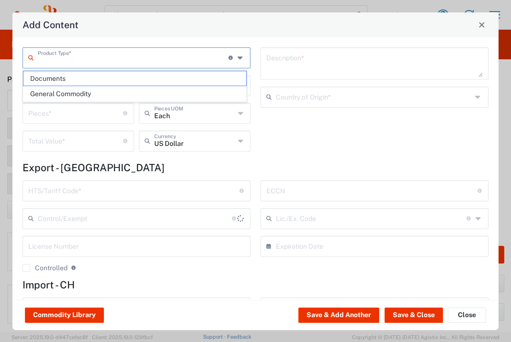
click at [115, 57] on input "text" at bounding box center [133, 57] width 191 height 17
click at [104, 78] on span "Documents" at bounding box center [134, 78] width 223 height 15
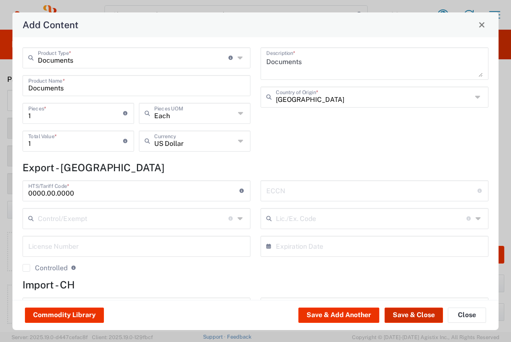
click at [405, 312] on button "Save & Close" at bounding box center [414, 315] width 58 height 15
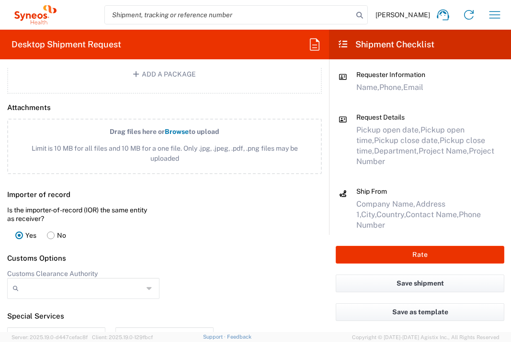
scroll to position [1361, 0]
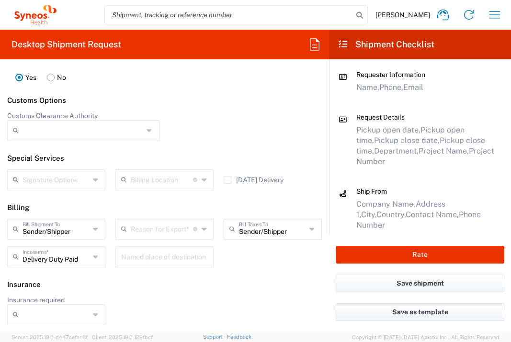
click at [159, 221] on input "text" at bounding box center [162, 228] width 62 height 17
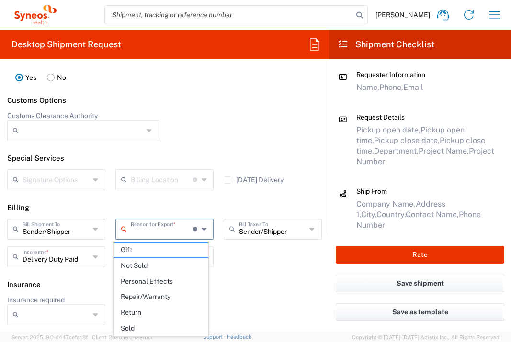
drag, startPoint x: 156, startPoint y: 267, endPoint x: 181, endPoint y: 265, distance: 24.5
click at [156, 267] on span "Not Sold" at bounding box center [161, 266] width 94 height 15
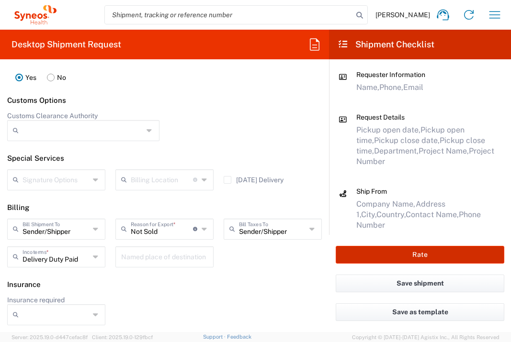
click at [374, 260] on button "Rate" at bounding box center [420, 255] width 169 height 18
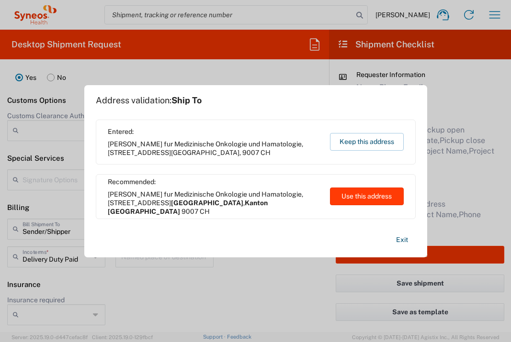
click at [362, 195] on button "Use this address" at bounding box center [367, 197] width 74 height 18
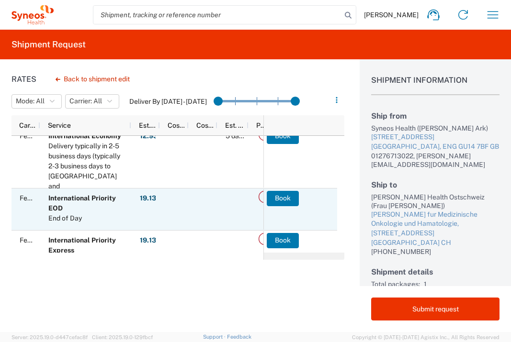
scroll to position [11, 0]
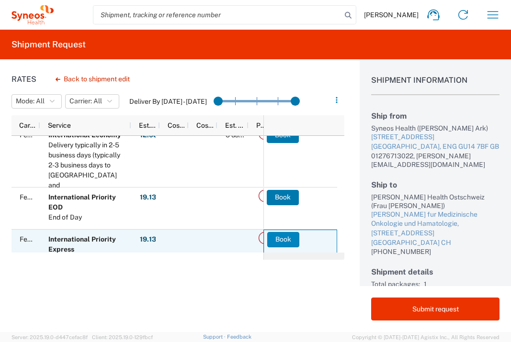
click at [281, 239] on button "Book" at bounding box center [283, 239] width 32 height 15
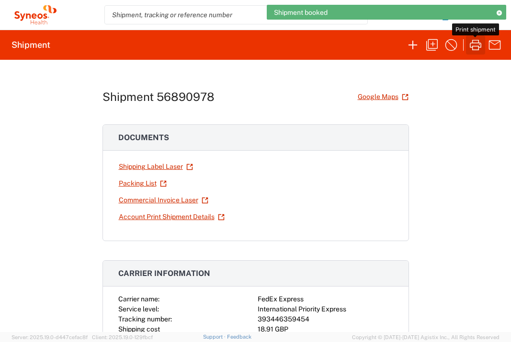
click at [479, 40] on icon "button" at bounding box center [475, 45] width 11 height 11
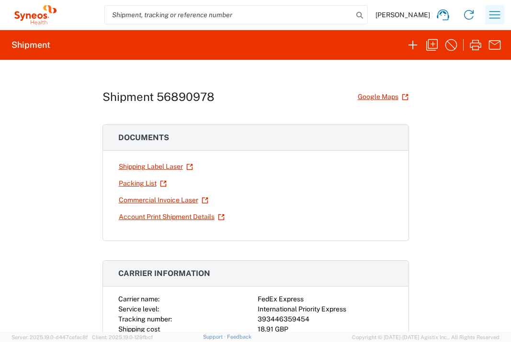
click at [500, 16] on icon "button" at bounding box center [494, 14] width 15 height 15
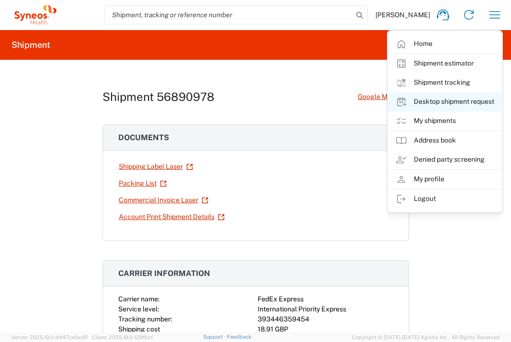
click at [470, 102] on link "Desktop shipment request" at bounding box center [445, 101] width 114 height 19
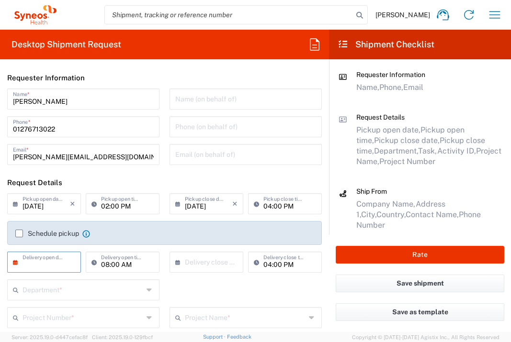
click at [43, 263] on input "text" at bounding box center [46, 261] width 47 height 17
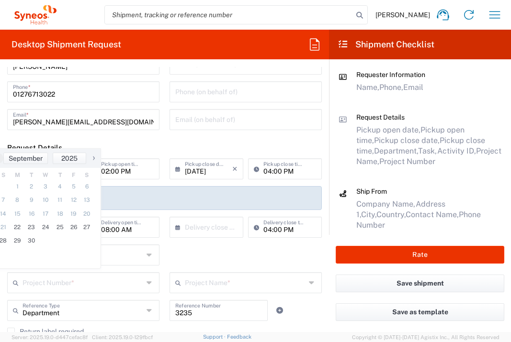
scroll to position [122, 0]
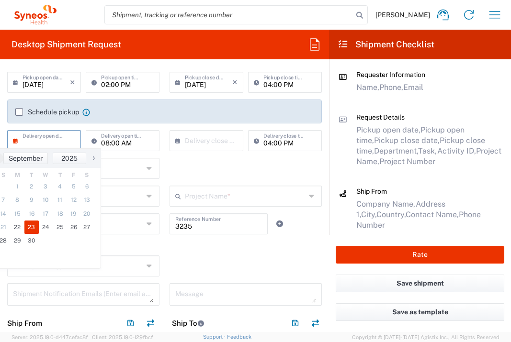
click at [32, 223] on span "23" at bounding box center [31, 227] width 14 height 13
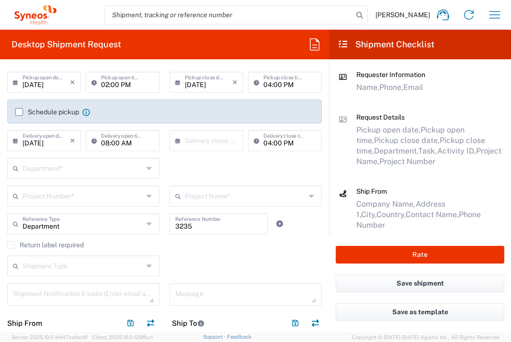
click at [97, 174] on input "text" at bounding box center [83, 168] width 121 height 17
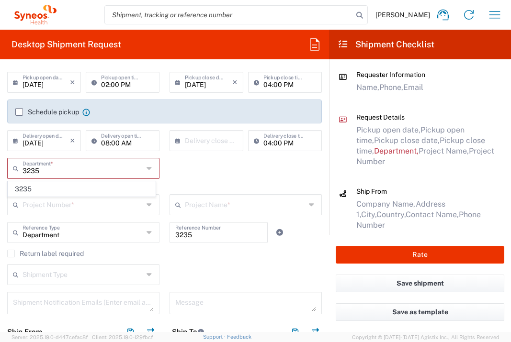
drag, startPoint x: 24, startPoint y: 185, endPoint x: 128, endPoint y: 205, distance: 105.8
click at [24, 185] on span "3235" at bounding box center [81, 189] width 147 height 15
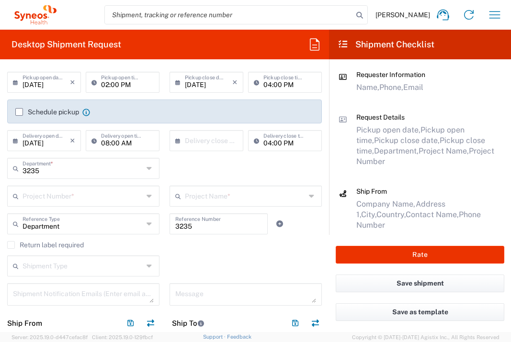
click at [119, 194] on input "text" at bounding box center [83, 195] width 121 height 17
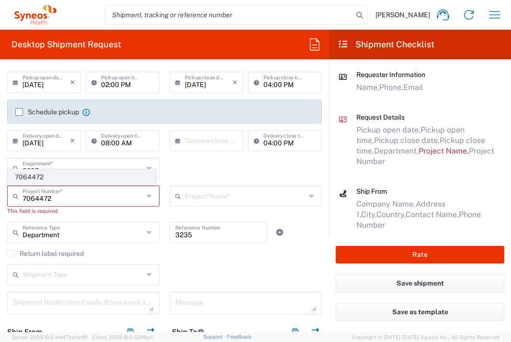
click at [93, 177] on span "7064472" at bounding box center [81, 177] width 147 height 15
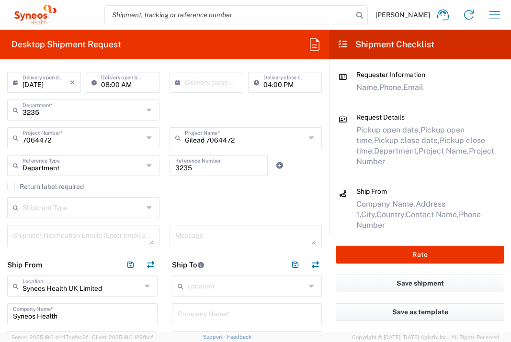
scroll to position [193, 0]
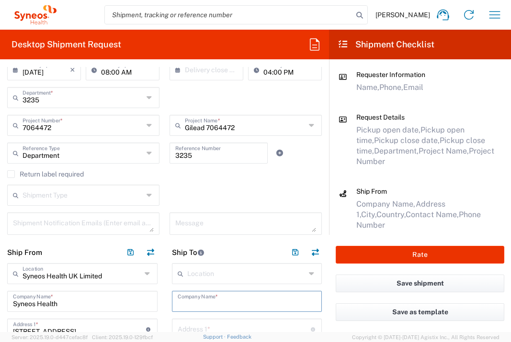
click at [221, 298] on input "text" at bounding box center [247, 301] width 139 height 17
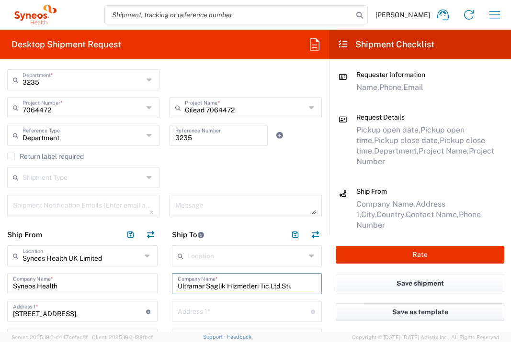
scroll to position [212, 0]
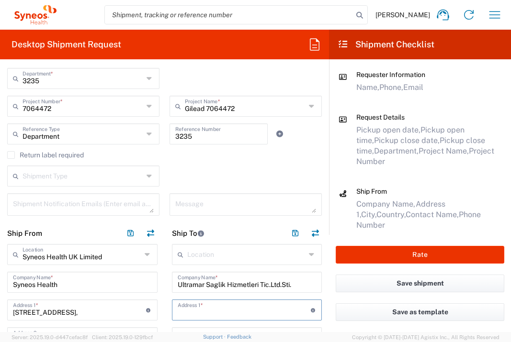
click at [205, 308] on input "text" at bounding box center [244, 309] width 133 height 17
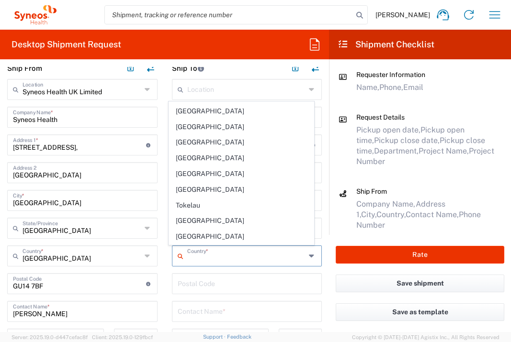
scroll to position [3469, 0]
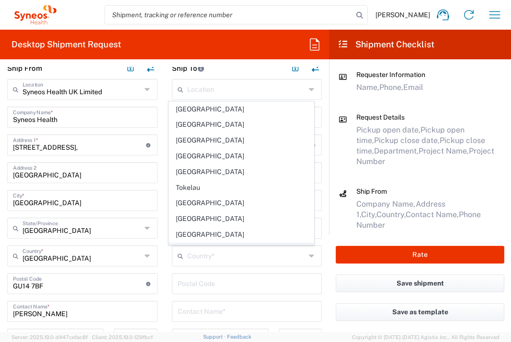
click at [202, 243] on span "[GEOGRAPHIC_DATA]" at bounding box center [241, 250] width 145 height 15
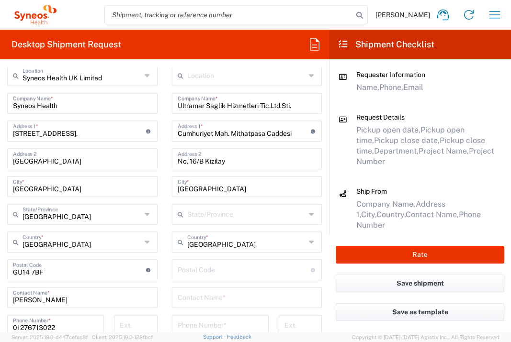
scroll to position [406, 0]
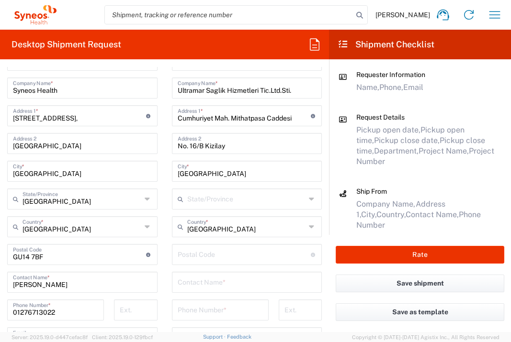
click at [245, 246] on input "undefined" at bounding box center [244, 254] width 133 height 17
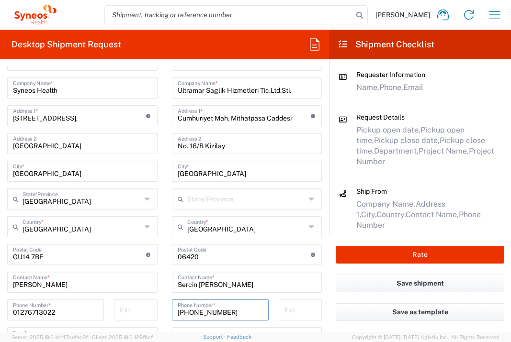
scroll to position [523, 0]
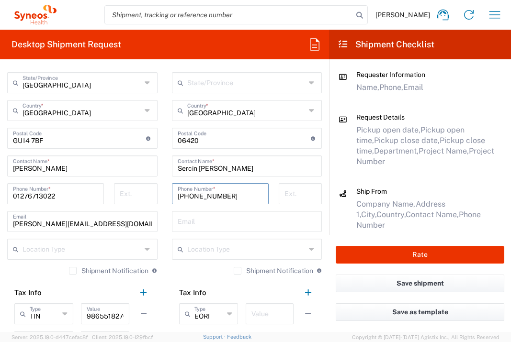
click at [230, 218] on input "text" at bounding box center [247, 221] width 139 height 17
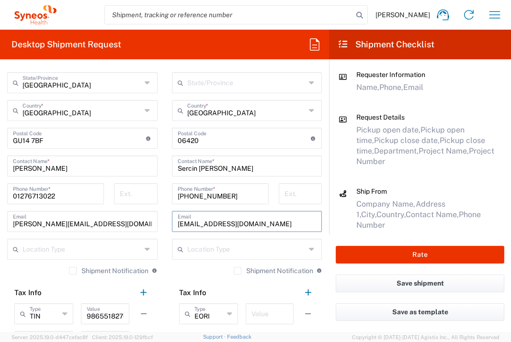
click at [261, 309] on input "text" at bounding box center [269, 313] width 36 height 17
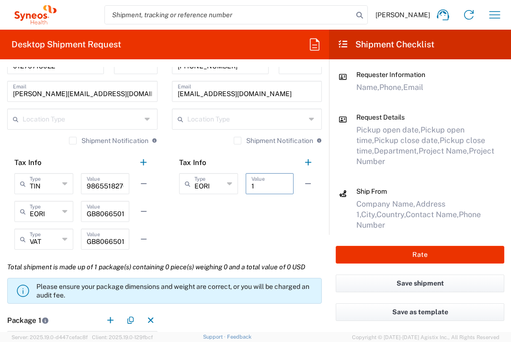
scroll to position [803, 0]
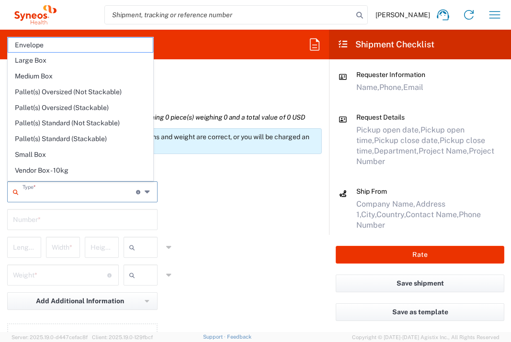
click at [90, 196] on input "text" at bounding box center [80, 191] width 114 height 17
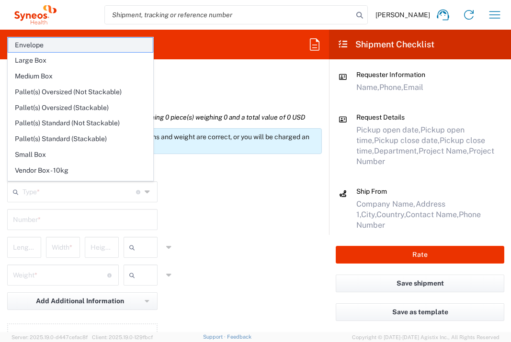
click at [70, 45] on span "Envelope" at bounding box center [80, 45] width 145 height 15
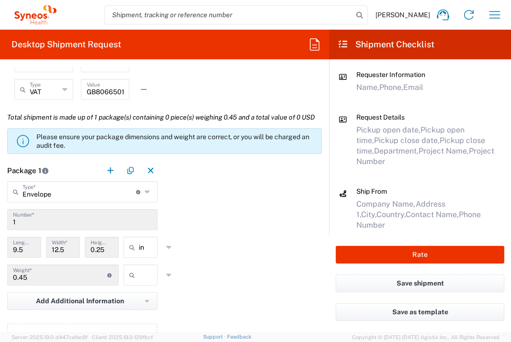
click at [144, 283] on input "text" at bounding box center [151, 275] width 24 height 15
click at [144, 336] on span "lbs" at bounding box center [137, 333] width 31 height 15
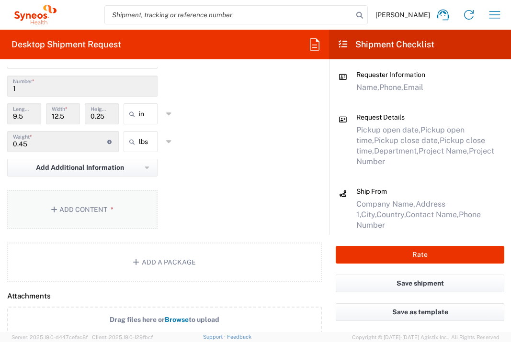
click at [122, 229] on button "Add Content *" at bounding box center [82, 209] width 150 height 39
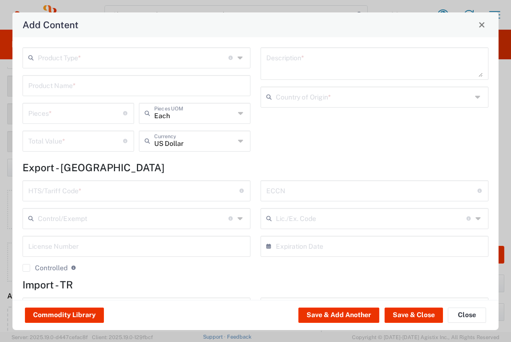
click at [122, 62] on input "text" at bounding box center [133, 57] width 191 height 17
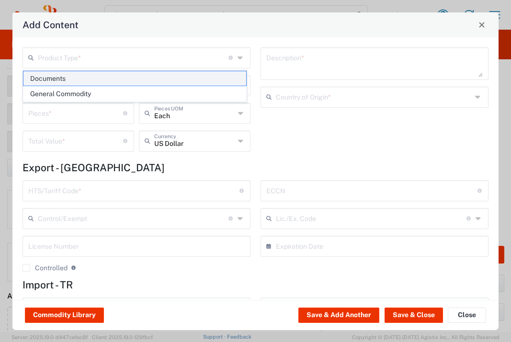
drag, startPoint x: 121, startPoint y: 72, endPoint x: 139, endPoint y: 84, distance: 21.1
click at [121, 72] on span "Documents" at bounding box center [134, 78] width 223 height 15
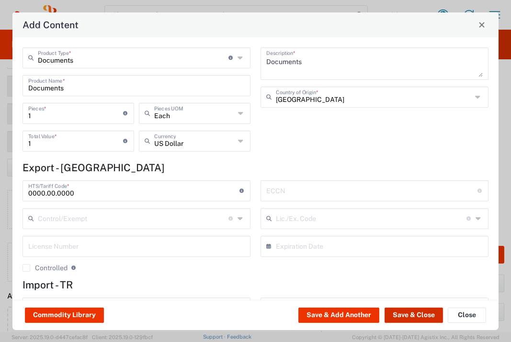
click at [403, 317] on button "Save & Close" at bounding box center [414, 315] width 58 height 15
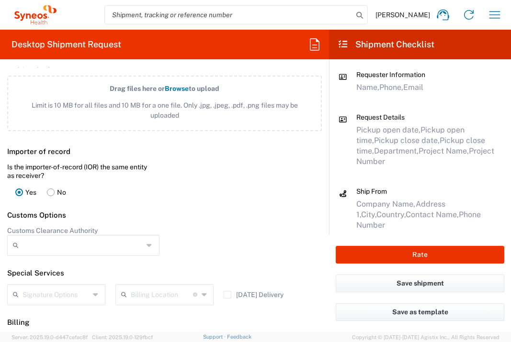
scroll to position [1361, 0]
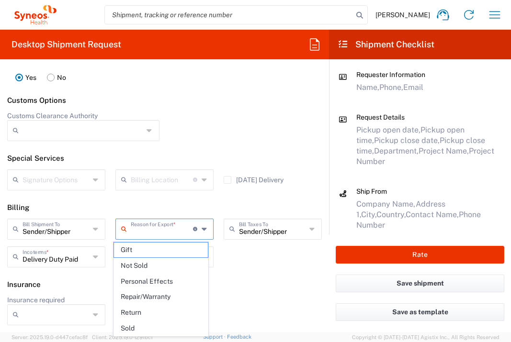
click at [167, 228] on input "text" at bounding box center [162, 228] width 62 height 17
click at [166, 262] on span "Not Sold" at bounding box center [161, 266] width 94 height 15
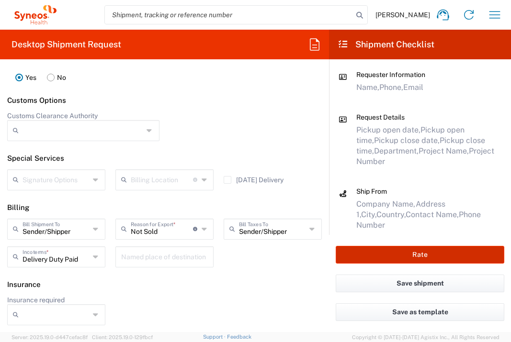
click at [383, 258] on button "Rate" at bounding box center [420, 255] width 169 height 18
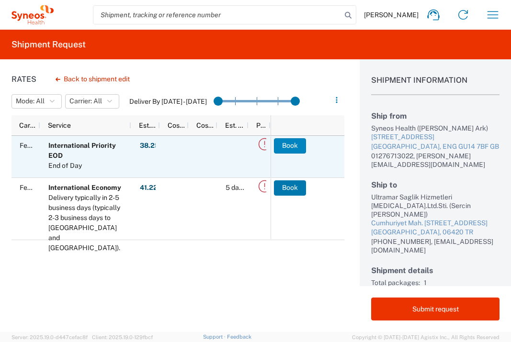
click at [286, 149] on button "Book" at bounding box center [290, 145] width 32 height 15
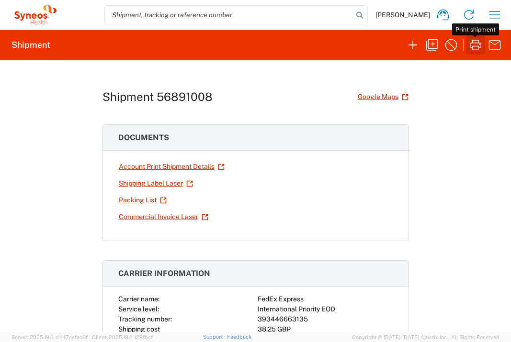
click at [478, 43] on icon "button" at bounding box center [475, 44] width 15 height 15
click at [492, 17] on icon "button" at bounding box center [494, 14] width 15 height 15
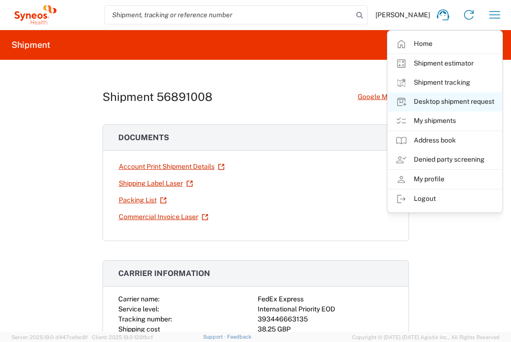
click at [479, 101] on link "Desktop shipment request" at bounding box center [445, 101] width 114 height 19
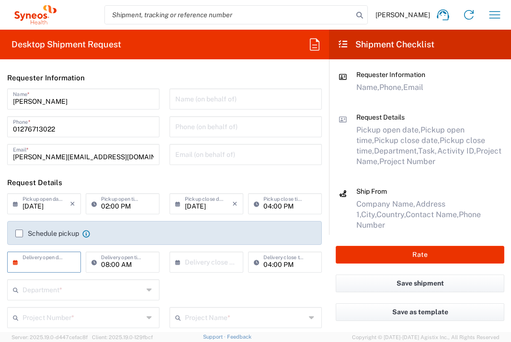
click at [61, 266] on input "text" at bounding box center [46, 261] width 47 height 17
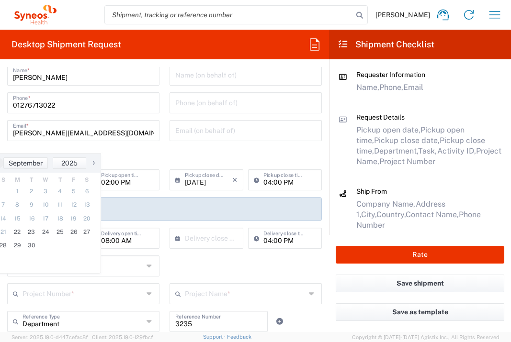
scroll to position [117, 0]
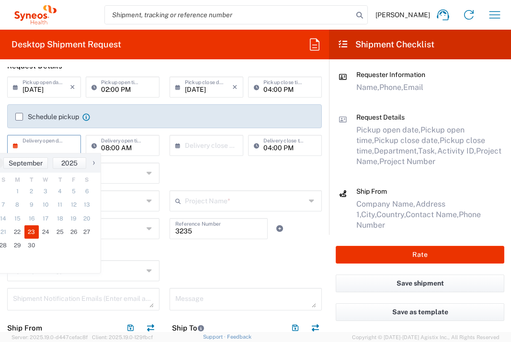
click at [35, 236] on span "23" at bounding box center [31, 232] width 14 height 13
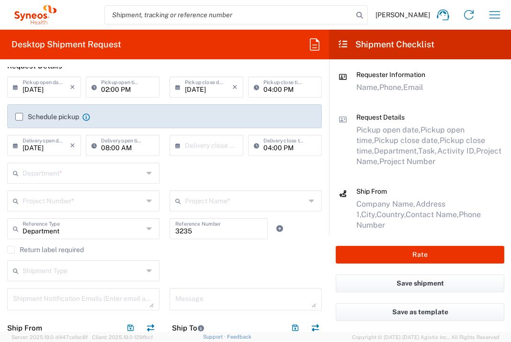
click at [98, 174] on input "text" at bounding box center [83, 172] width 121 height 17
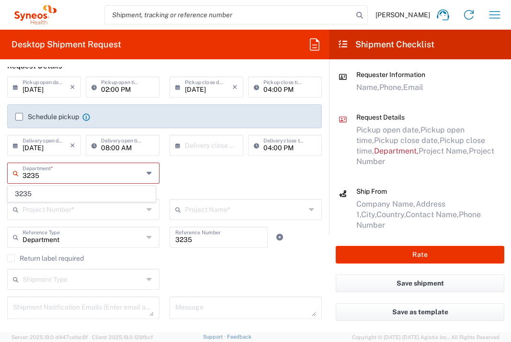
click at [74, 189] on span "3235" at bounding box center [81, 194] width 147 height 15
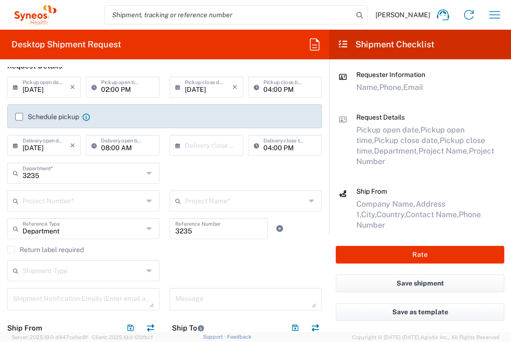
click at [79, 204] on input "text" at bounding box center [83, 200] width 121 height 17
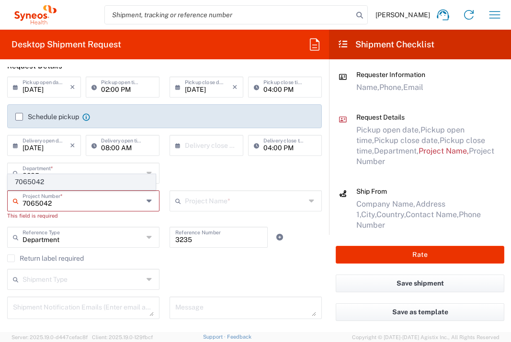
click at [40, 184] on span "7065042" at bounding box center [81, 182] width 147 height 15
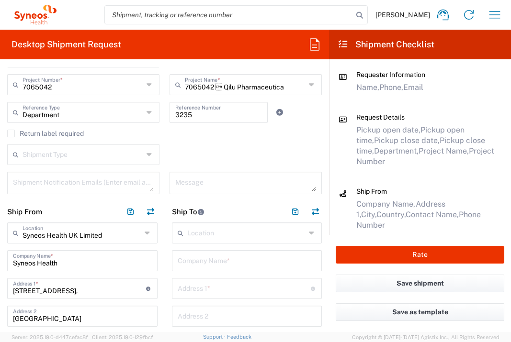
scroll to position [234, 0]
click at [195, 257] on input "text" at bounding box center [247, 259] width 139 height 17
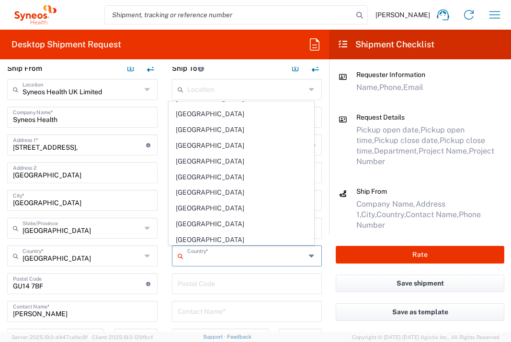
scroll to position [310, 0]
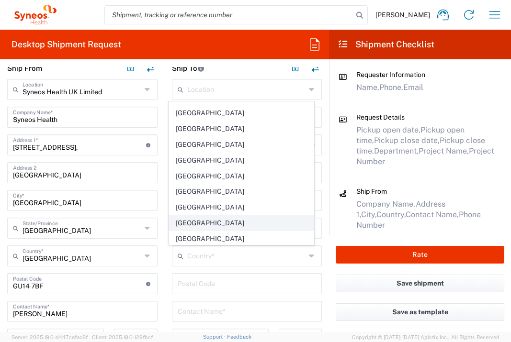
click at [199, 218] on span "[GEOGRAPHIC_DATA]" at bounding box center [241, 223] width 145 height 15
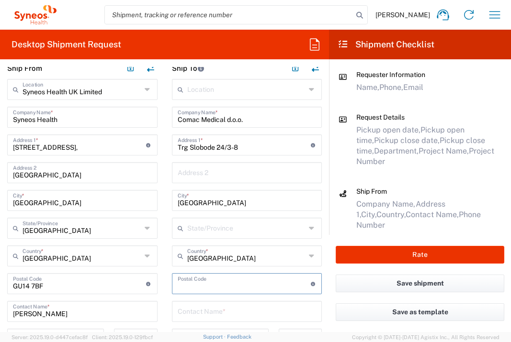
click at [214, 282] on input "undefined" at bounding box center [244, 283] width 133 height 17
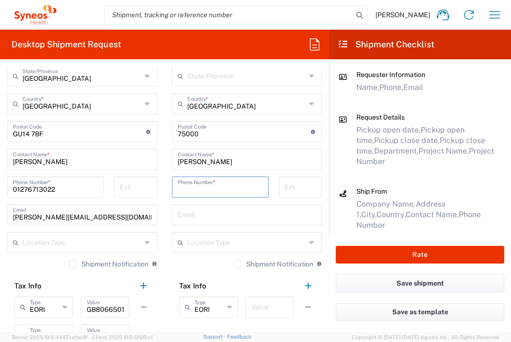
click at [230, 191] on input "tel" at bounding box center [220, 186] width 85 height 17
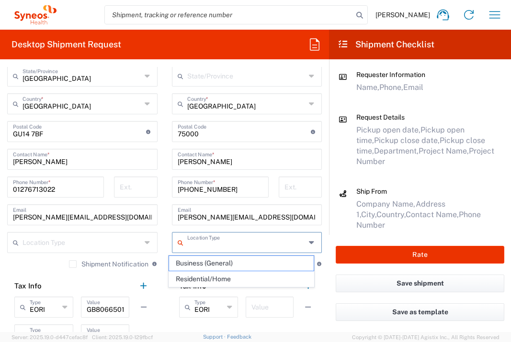
click at [264, 312] on input "text" at bounding box center [269, 306] width 36 height 17
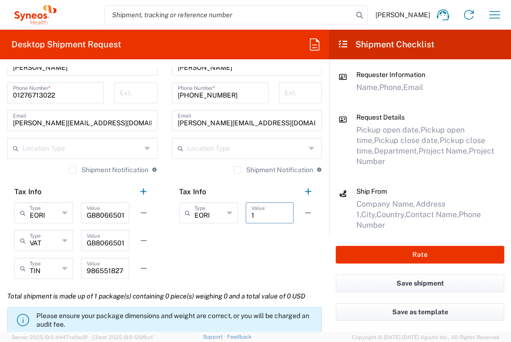
scroll to position [718, 0]
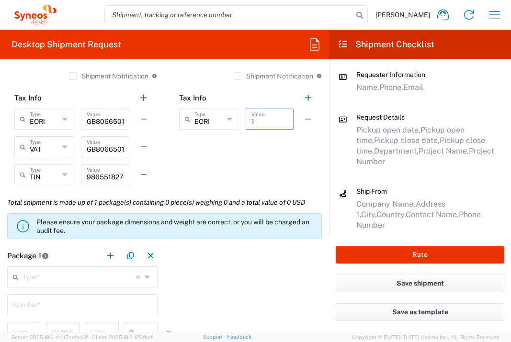
click at [101, 276] on input "text" at bounding box center [80, 276] width 114 height 17
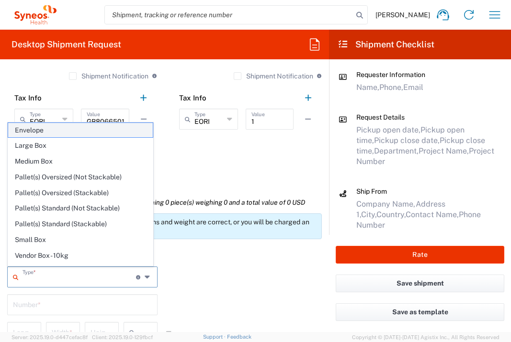
click at [73, 130] on span "Envelope" at bounding box center [80, 130] width 145 height 15
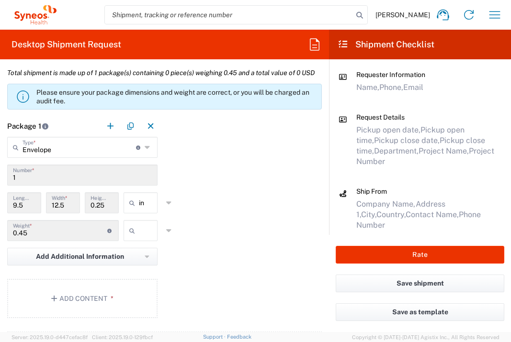
scroll to position [872, 0]
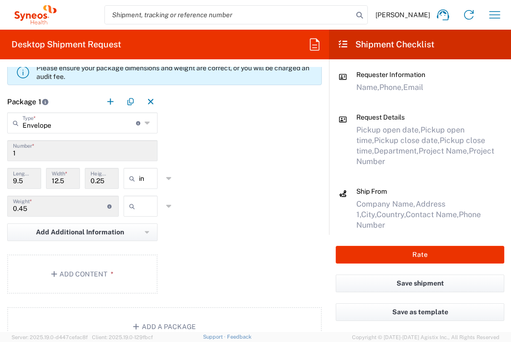
click at [148, 214] on input "text" at bounding box center [151, 206] width 24 height 15
click at [146, 266] on span "lbs" at bounding box center [137, 264] width 31 height 15
click at [136, 294] on button "Add Content *" at bounding box center [82, 274] width 150 height 39
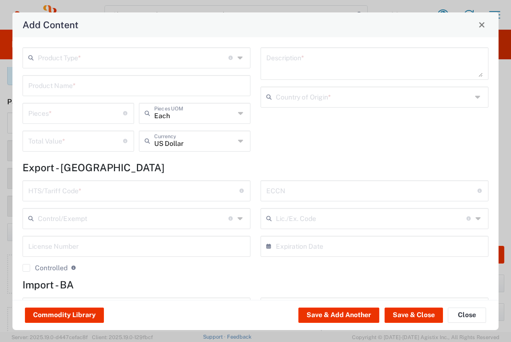
click at [141, 55] on input "text" at bounding box center [133, 57] width 191 height 17
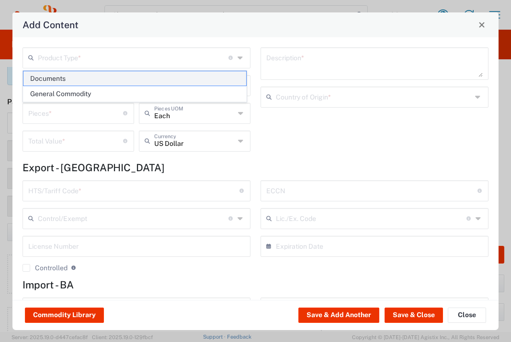
click at [137, 70] on agx-dropdown-content "Documents General Commodity" at bounding box center [135, 86] width 225 height 33
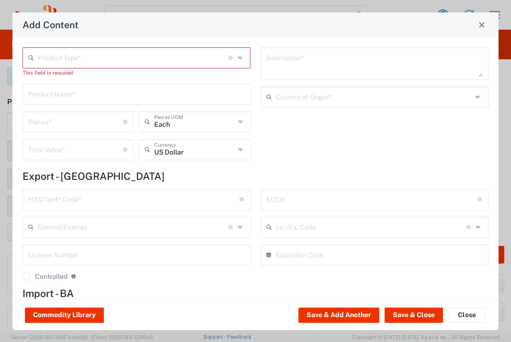
click at [148, 65] on div "Product Type * Document: Paper document generated internally by Syneos, a clien…" at bounding box center [137, 57] width 228 height 21
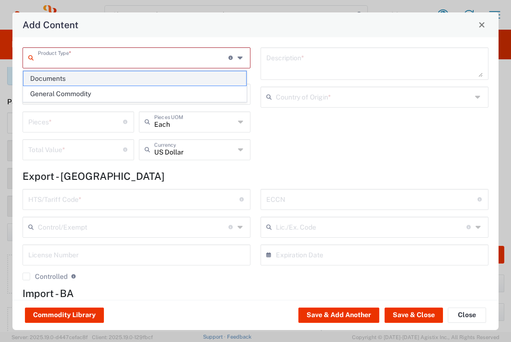
click at [147, 76] on span "Documents" at bounding box center [134, 78] width 223 height 15
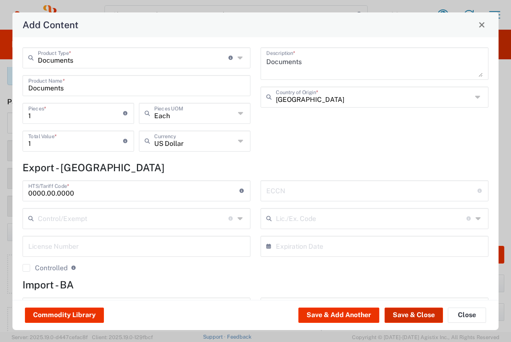
click at [400, 308] on button "Save & Close" at bounding box center [414, 315] width 58 height 15
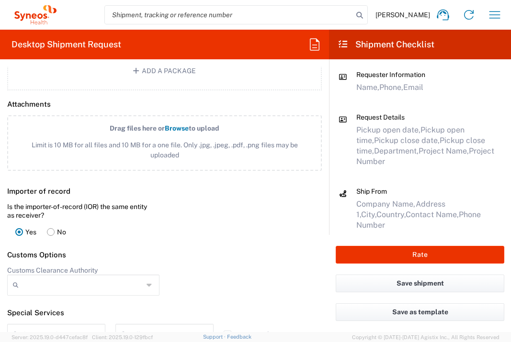
scroll to position [1278, 0]
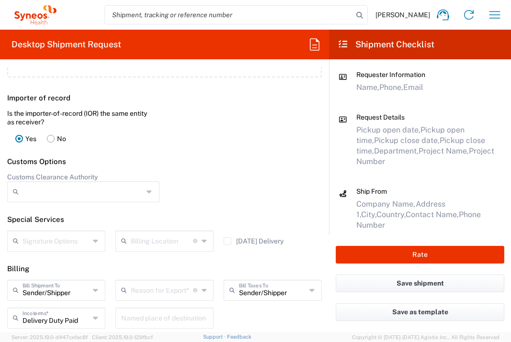
click at [184, 298] on input "text" at bounding box center [162, 290] width 62 height 17
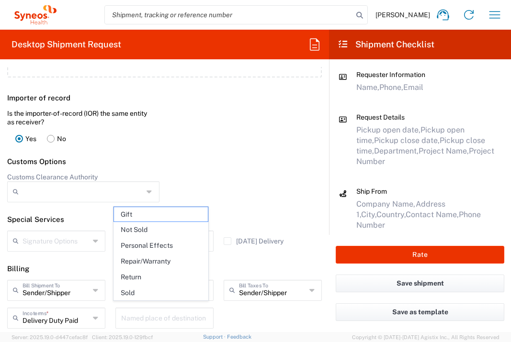
drag, startPoint x: 165, startPoint y: 230, endPoint x: 213, endPoint y: 231, distance: 48.4
click at [165, 230] on span "Not Sold" at bounding box center [161, 230] width 94 height 15
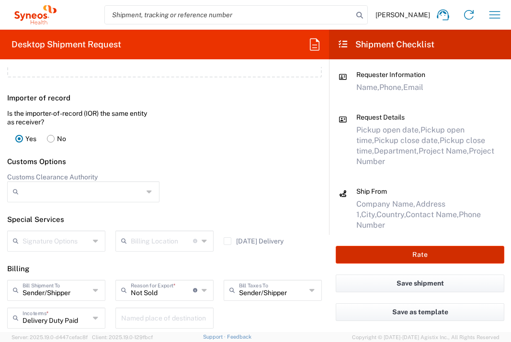
click at [393, 251] on button "Rate" at bounding box center [420, 255] width 169 height 18
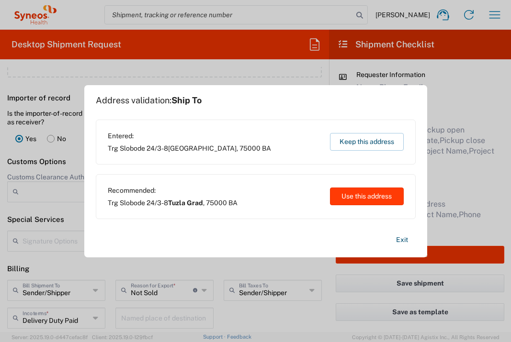
click at [379, 200] on button "Use this address" at bounding box center [367, 197] width 74 height 18
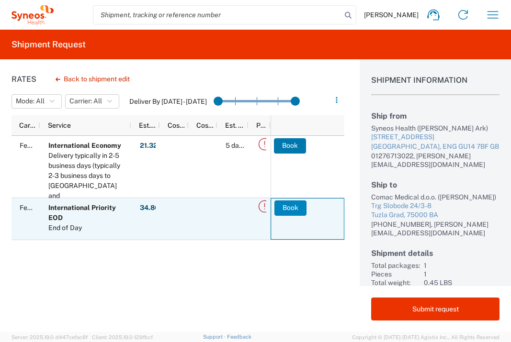
click at [286, 209] on button "Book" at bounding box center [290, 208] width 32 height 15
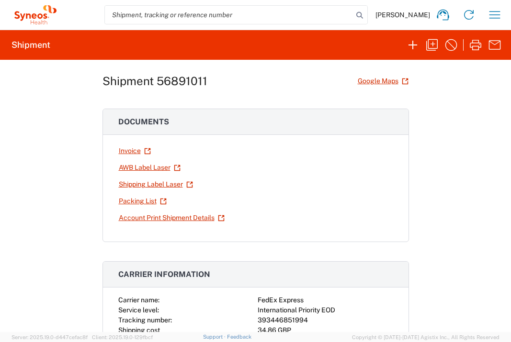
scroll to position [134, 0]
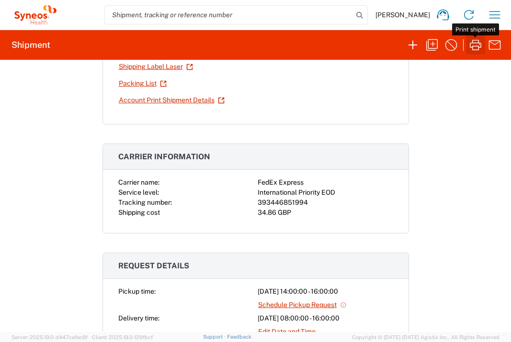
click at [472, 46] on icon "button" at bounding box center [475, 44] width 15 height 15
click at [489, 19] on icon "button" at bounding box center [494, 14] width 15 height 15
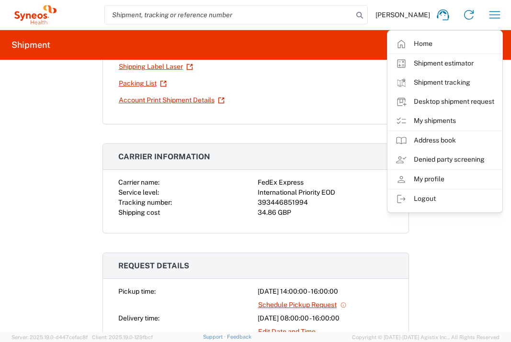
click at [450, 261] on div "Shipment 56891011 Google Maps Documents Invoice AWB Label Laser Shipping Label …" at bounding box center [255, 196] width 511 height 273
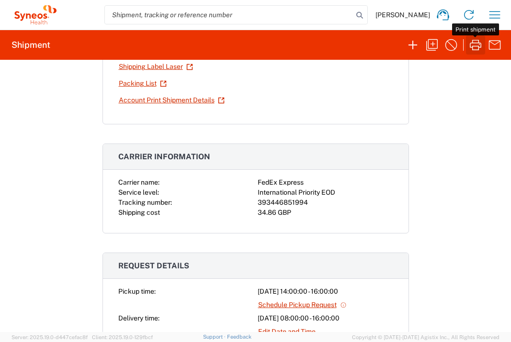
click at [472, 45] on icon "button" at bounding box center [475, 44] width 15 height 15
click at [491, 16] on icon "button" at bounding box center [494, 14] width 15 height 15
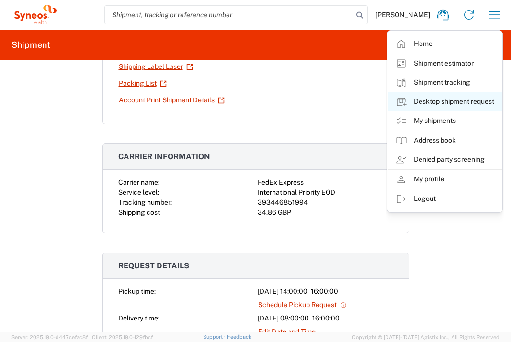
click at [463, 103] on link "Desktop shipment request" at bounding box center [445, 101] width 114 height 19
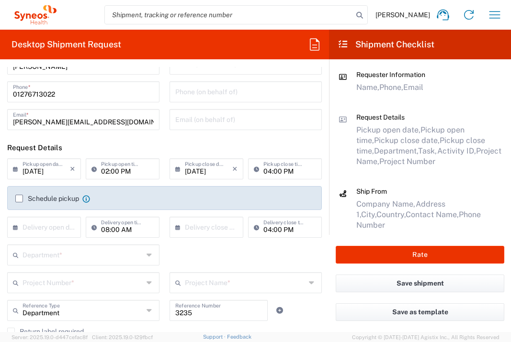
scroll to position [117, 0]
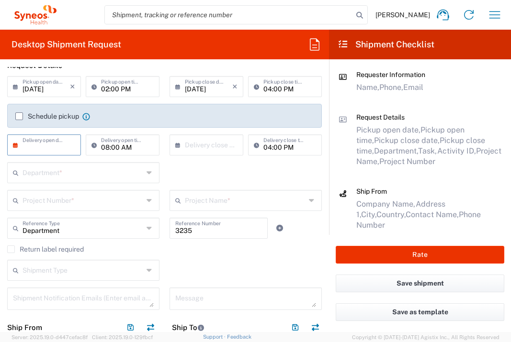
click at [45, 141] on input "text" at bounding box center [46, 144] width 47 height 17
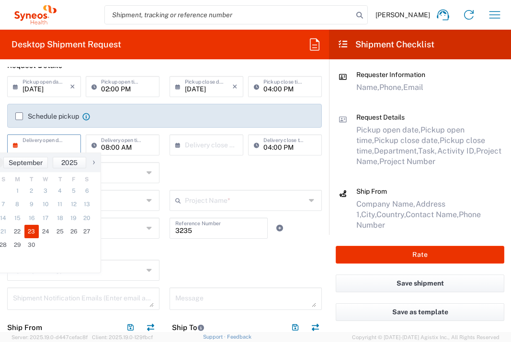
drag, startPoint x: 37, startPoint y: 224, endPoint x: 59, endPoint y: 221, distance: 22.2
click at [34, 227] on span "23" at bounding box center [31, 231] width 14 height 13
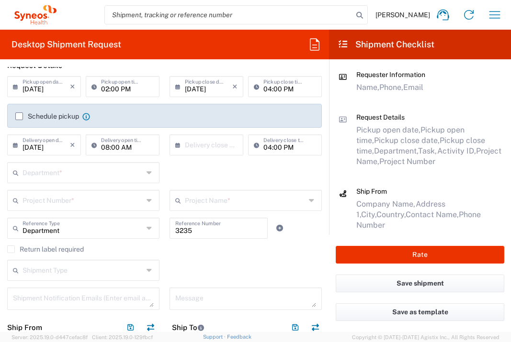
click at [83, 176] on input "text" at bounding box center [83, 172] width 121 height 17
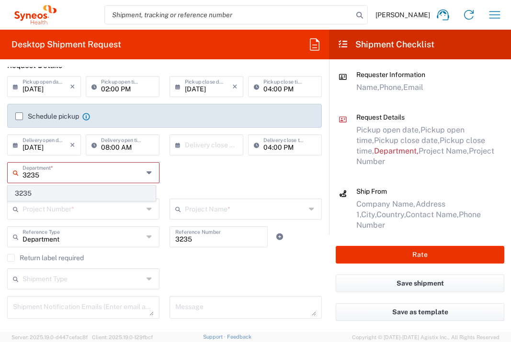
click at [74, 190] on span "3235" at bounding box center [81, 193] width 147 height 15
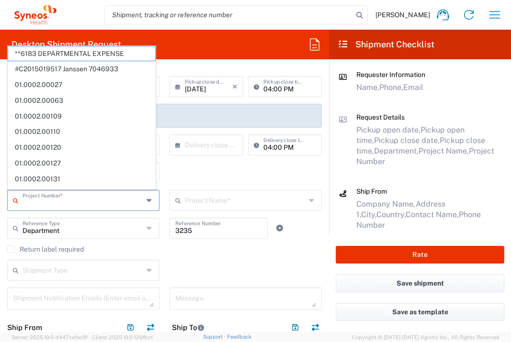
click at [108, 202] on input "text" at bounding box center [83, 200] width 121 height 17
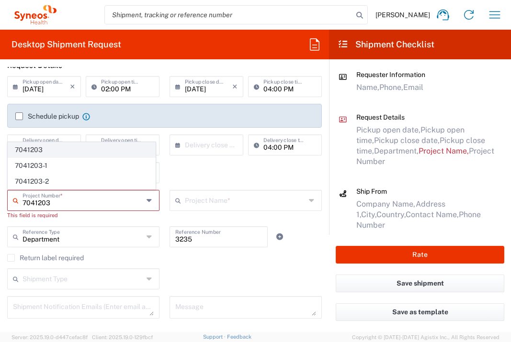
click at [91, 146] on span "7041203" at bounding box center [81, 150] width 147 height 15
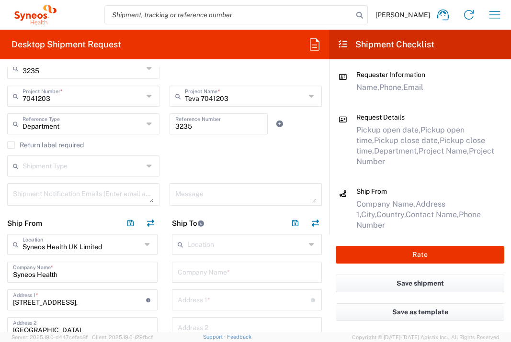
scroll to position [226, 0]
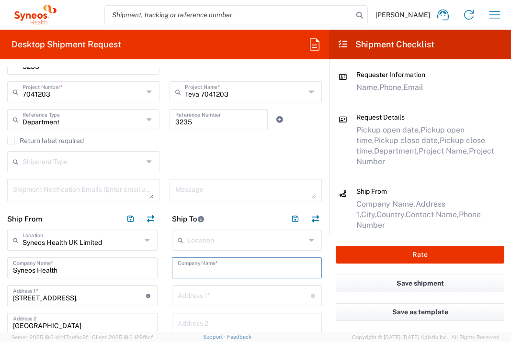
click at [230, 264] on input "text" at bounding box center [247, 267] width 139 height 17
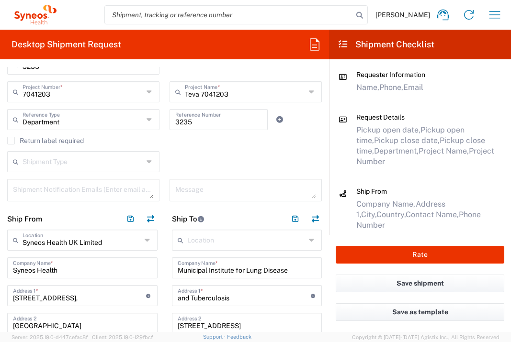
scroll to position [377, 0]
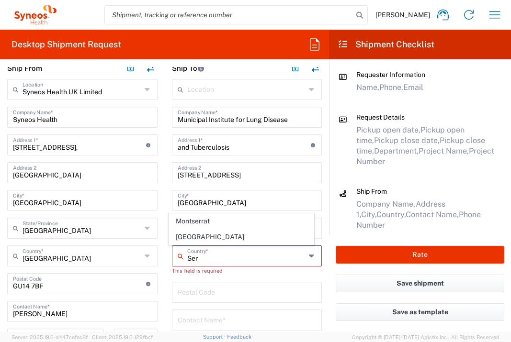
click at [181, 241] on span "[GEOGRAPHIC_DATA]" at bounding box center [241, 237] width 145 height 15
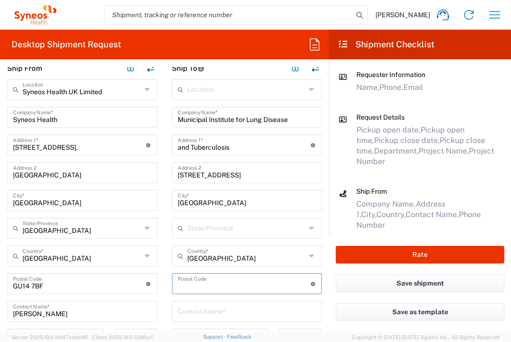
click at [217, 287] on input "undefined" at bounding box center [244, 283] width 133 height 17
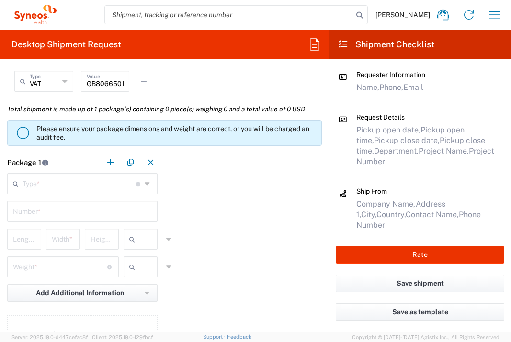
scroll to position [695, 0]
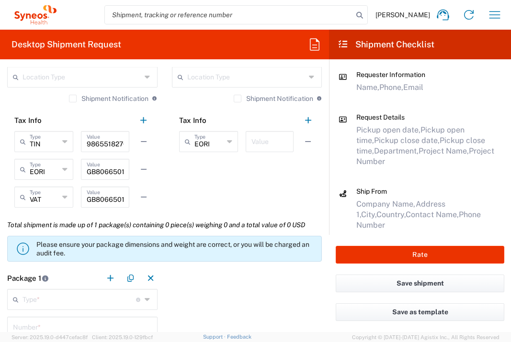
click at [255, 137] on input "text" at bounding box center [269, 141] width 36 height 17
click at [97, 300] on input "text" at bounding box center [80, 299] width 114 height 17
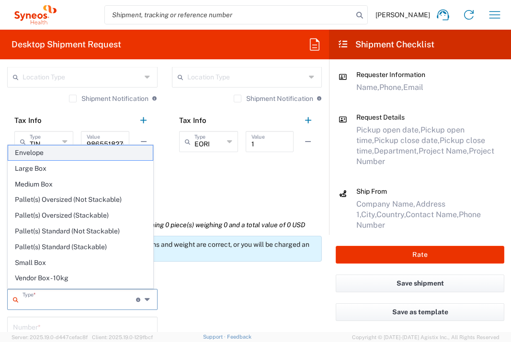
click at [110, 153] on span "Envelope" at bounding box center [80, 153] width 145 height 15
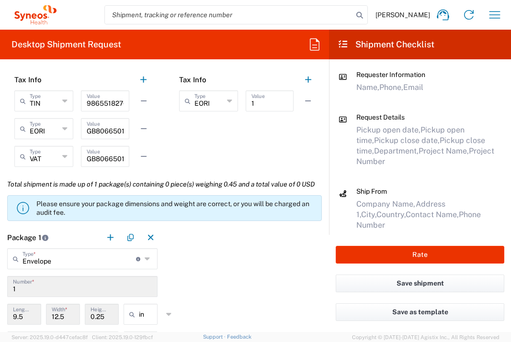
scroll to position [840, 0]
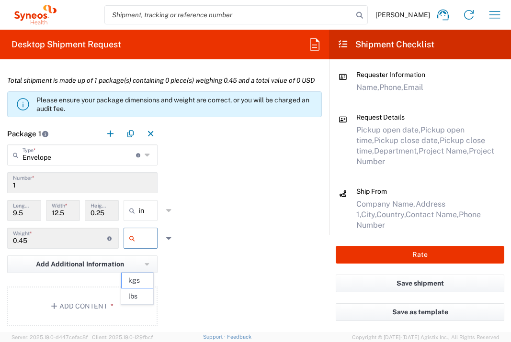
click at [144, 246] on input "text" at bounding box center [151, 238] width 24 height 15
click at [147, 299] on span "lbs" at bounding box center [137, 296] width 31 height 15
click at [113, 315] on button "Add Content *" at bounding box center [82, 306] width 150 height 39
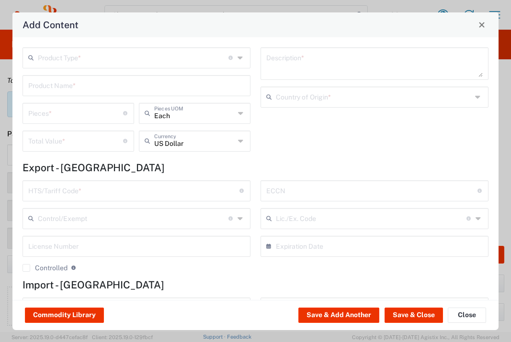
click at [155, 53] on input "text" at bounding box center [133, 57] width 191 height 17
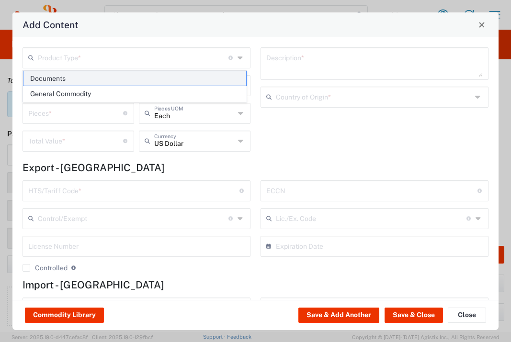
click at [156, 76] on span "Documents" at bounding box center [134, 78] width 223 height 15
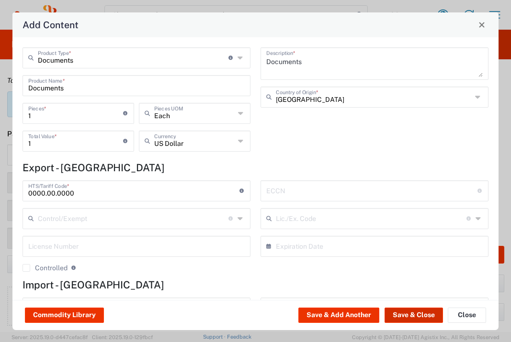
click at [410, 318] on button "Save & Close" at bounding box center [414, 315] width 58 height 15
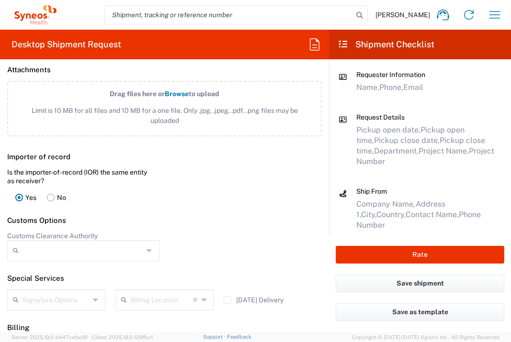
scroll to position [1361, 0]
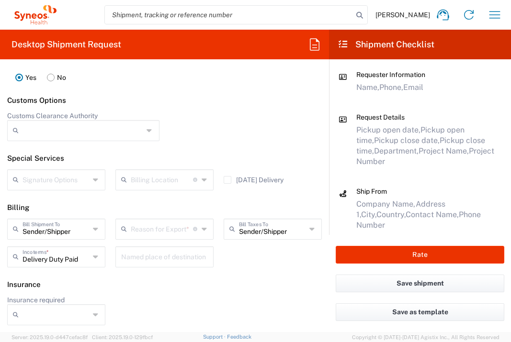
click at [177, 234] on input "text" at bounding box center [162, 228] width 62 height 17
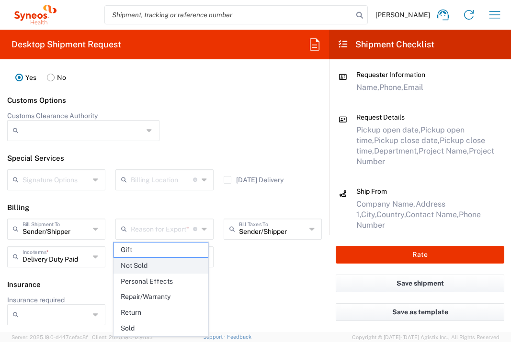
click at [175, 259] on span "Not Sold" at bounding box center [161, 266] width 94 height 15
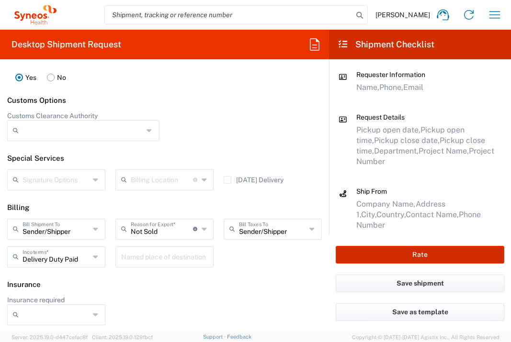
click at [370, 252] on button "Rate" at bounding box center [420, 255] width 169 height 18
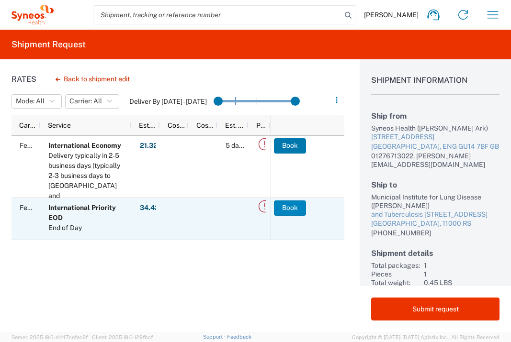
click at [287, 206] on button "Book" at bounding box center [290, 208] width 32 height 15
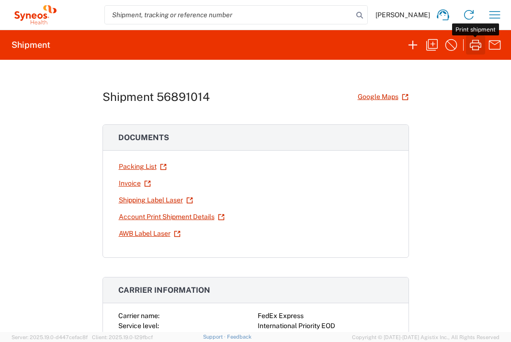
click at [475, 47] on icon "button" at bounding box center [475, 44] width 15 height 15
click at [491, 18] on icon "button" at bounding box center [495, 14] width 11 height 7
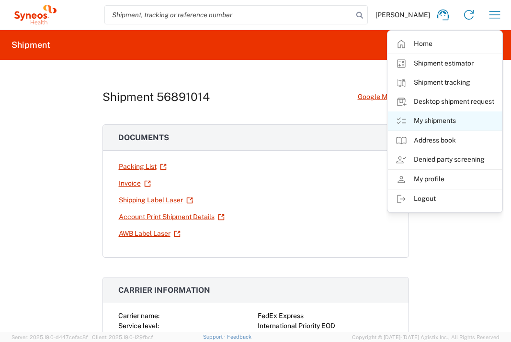
click at [453, 115] on link "My shipments" at bounding box center [445, 121] width 114 height 19
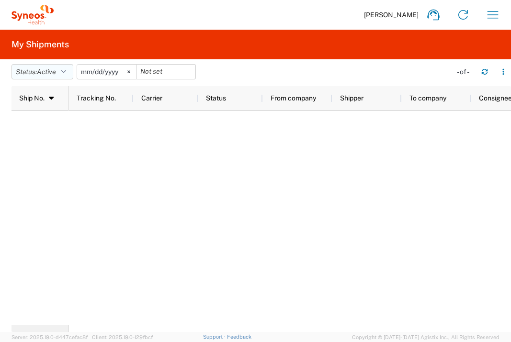
click at [57, 78] on button "Status: Active" at bounding box center [42, 71] width 62 height 15
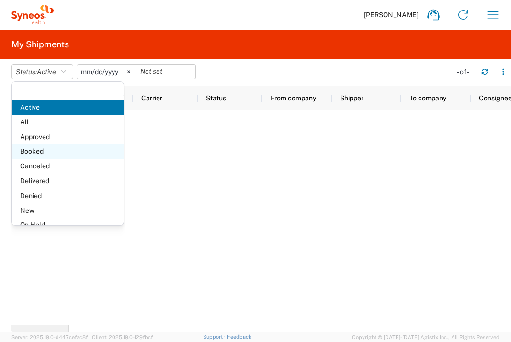
click at [52, 150] on span "Booked" at bounding box center [68, 151] width 112 height 15
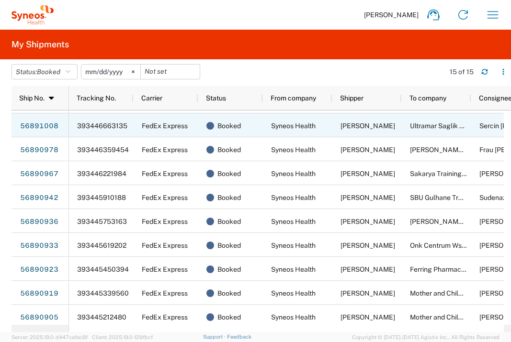
scroll to position [145, 0]
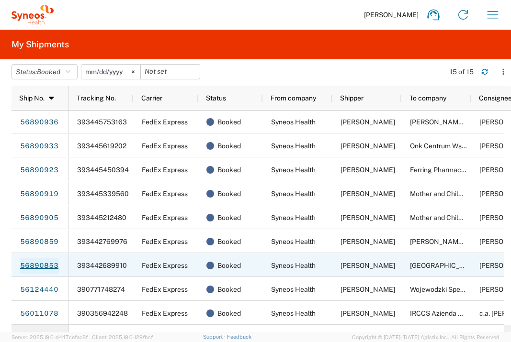
click at [36, 270] on link "56890853" at bounding box center [39, 266] width 39 height 15
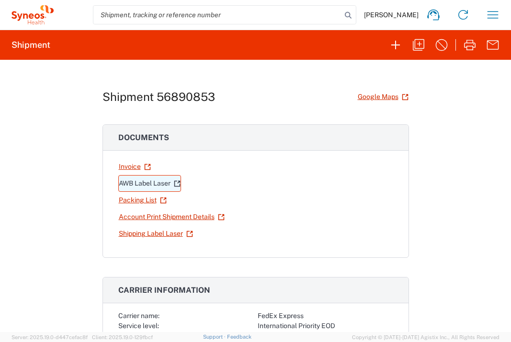
click at [140, 186] on link "AWB Label Laser" at bounding box center [149, 183] width 63 height 17
click at [488, 15] on icon "button" at bounding box center [492, 14] width 15 height 15
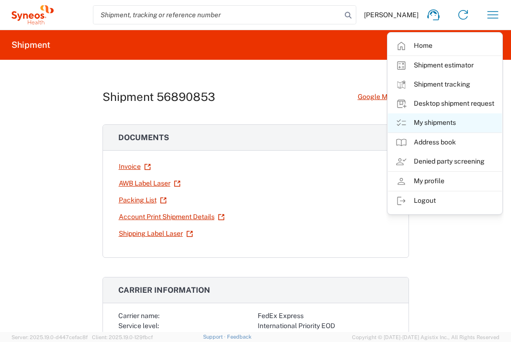
click at [449, 125] on link "My shipments" at bounding box center [445, 123] width 114 height 19
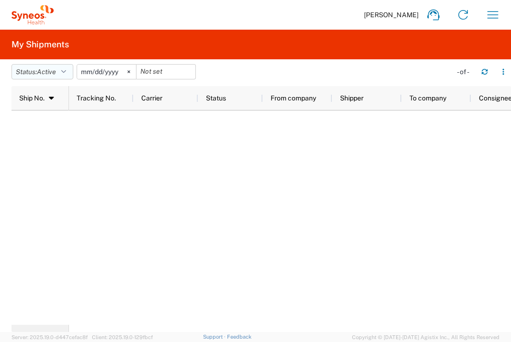
click at [70, 76] on button "Status: Active" at bounding box center [42, 71] width 62 height 15
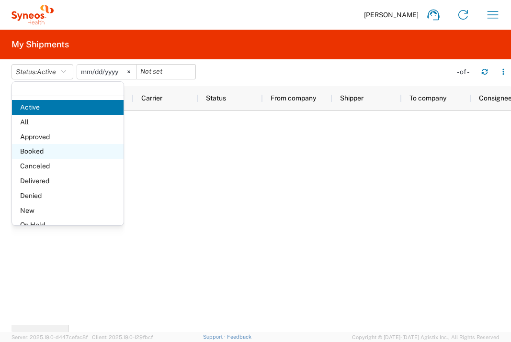
click at [52, 155] on span "Booked" at bounding box center [68, 151] width 112 height 15
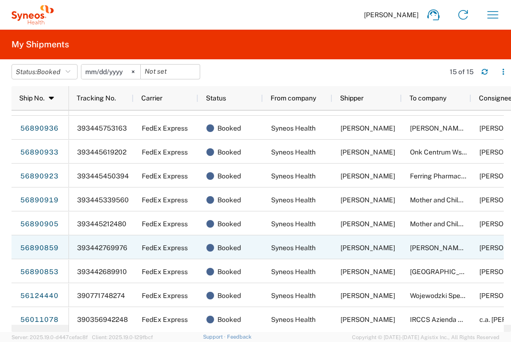
scroll to position [145, 0]
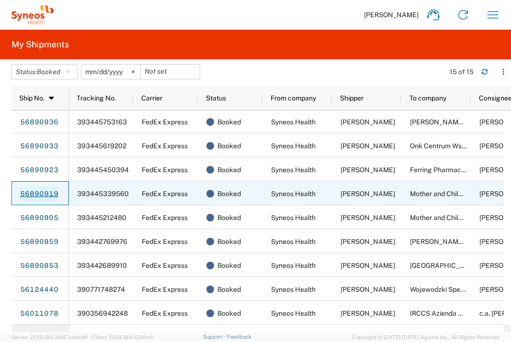
click at [28, 197] on link "56890919" at bounding box center [39, 194] width 39 height 15
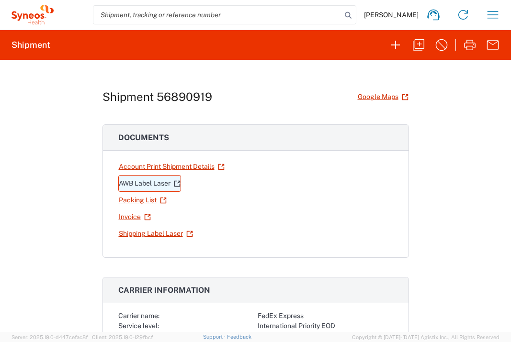
click at [142, 187] on link "AWB Label Laser" at bounding box center [149, 183] width 63 height 17
click at [496, 12] on icon "button" at bounding box center [492, 14] width 15 height 15
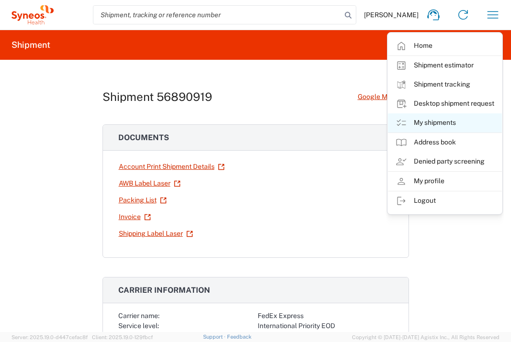
click at [438, 123] on link "My shipments" at bounding box center [445, 123] width 114 height 19
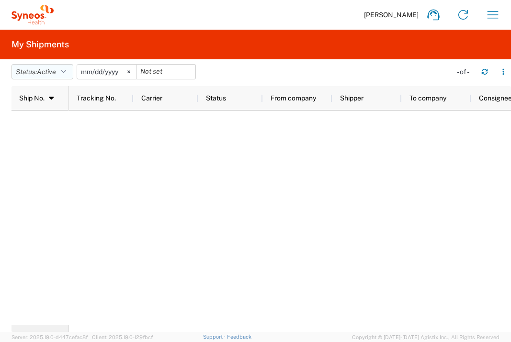
click at [62, 75] on button "Status: Active" at bounding box center [42, 71] width 62 height 15
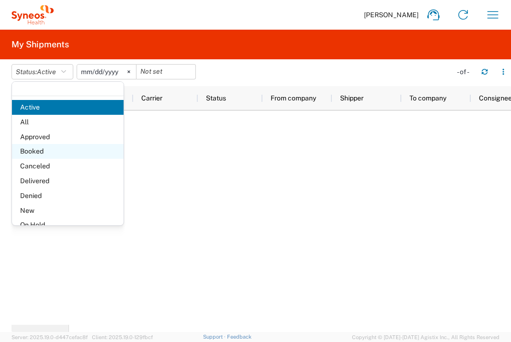
click at [52, 146] on span "Booked" at bounding box center [68, 151] width 112 height 15
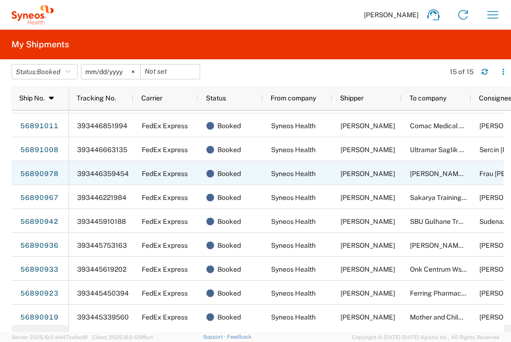
scroll to position [145, 0]
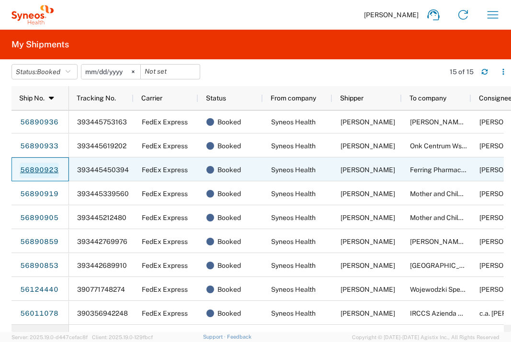
click at [52, 171] on link "56890923" at bounding box center [39, 170] width 39 height 15
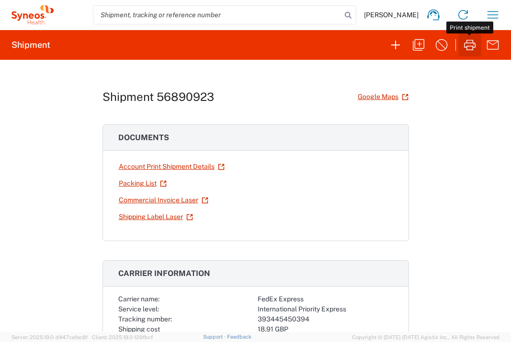
click at [468, 46] on icon "button" at bounding box center [469, 45] width 11 height 11
click at [490, 16] on icon "button" at bounding box center [492, 14] width 15 height 15
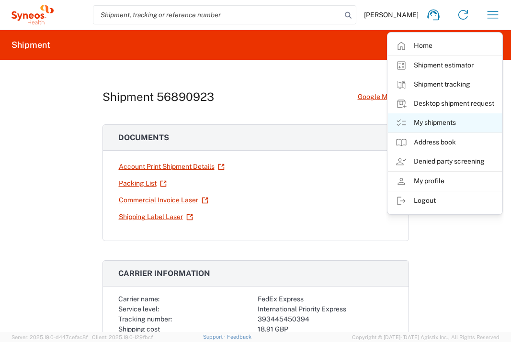
click at [446, 124] on link "My shipments" at bounding box center [445, 123] width 114 height 19
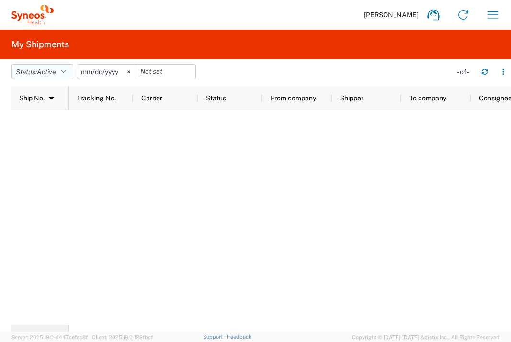
click at [73, 72] on button "Status: Active" at bounding box center [42, 71] width 62 height 15
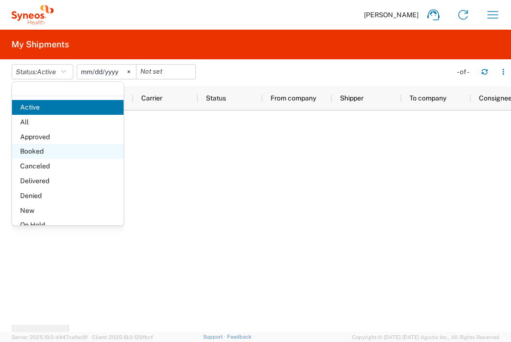
click at [55, 150] on span "Booked" at bounding box center [68, 151] width 112 height 15
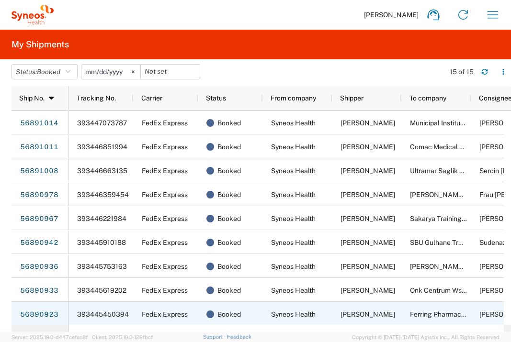
scroll to position [145, 0]
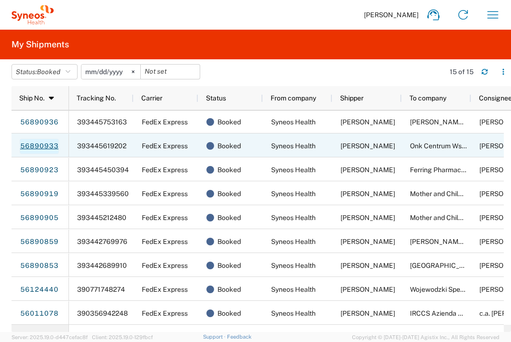
click at [41, 147] on link "56890933" at bounding box center [39, 146] width 39 height 15
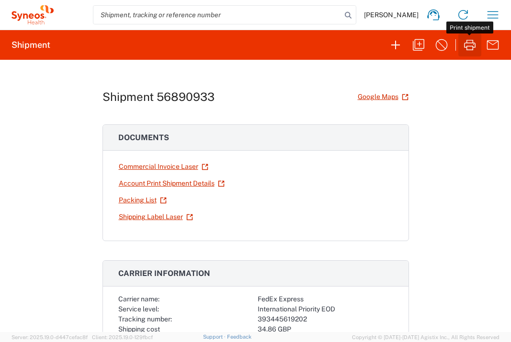
click at [471, 46] on icon "button" at bounding box center [469, 44] width 15 height 15
click at [496, 17] on icon "button" at bounding box center [492, 14] width 15 height 15
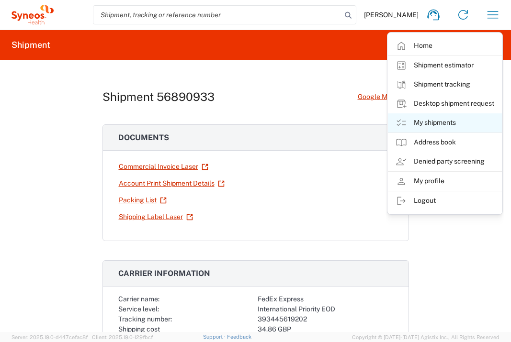
click at [443, 120] on link "My shipments" at bounding box center [445, 123] width 114 height 19
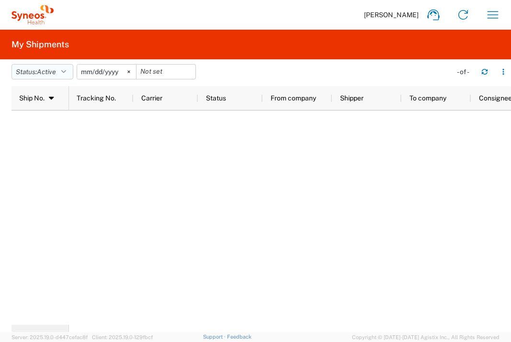
click at [59, 71] on button "Status: Active" at bounding box center [42, 71] width 62 height 15
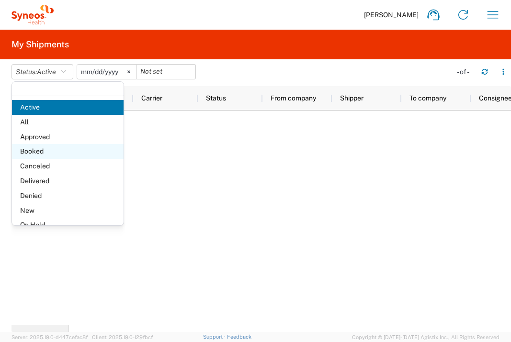
click at [55, 150] on span "Booked" at bounding box center [68, 151] width 112 height 15
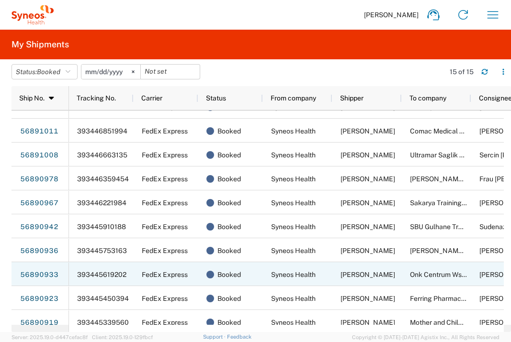
scroll to position [104, 0]
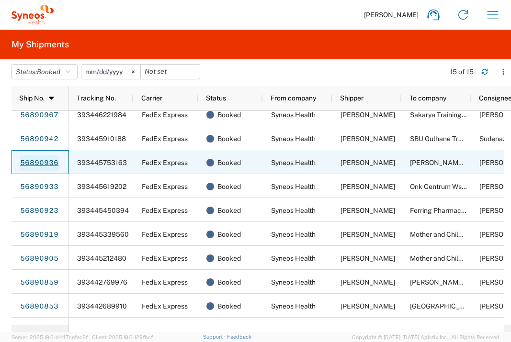
click at [38, 161] on link "56890936" at bounding box center [39, 163] width 39 height 15
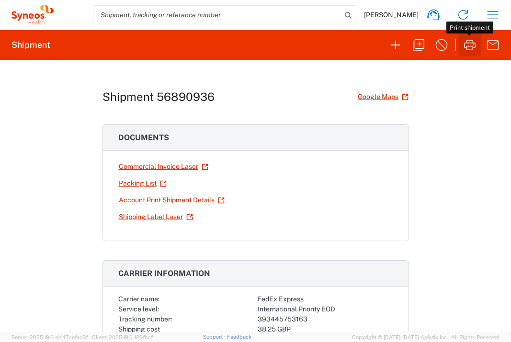
click at [474, 42] on icon "button" at bounding box center [469, 44] width 15 height 15
click at [494, 15] on icon "button" at bounding box center [492, 14] width 15 height 15
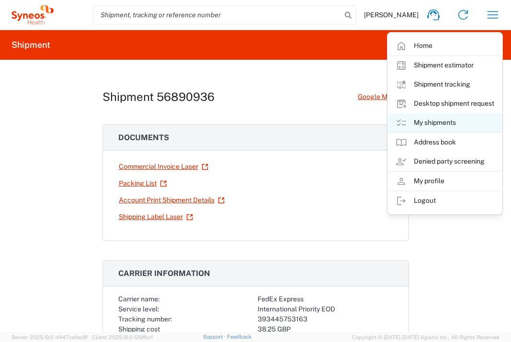
click at [453, 120] on link "My shipments" at bounding box center [445, 123] width 114 height 19
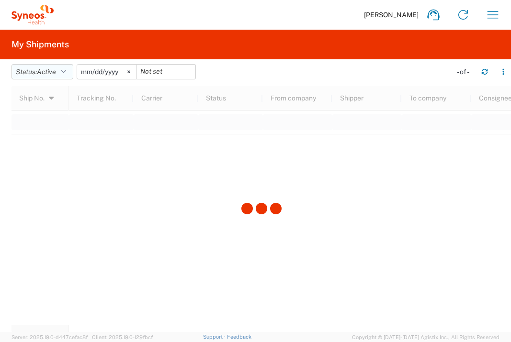
click at [59, 71] on button "Status: Active" at bounding box center [42, 71] width 62 height 15
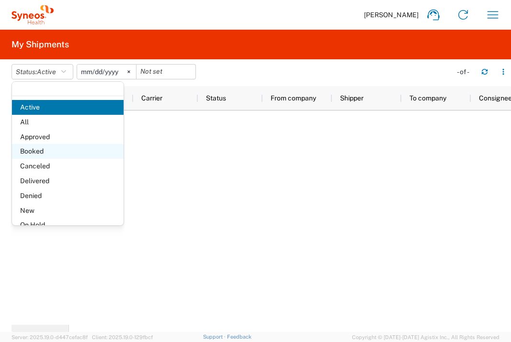
click at [51, 148] on span "Booked" at bounding box center [68, 151] width 112 height 15
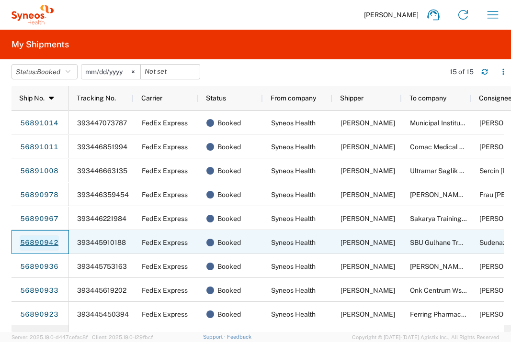
click at [26, 243] on link "56890942" at bounding box center [39, 243] width 39 height 15
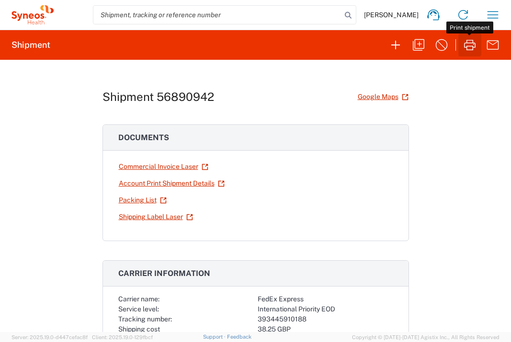
click at [474, 42] on icon "button" at bounding box center [469, 44] width 15 height 15
click at [497, 13] on icon "button" at bounding box center [492, 14] width 15 height 15
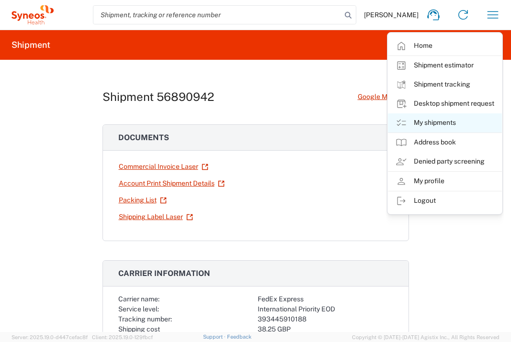
click at [440, 119] on link "My shipments" at bounding box center [445, 123] width 114 height 19
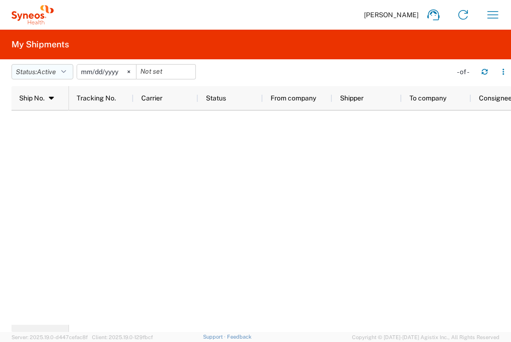
click at [67, 75] on button "Status: Active" at bounding box center [42, 71] width 62 height 15
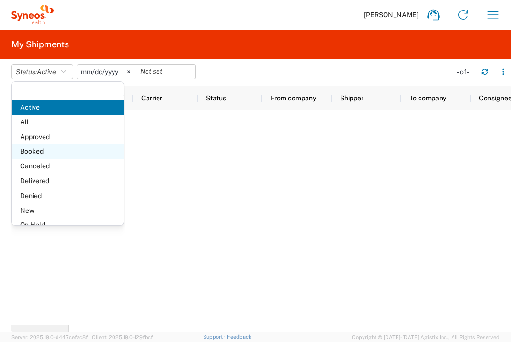
click at [39, 150] on span "Booked" at bounding box center [68, 151] width 112 height 15
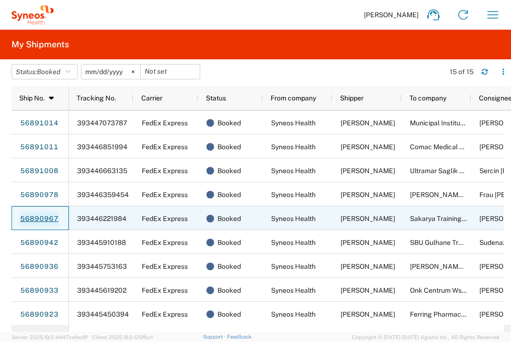
click at [31, 217] on link "56890967" at bounding box center [39, 219] width 39 height 15
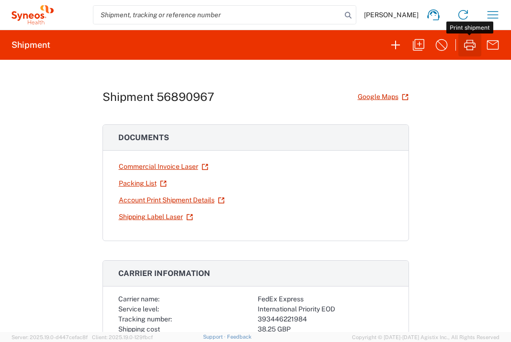
click at [474, 45] on icon "button" at bounding box center [469, 44] width 15 height 15
click at [495, 11] on icon "button" at bounding box center [493, 14] width 11 height 7
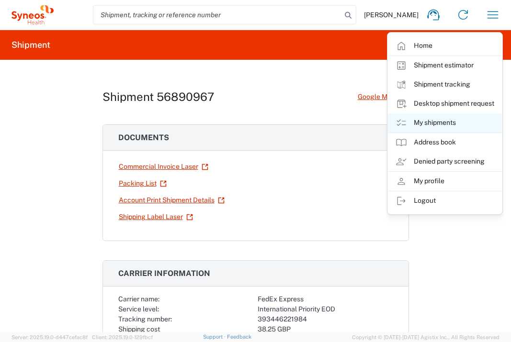
click at [438, 124] on link "My shipments" at bounding box center [445, 123] width 114 height 19
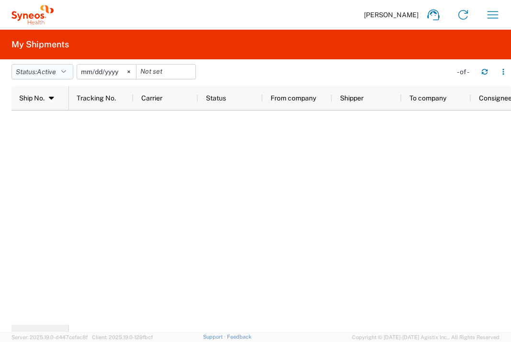
click at [66, 74] on icon "button" at bounding box center [63, 71] width 5 height 7
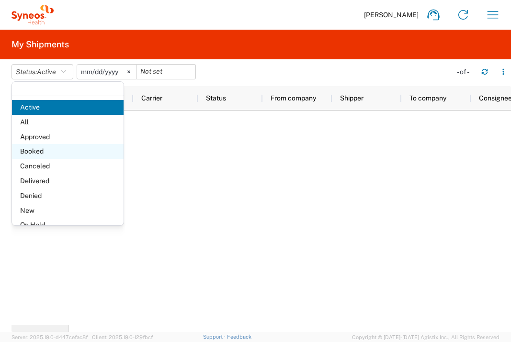
click at [50, 149] on span "Booked" at bounding box center [68, 151] width 112 height 15
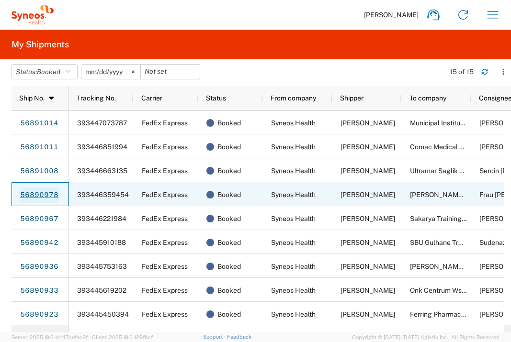
click at [34, 192] on link "56890978" at bounding box center [39, 195] width 39 height 15
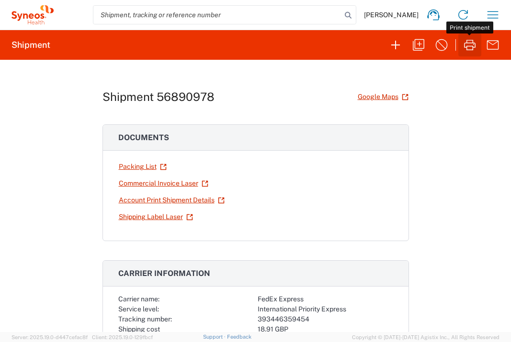
click at [470, 43] on icon "button" at bounding box center [469, 44] width 15 height 15
click at [495, 17] on icon "button" at bounding box center [492, 14] width 15 height 15
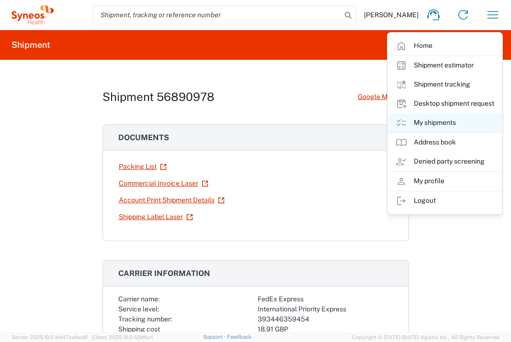
click at [444, 123] on link "My shipments" at bounding box center [445, 123] width 114 height 19
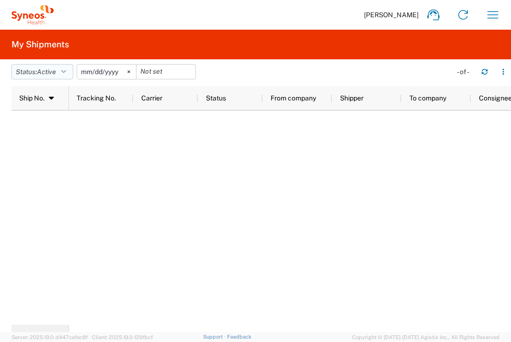
click at [47, 71] on span "Active" at bounding box center [46, 72] width 19 height 8
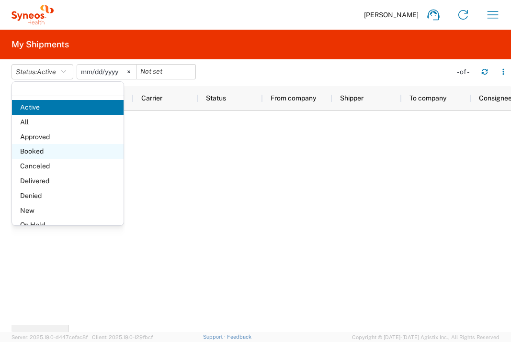
click at [46, 148] on span "Booked" at bounding box center [68, 151] width 112 height 15
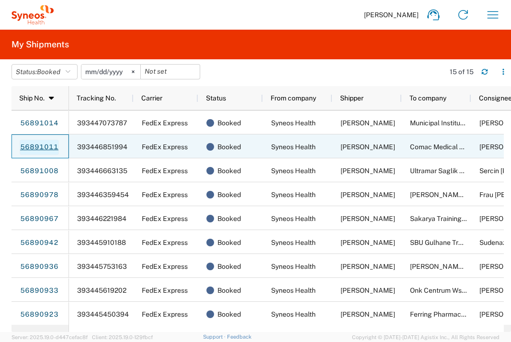
click at [29, 148] on link "56891011" at bounding box center [39, 147] width 39 height 15
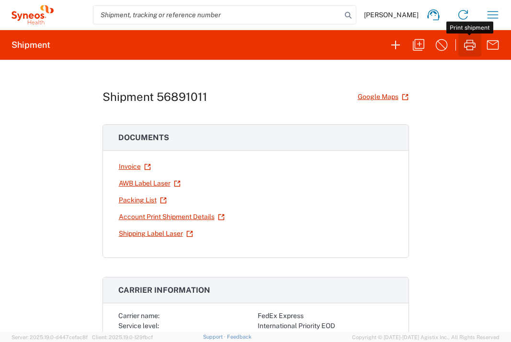
click at [472, 42] on icon "button" at bounding box center [469, 44] width 15 height 15
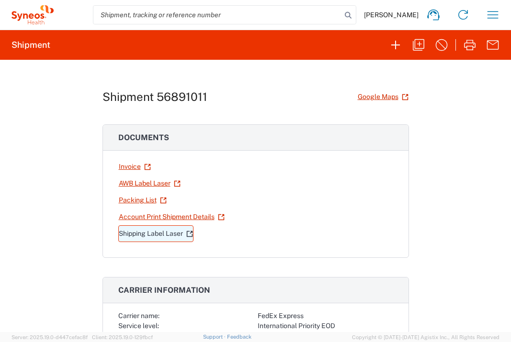
click at [175, 231] on link "Shipping Label Laser" at bounding box center [155, 234] width 75 height 17
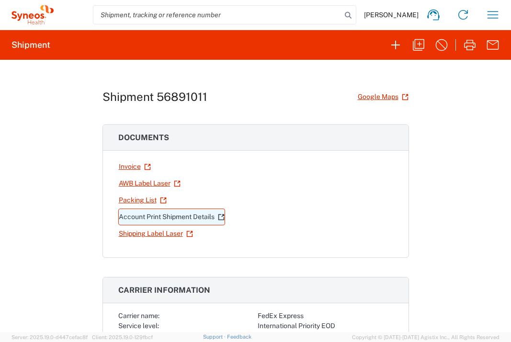
click at [196, 220] on link "Account Print Shipment Details" at bounding box center [171, 217] width 107 height 17
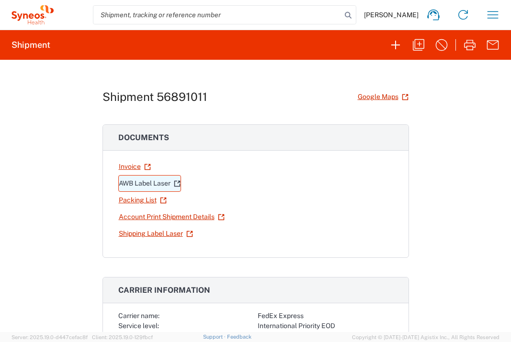
click at [151, 188] on link "AWB Label Laser" at bounding box center [149, 183] width 63 height 17
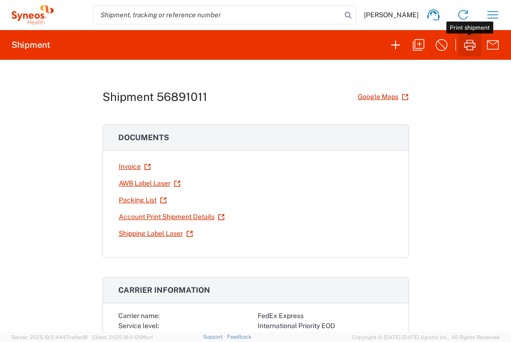
click at [470, 46] on icon "button" at bounding box center [469, 44] width 15 height 15
click at [498, 11] on icon "button" at bounding box center [492, 14] width 15 height 15
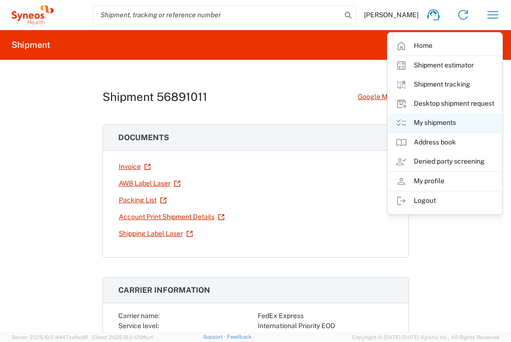
click at [454, 122] on link "My shipments" at bounding box center [445, 123] width 114 height 19
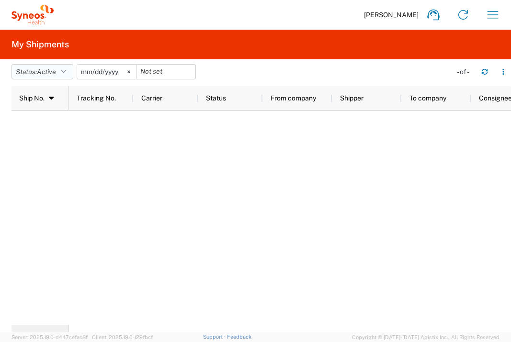
click at [56, 71] on span "Active" at bounding box center [46, 72] width 19 height 8
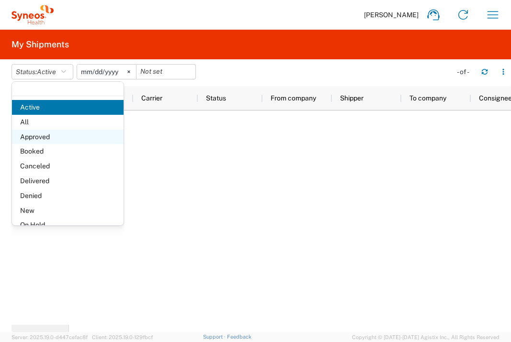
click at [38, 137] on span "Approved" at bounding box center [68, 137] width 112 height 15
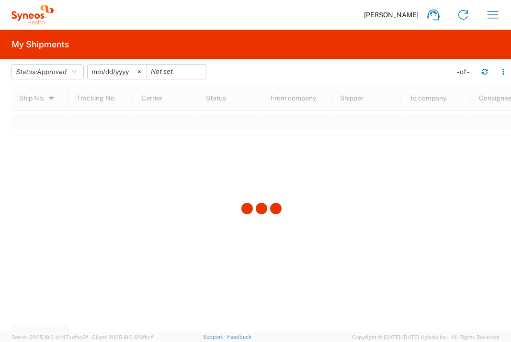
click at [39, 139] on div at bounding box center [261, 209] width 500 height 246
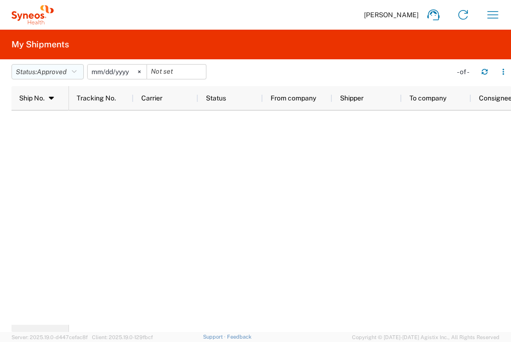
drag, startPoint x: 47, startPoint y: 70, endPoint x: 47, endPoint y: 91, distance: 20.6
click at [47, 72] on span "Approved" at bounding box center [52, 72] width 30 height 8
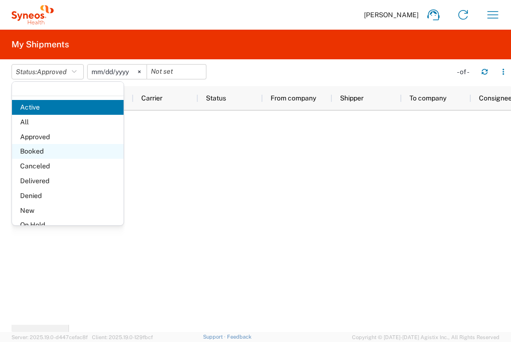
click at [45, 154] on span "Booked" at bounding box center [68, 151] width 112 height 15
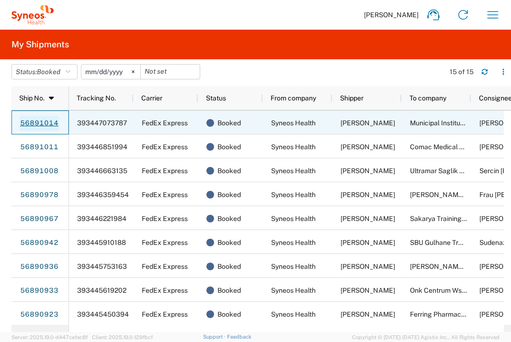
click at [35, 123] on link "56891014" at bounding box center [39, 123] width 39 height 15
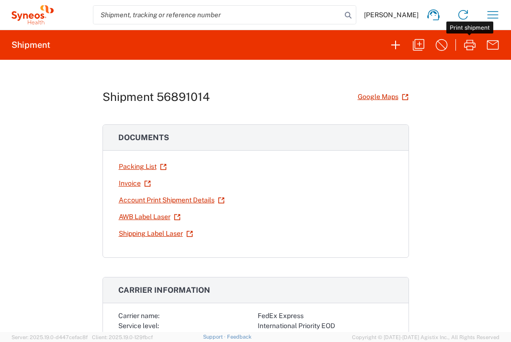
click at [471, 39] on icon "button" at bounding box center [469, 44] width 15 height 15
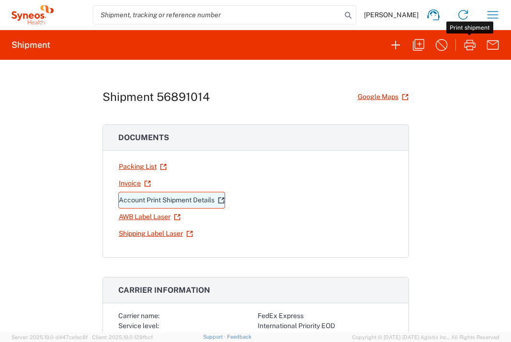
click at [166, 204] on link "Account Print Shipment Details" at bounding box center [171, 200] width 107 height 17
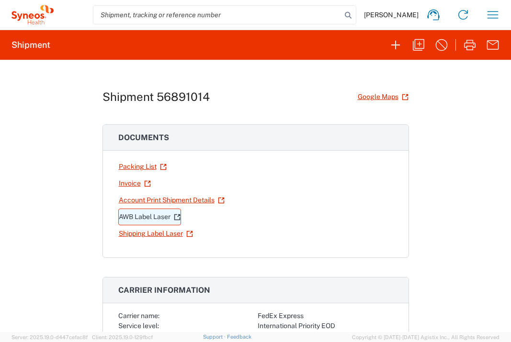
click at [157, 220] on link "AWB Label Laser" at bounding box center [149, 217] width 63 height 17
click at [495, 10] on icon "button" at bounding box center [492, 14] width 15 height 15
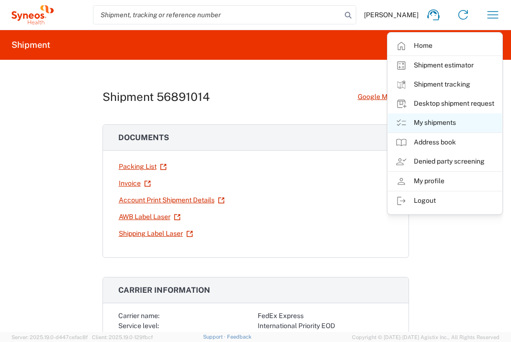
click at [448, 122] on link "My shipments" at bounding box center [445, 123] width 114 height 19
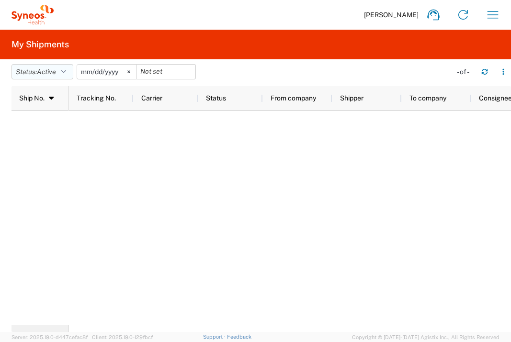
click at [55, 74] on span "Active" at bounding box center [46, 72] width 19 height 8
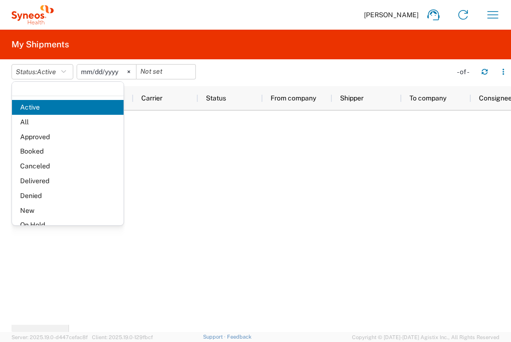
click at [55, 146] on span "Booked" at bounding box center [68, 151] width 112 height 15
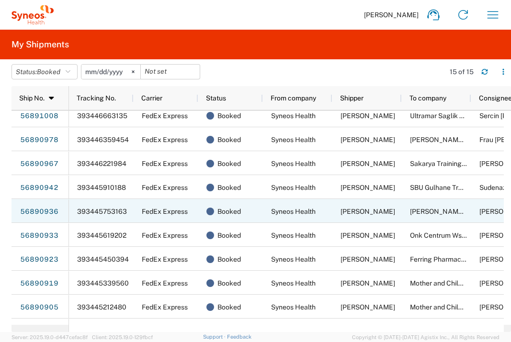
scroll to position [145, 0]
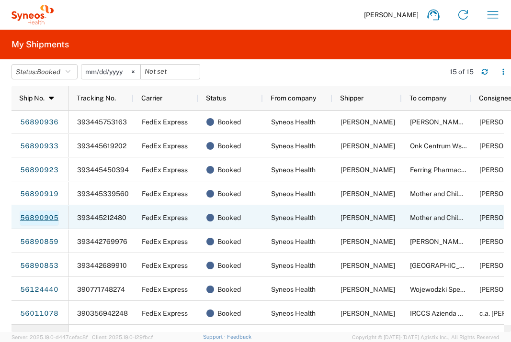
click at [41, 219] on link "56890905" at bounding box center [39, 218] width 39 height 15
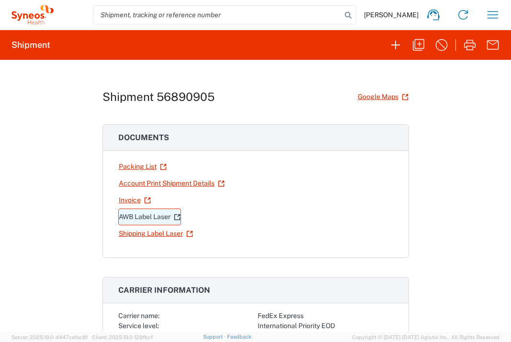
click at [159, 215] on link "AWB Label Laser" at bounding box center [149, 217] width 63 height 17
